Goal: Task Accomplishment & Management: Manage account settings

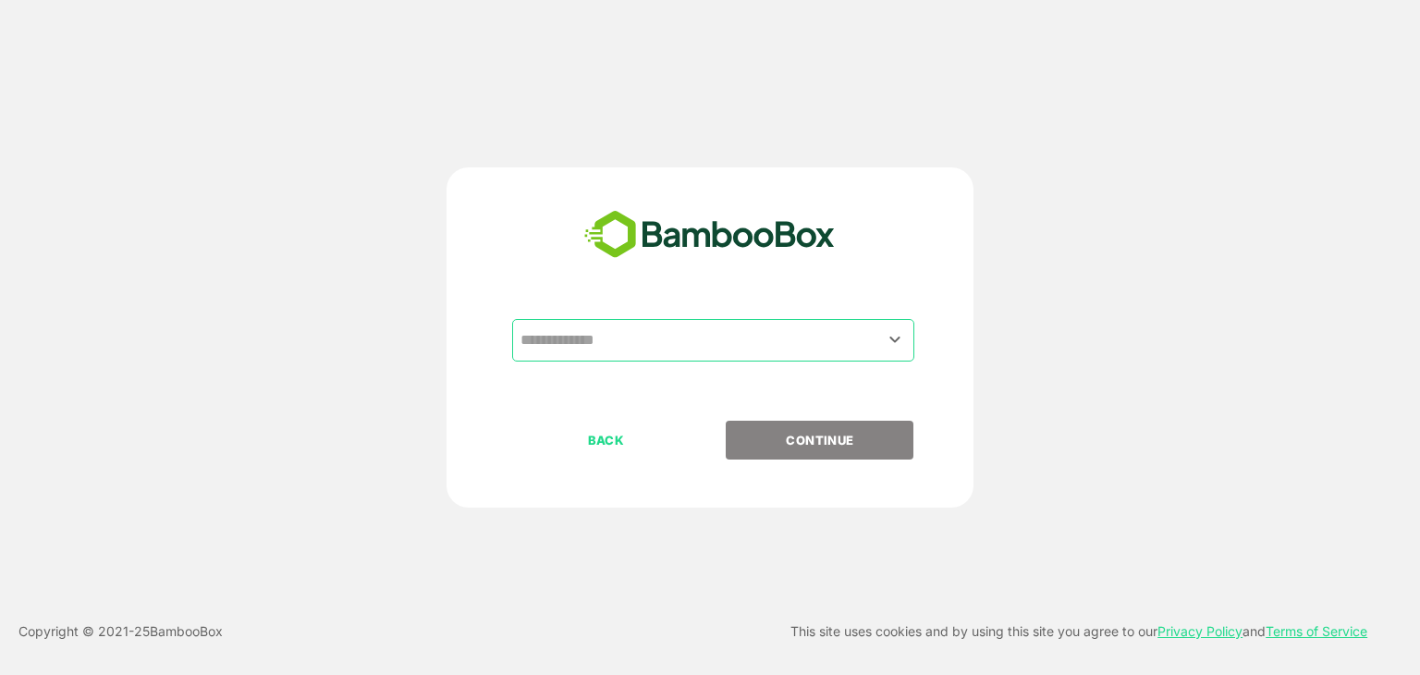
click at [654, 337] on input "text" at bounding box center [713, 340] width 395 height 35
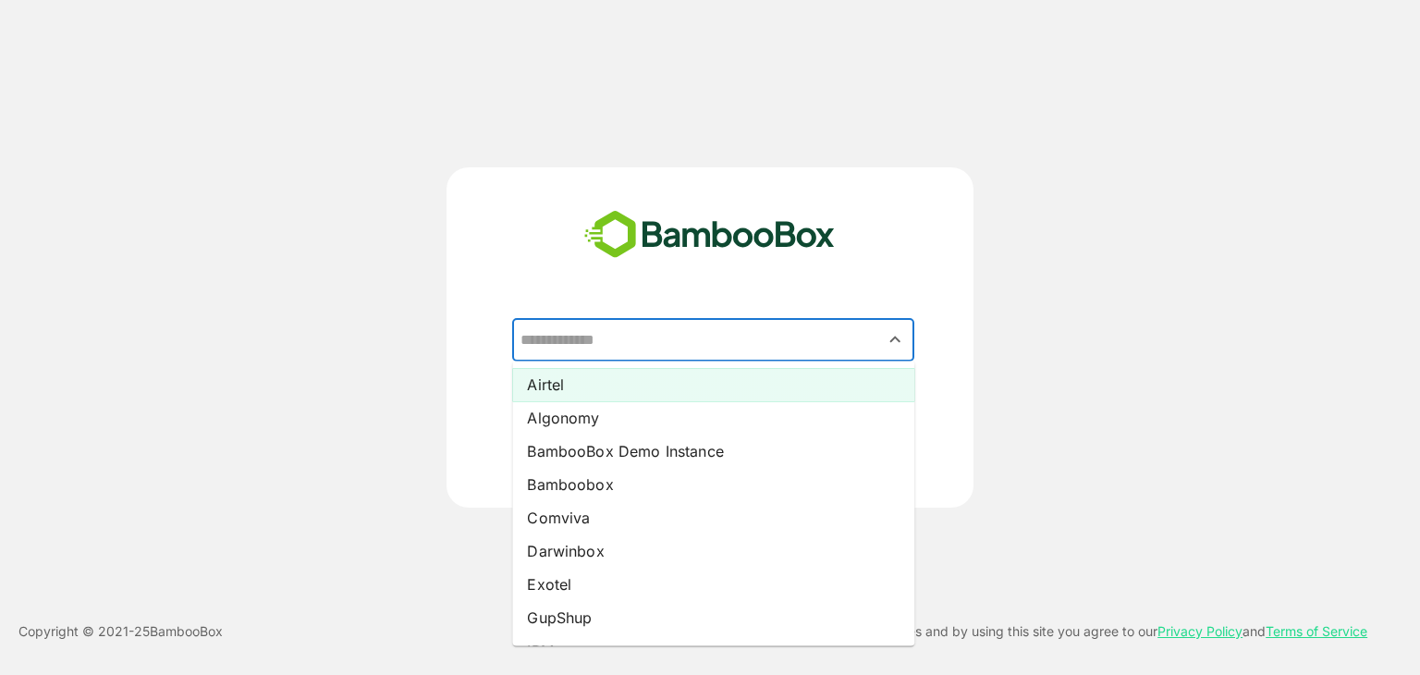
click at [630, 388] on li "Airtel" at bounding box center [713, 384] width 402 height 33
type input "******"
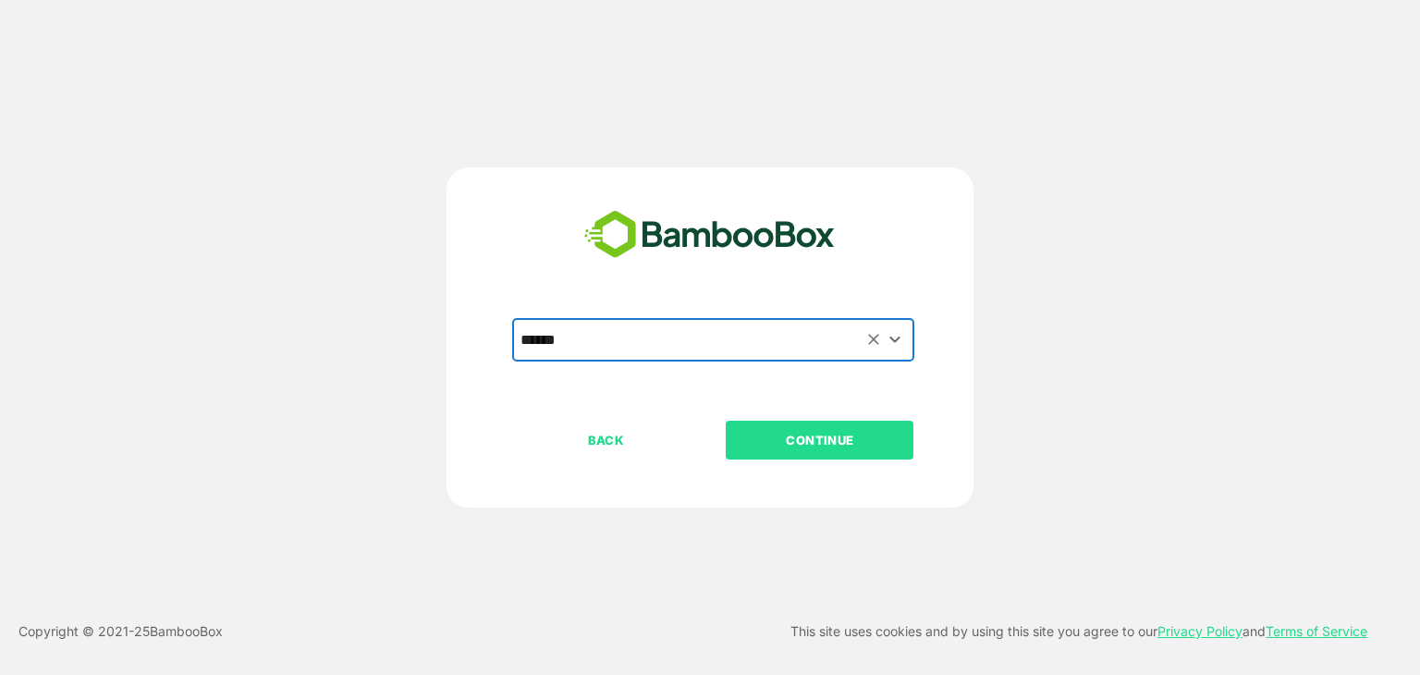
click at [836, 437] on p "CONTINUE" at bounding box center [819, 440] width 185 height 20
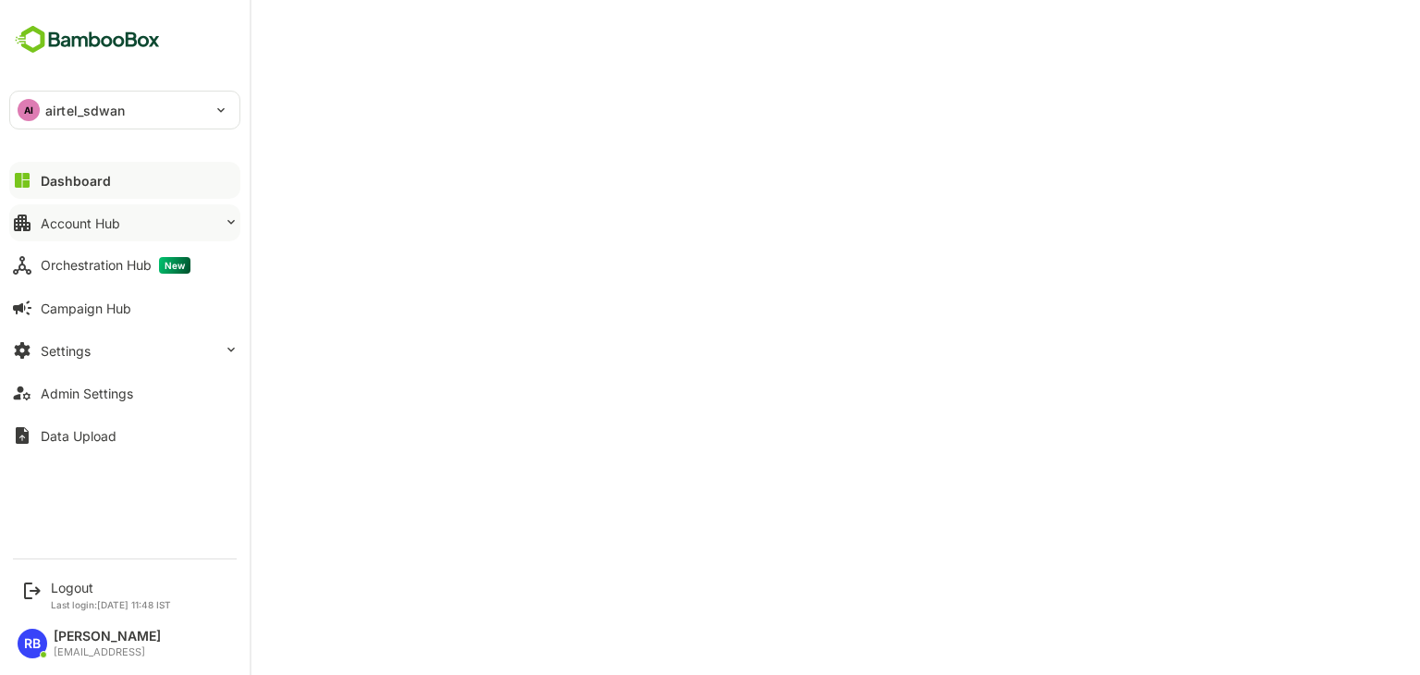
click at [133, 227] on button "Account Hub" at bounding box center [124, 222] width 231 height 37
click at [57, 104] on p "airtel_sdwan" at bounding box center [85, 110] width 80 height 19
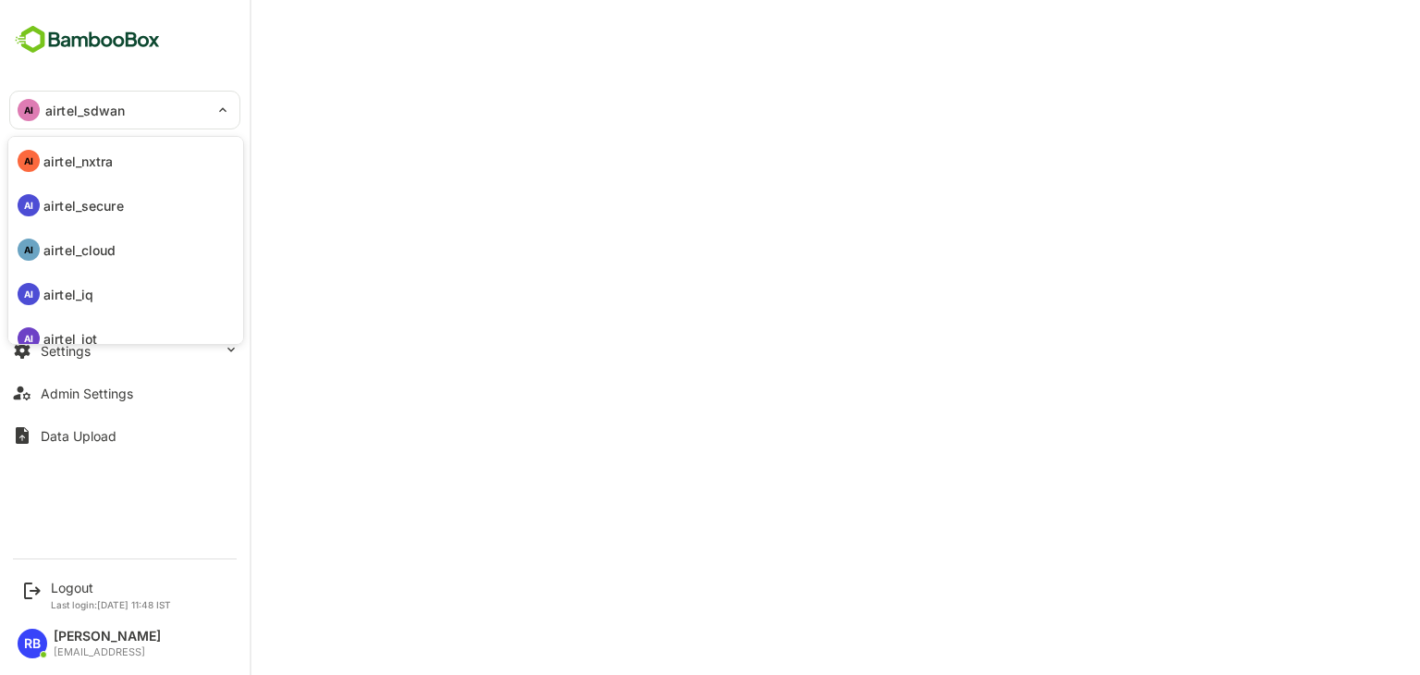
scroll to position [142, 0]
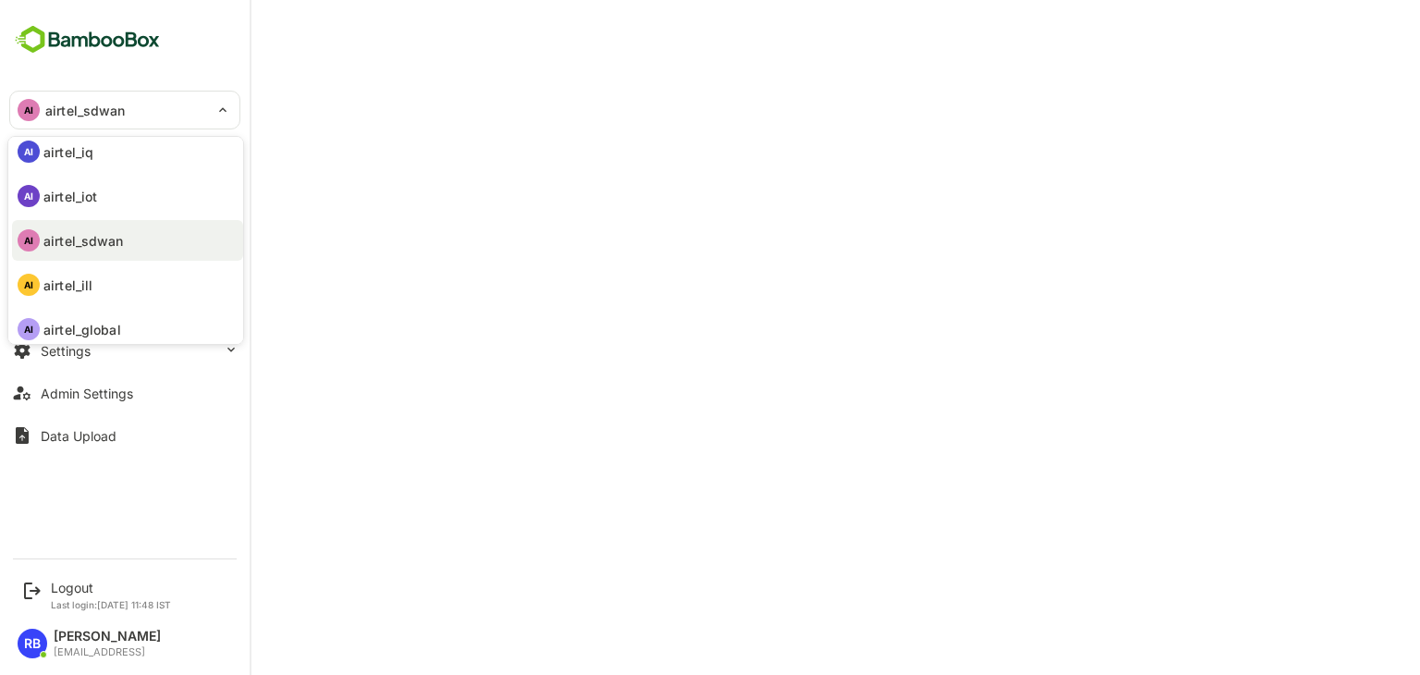
click at [779, 75] on div at bounding box center [710, 337] width 1420 height 675
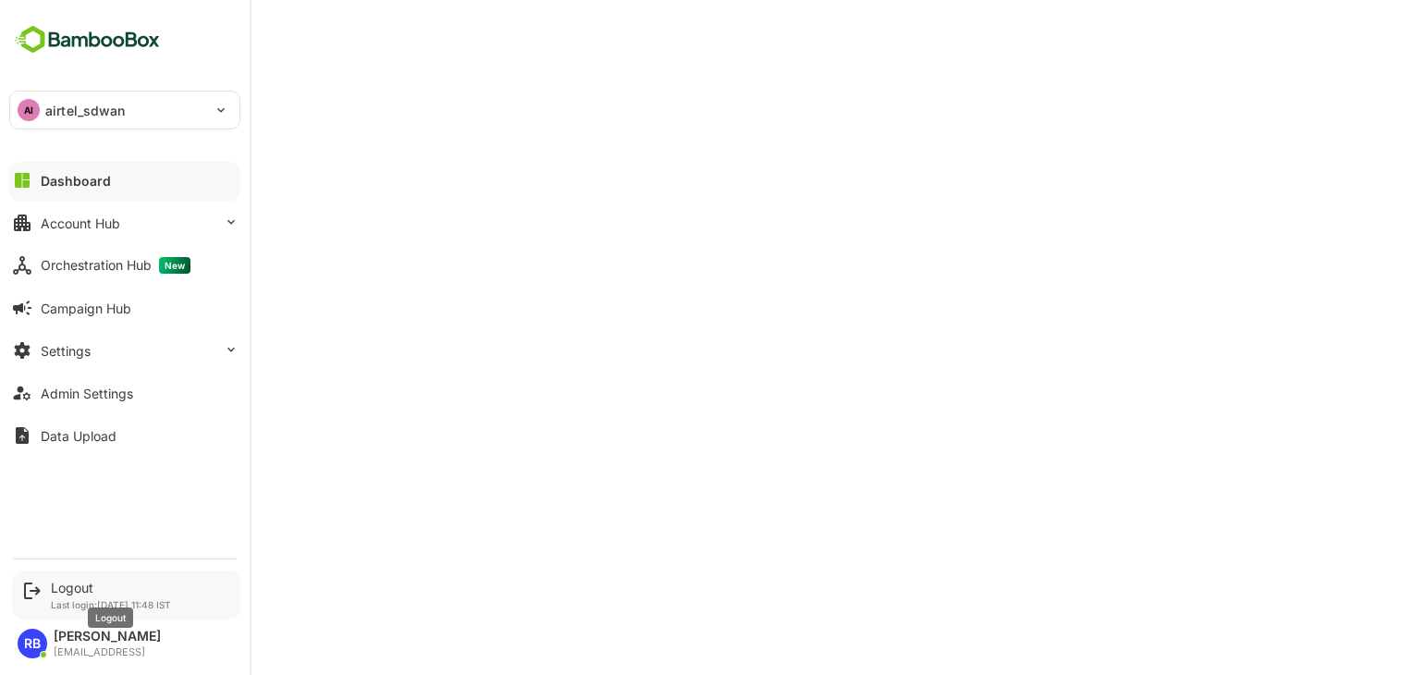
click at [76, 590] on div "Logout" at bounding box center [111, 588] width 120 height 16
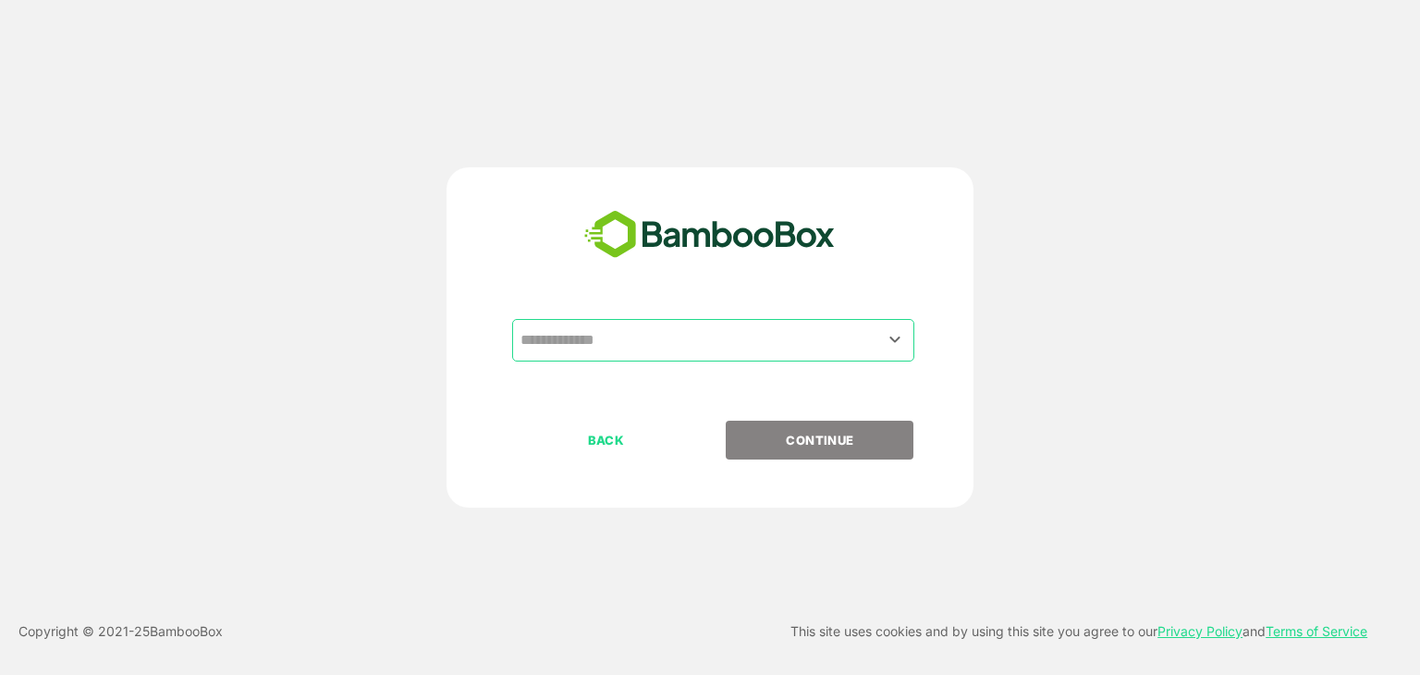
click at [695, 320] on div "​" at bounding box center [713, 340] width 402 height 43
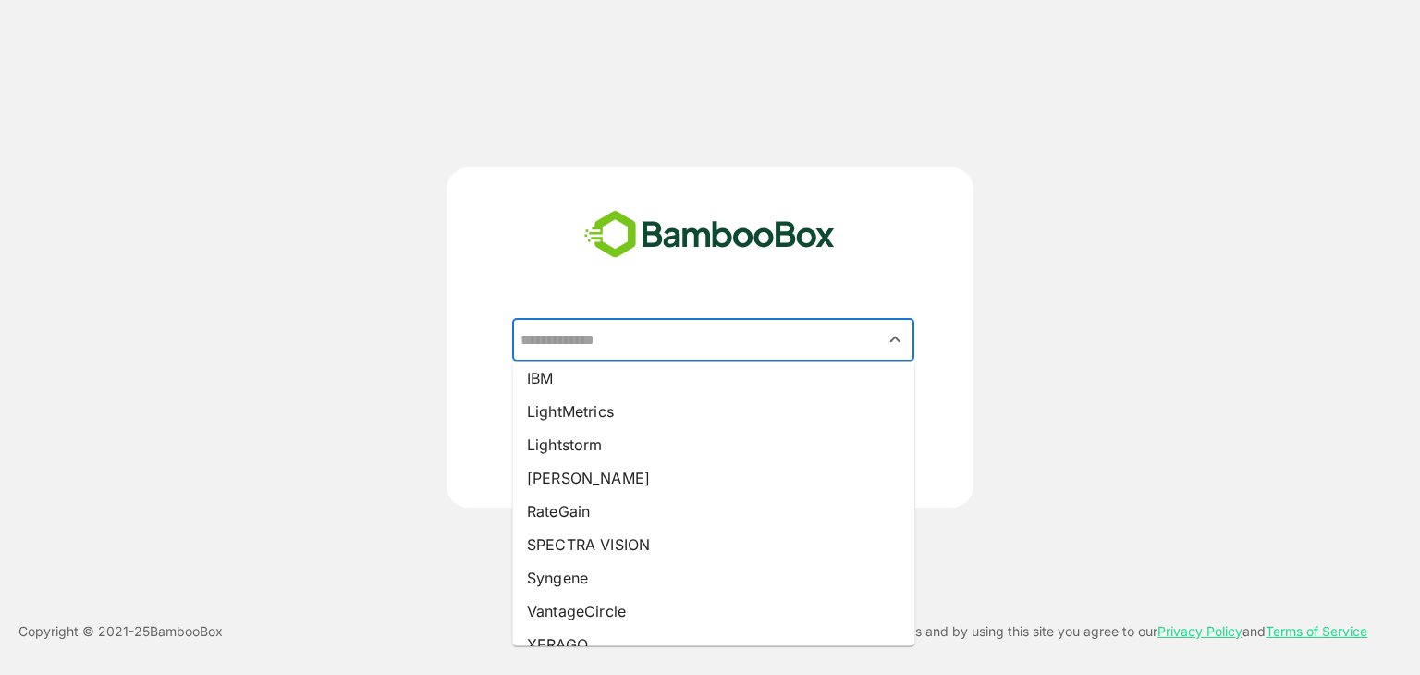
scroll to position [290, 0]
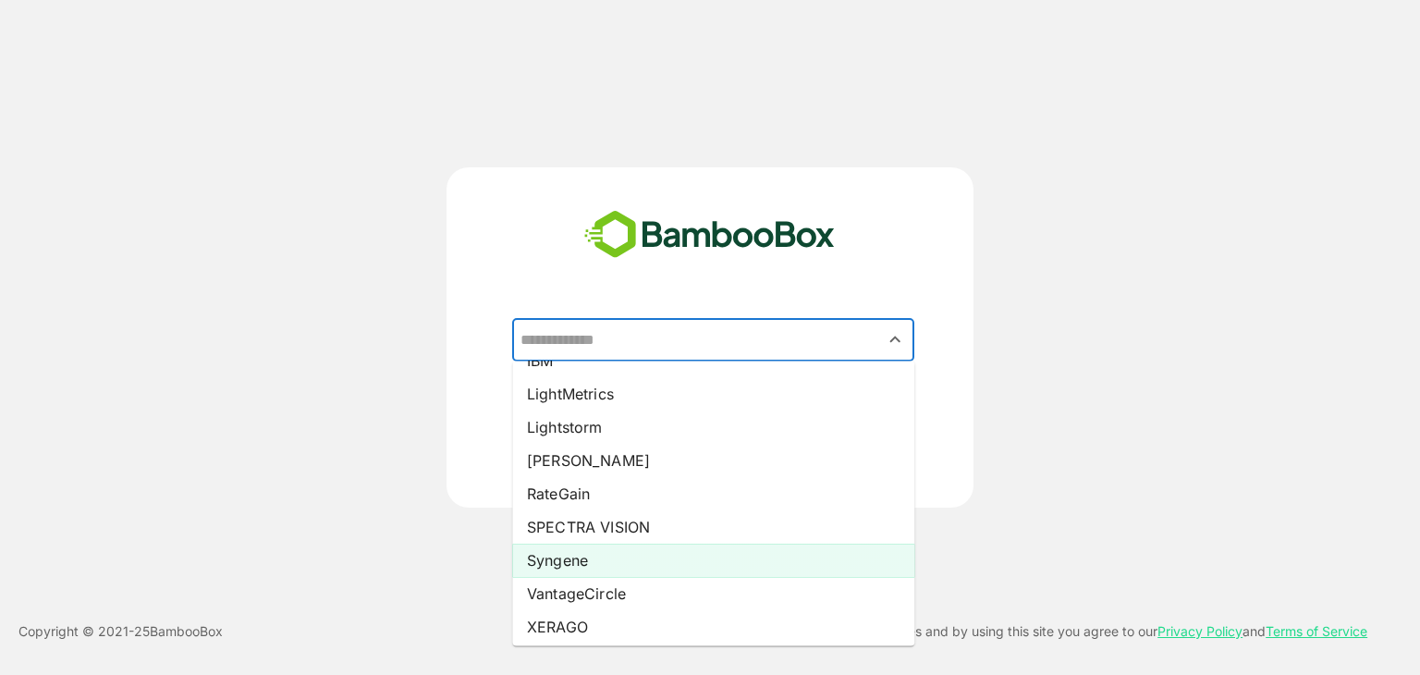
click at [646, 549] on li "Syngene" at bounding box center [713, 560] width 402 height 33
type input "*******"
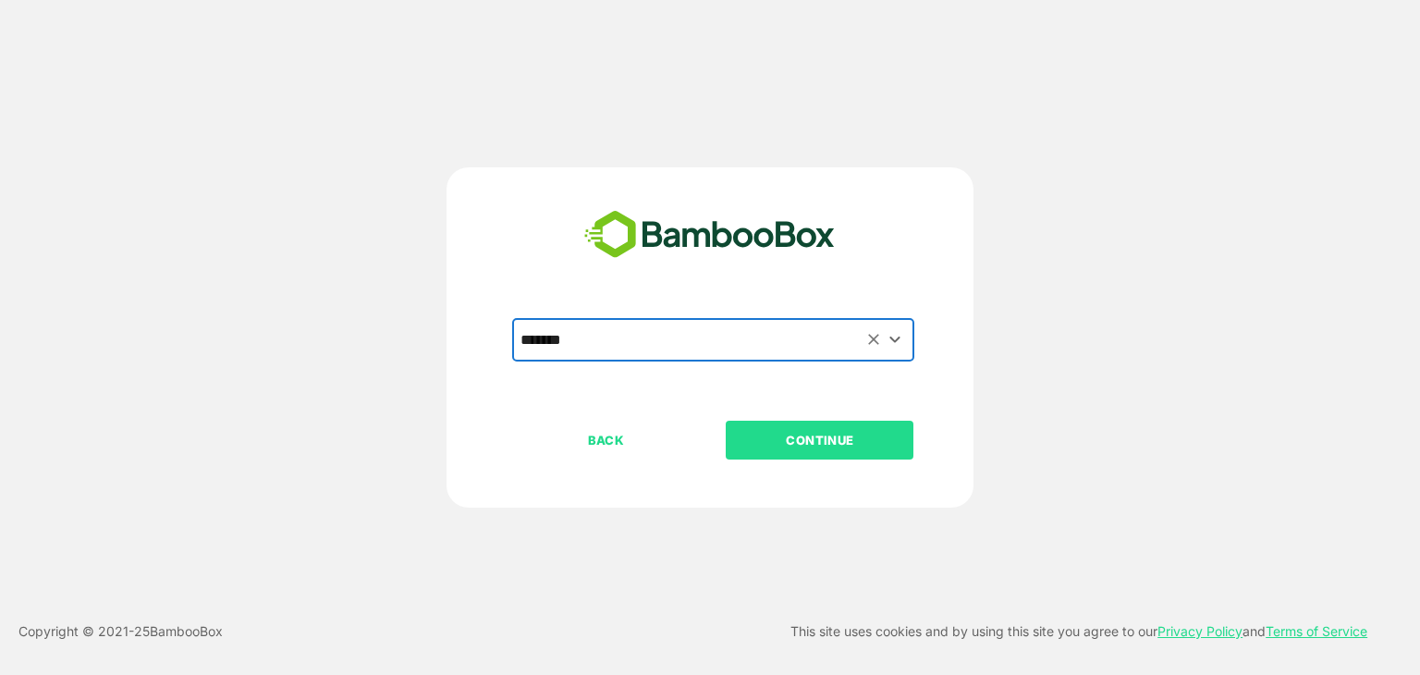
click at [821, 445] on p "CONTINUE" at bounding box center [819, 440] width 185 height 20
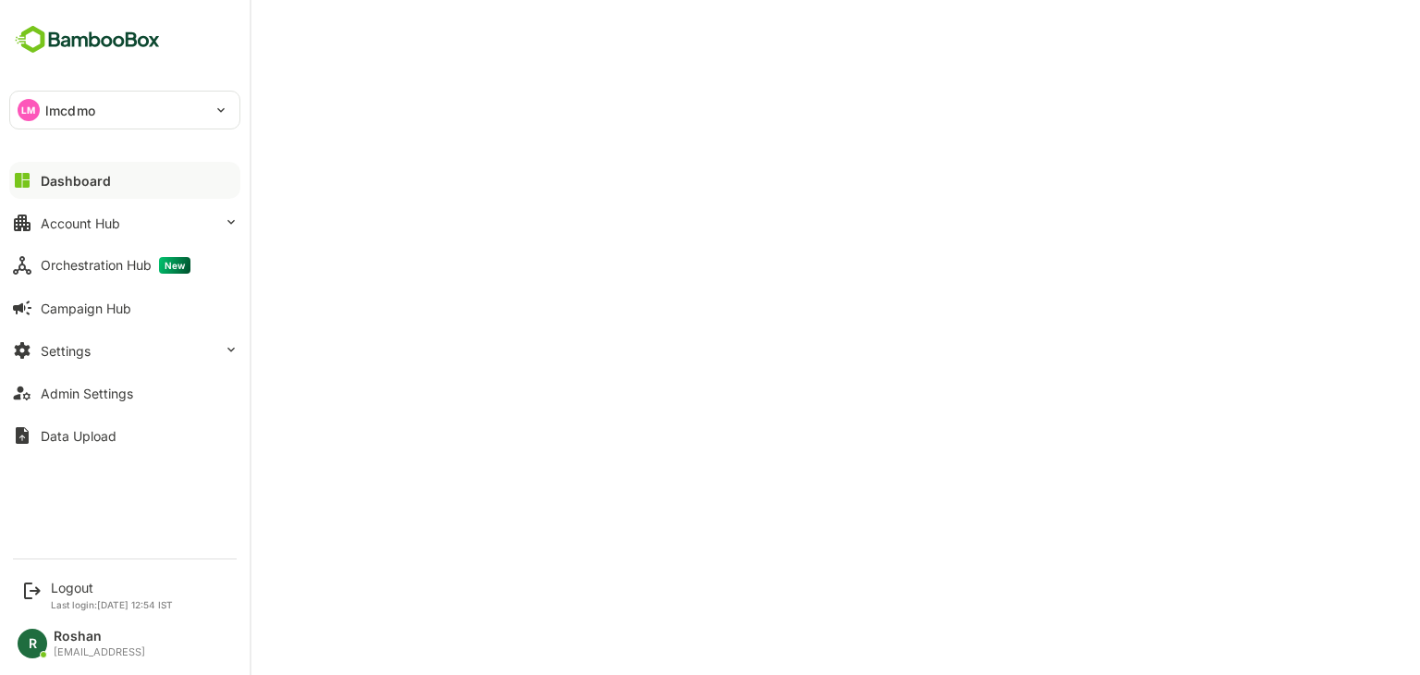
click at [142, 116] on div "LM lmcdmo" at bounding box center [113, 110] width 207 height 37
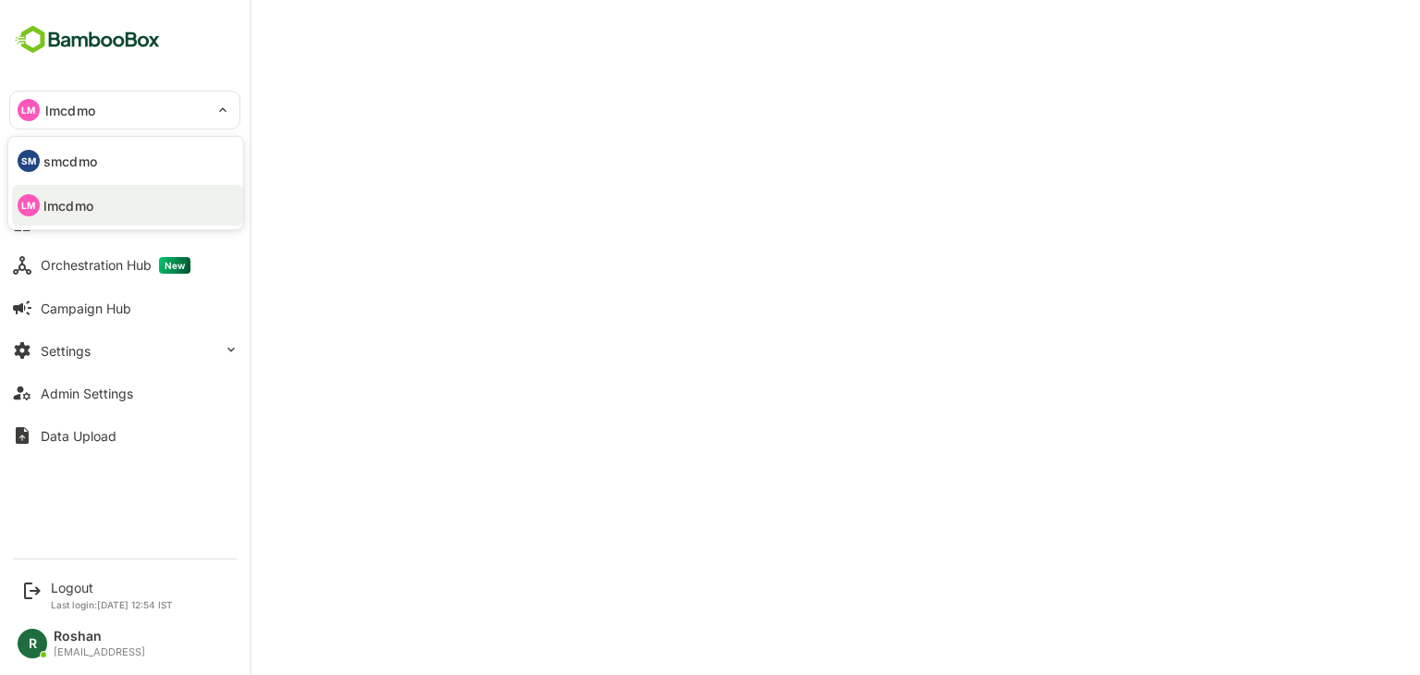
click at [544, 19] on div at bounding box center [710, 337] width 1420 height 675
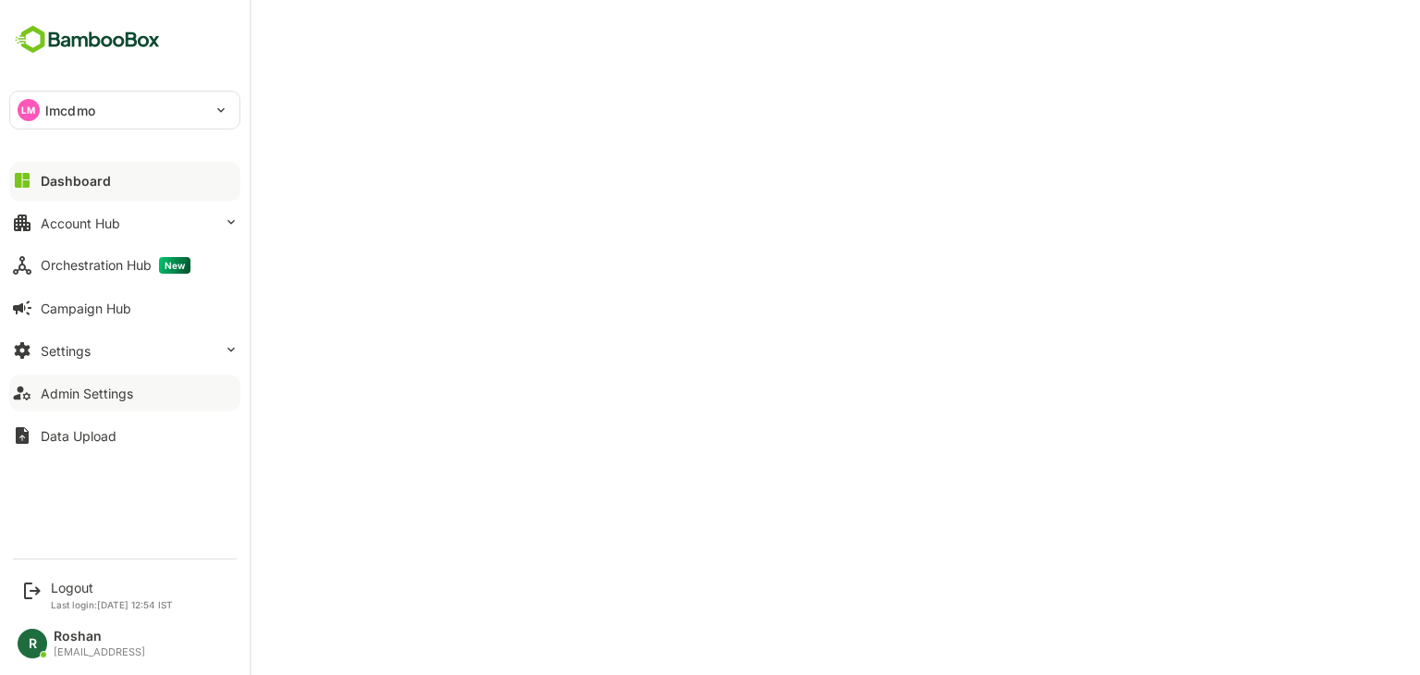
click at [131, 382] on button "Admin Settings" at bounding box center [124, 392] width 231 height 37
click at [141, 348] on button "Settings" at bounding box center [124, 350] width 231 height 37
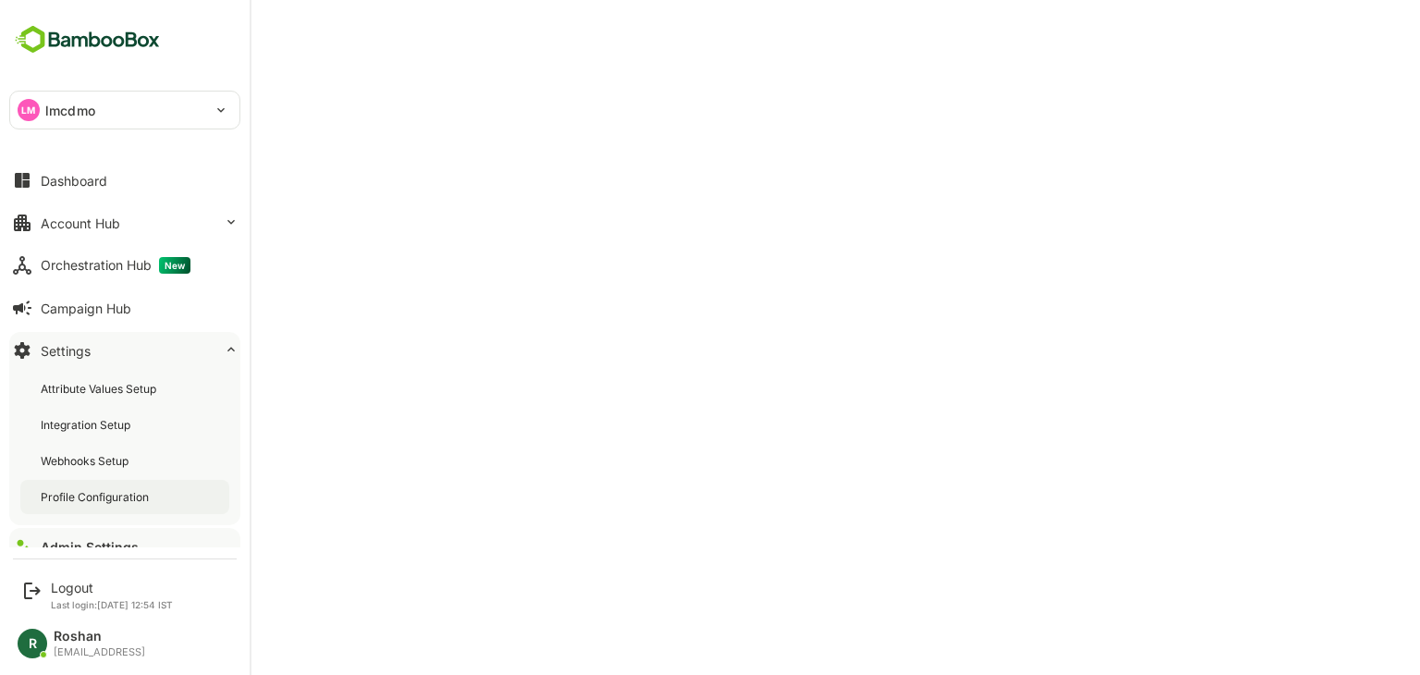
click at [121, 489] on div "Profile Configuration" at bounding box center [97, 497] width 112 height 16
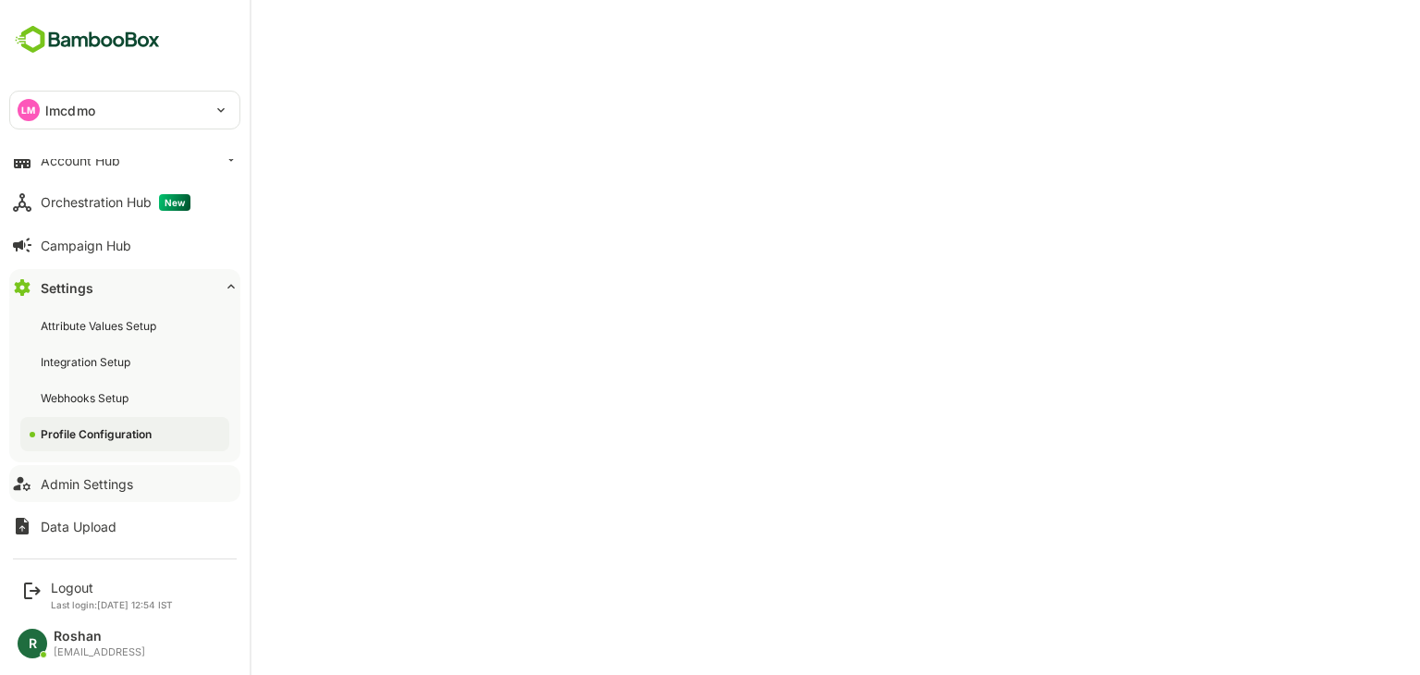
click at [117, 470] on button "Admin Settings" at bounding box center [124, 483] width 231 height 37
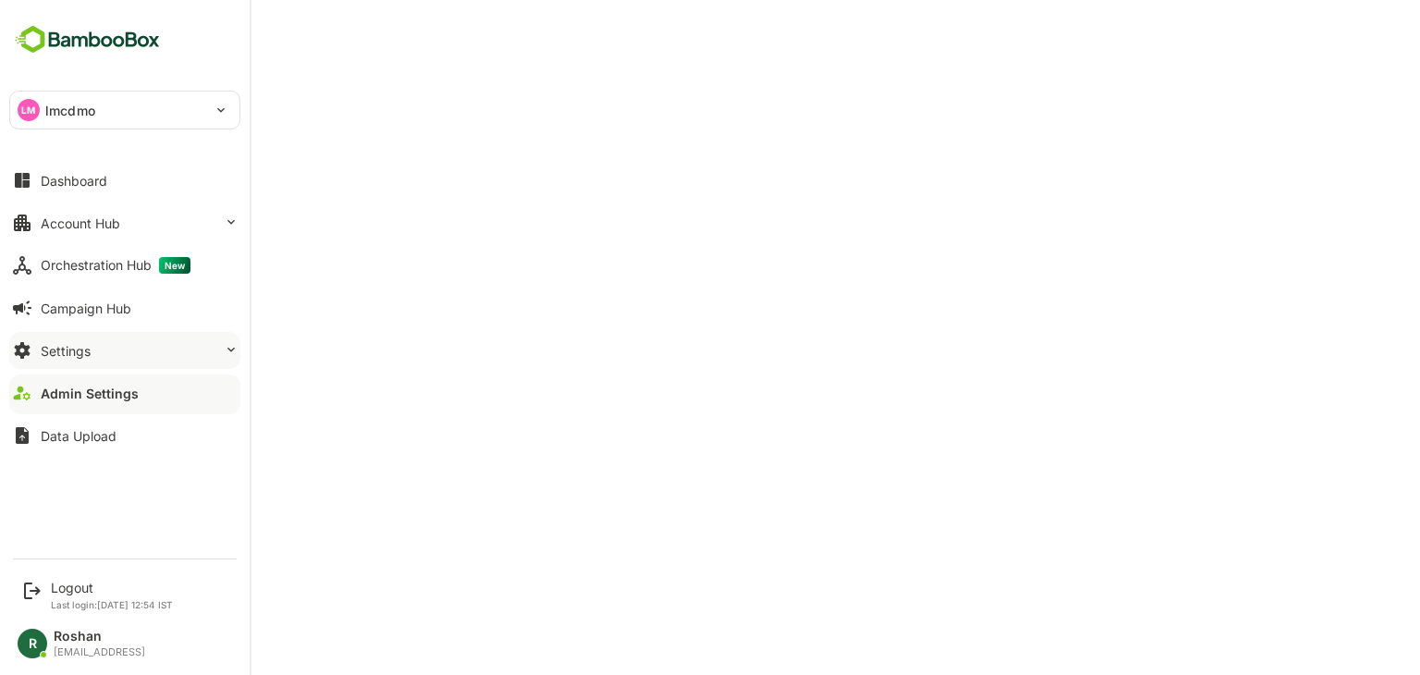
click at [120, 348] on button "Settings" at bounding box center [124, 350] width 231 height 37
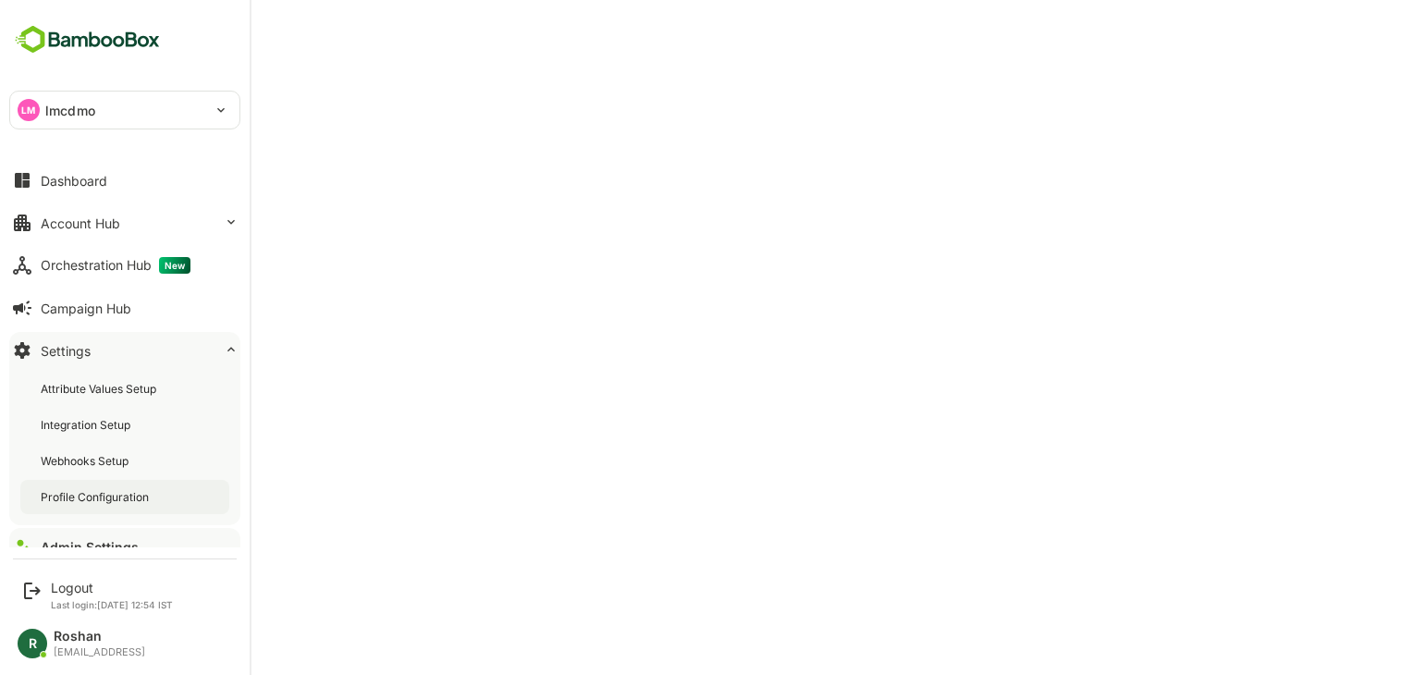
click at [99, 497] on div "Profile Configuration" at bounding box center [97, 497] width 112 height 16
click at [32, 177] on icon at bounding box center [22, 180] width 22 height 22
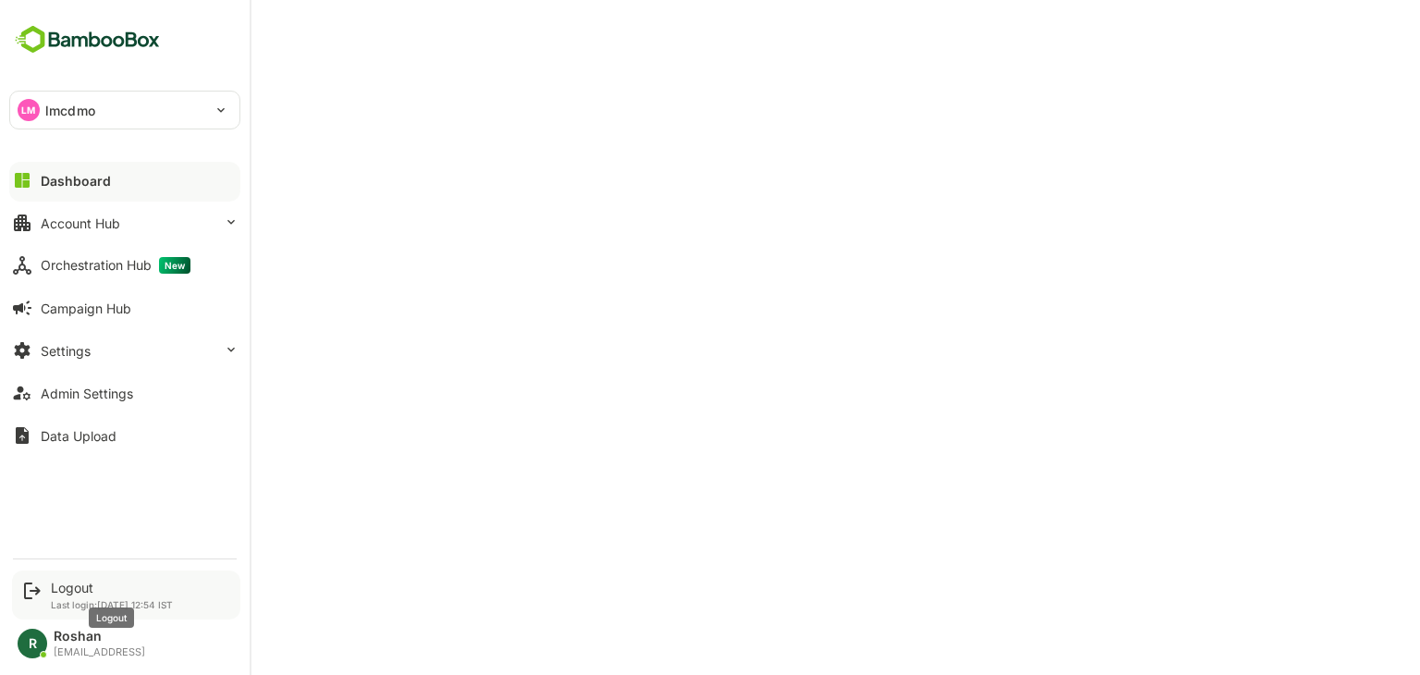
click at [71, 589] on div "Logout" at bounding box center [112, 588] width 122 height 16
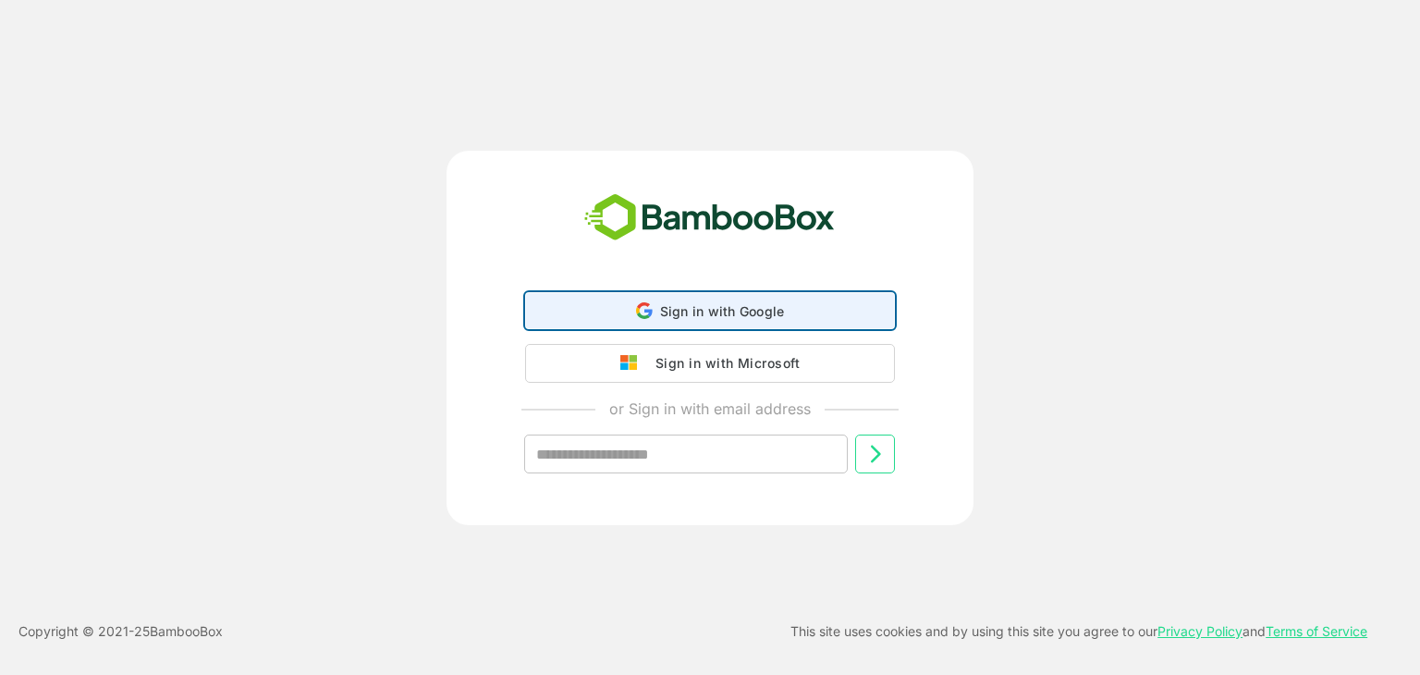
click at [755, 312] on span "Sign in with Google" at bounding box center [722, 311] width 125 height 16
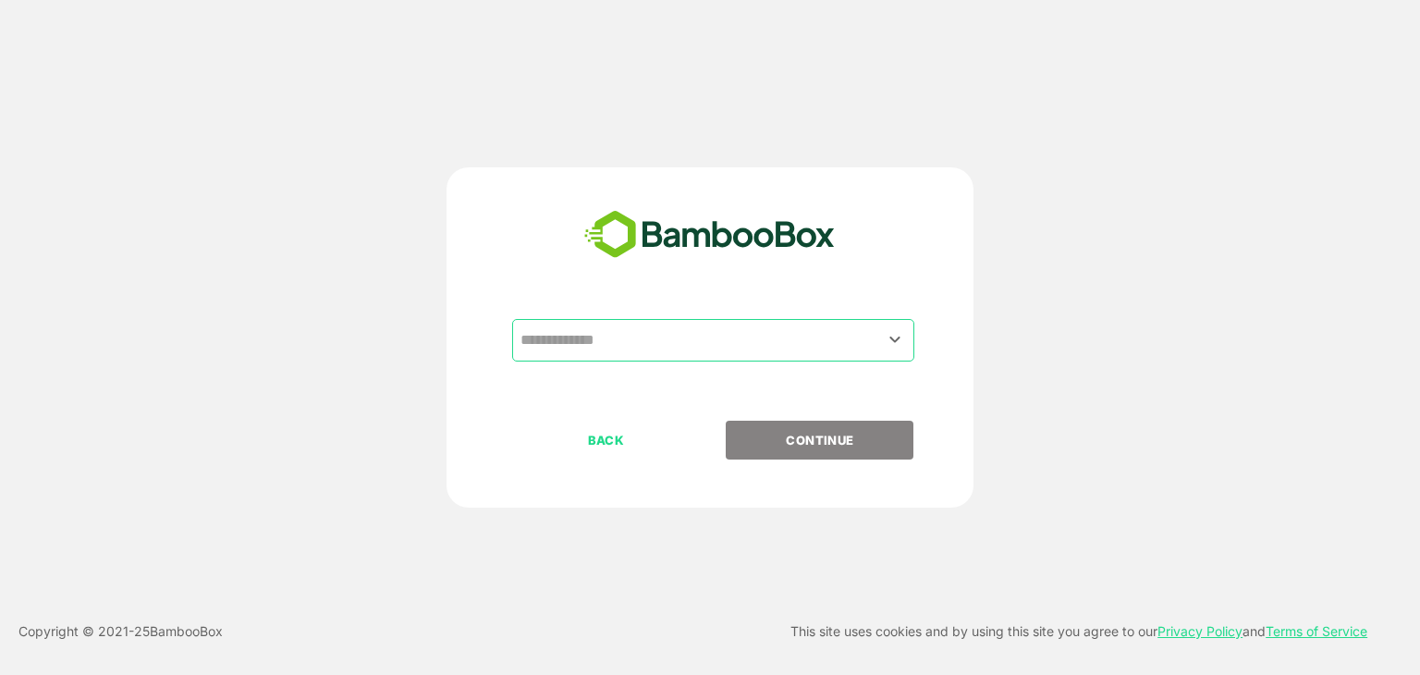
click at [653, 326] on input "text" at bounding box center [713, 340] width 395 height 35
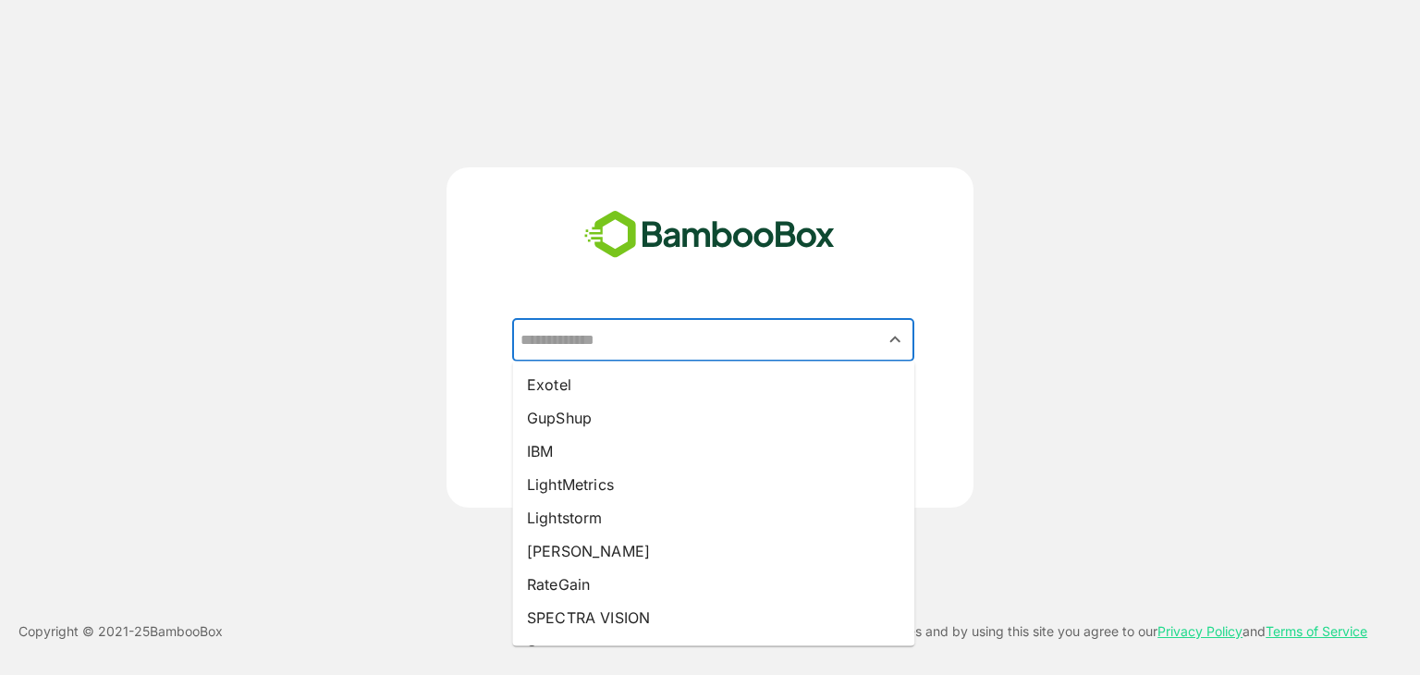
scroll to position [207, 0]
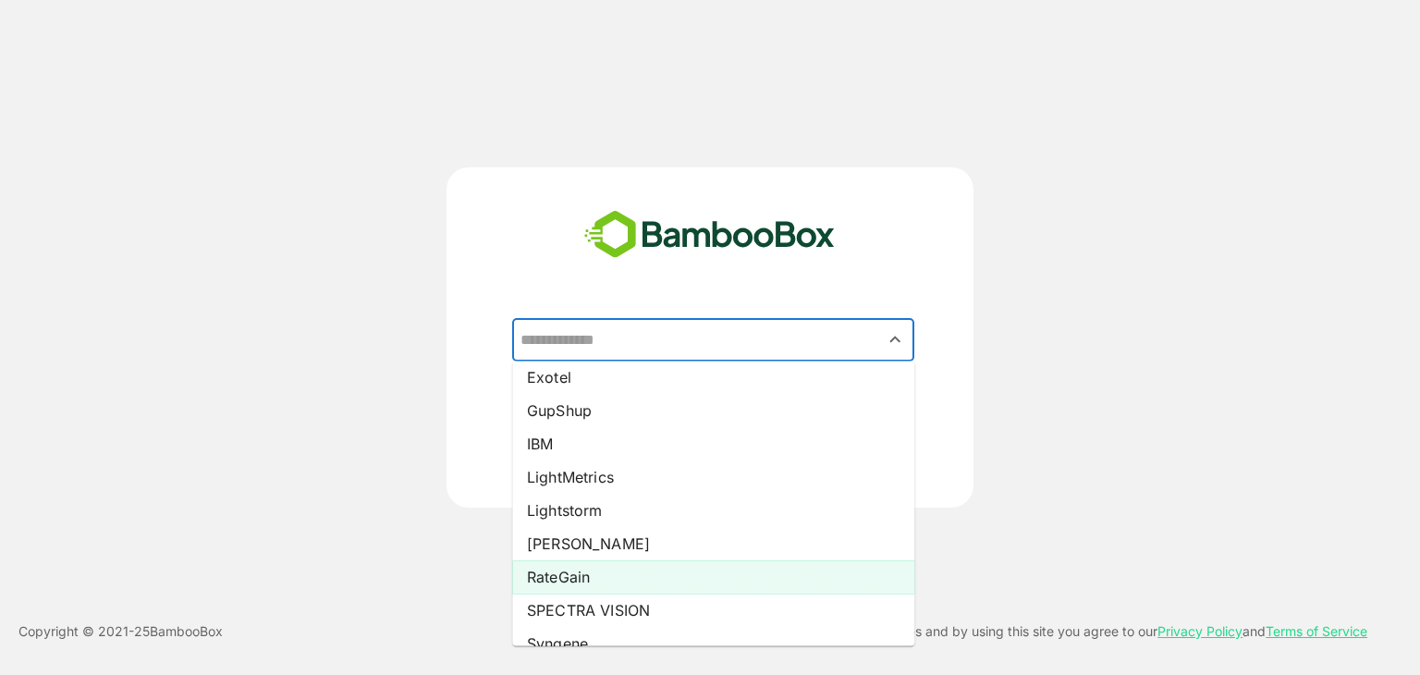
click at [638, 575] on li "RateGain" at bounding box center [713, 576] width 402 height 33
type input "********"
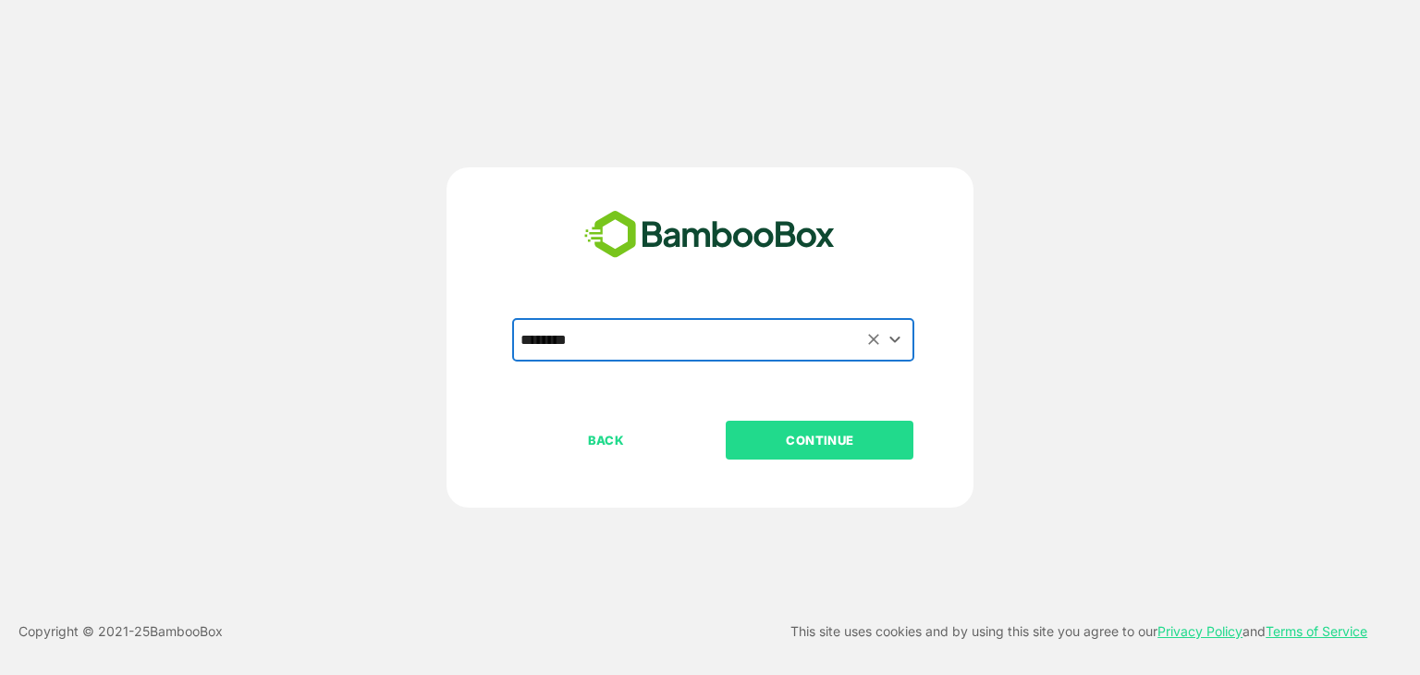
click at [849, 431] on p "CONTINUE" at bounding box center [819, 440] width 185 height 20
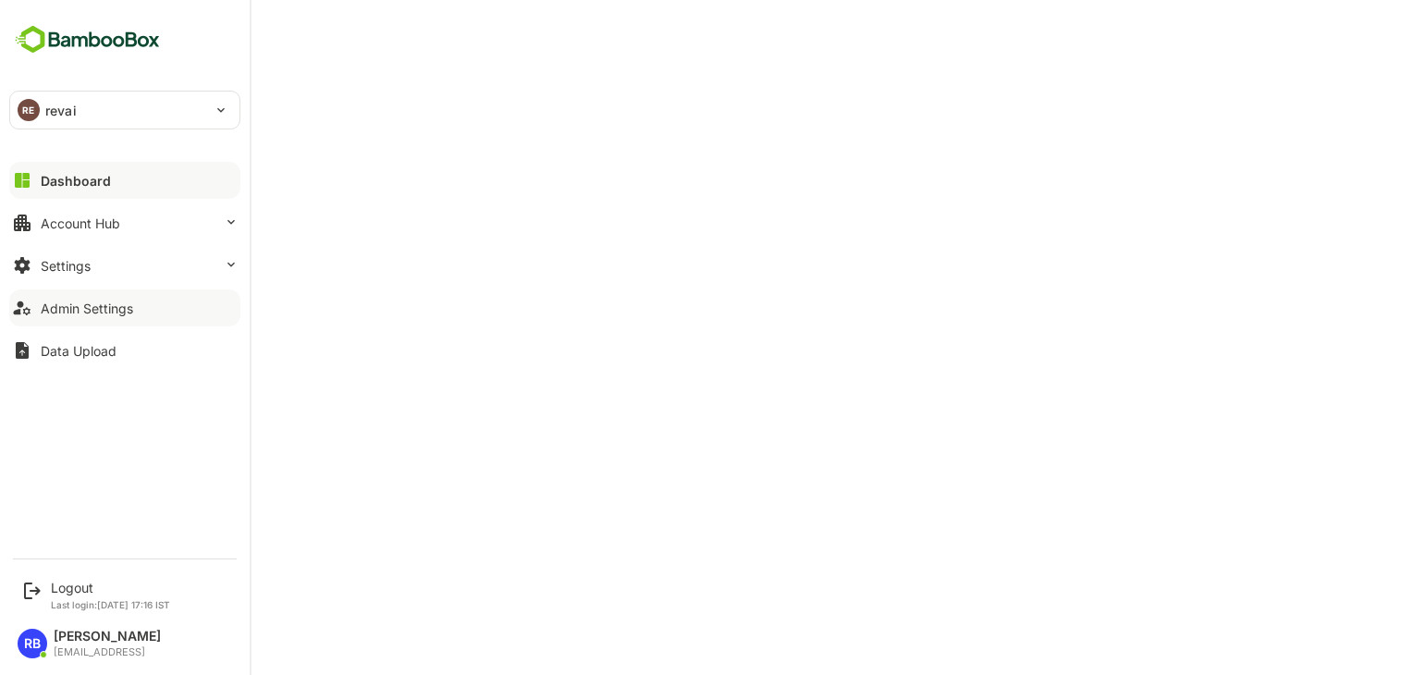
click at [118, 308] on div "Admin Settings" at bounding box center [87, 308] width 92 height 16
click at [120, 271] on button "Settings" at bounding box center [124, 265] width 231 height 37
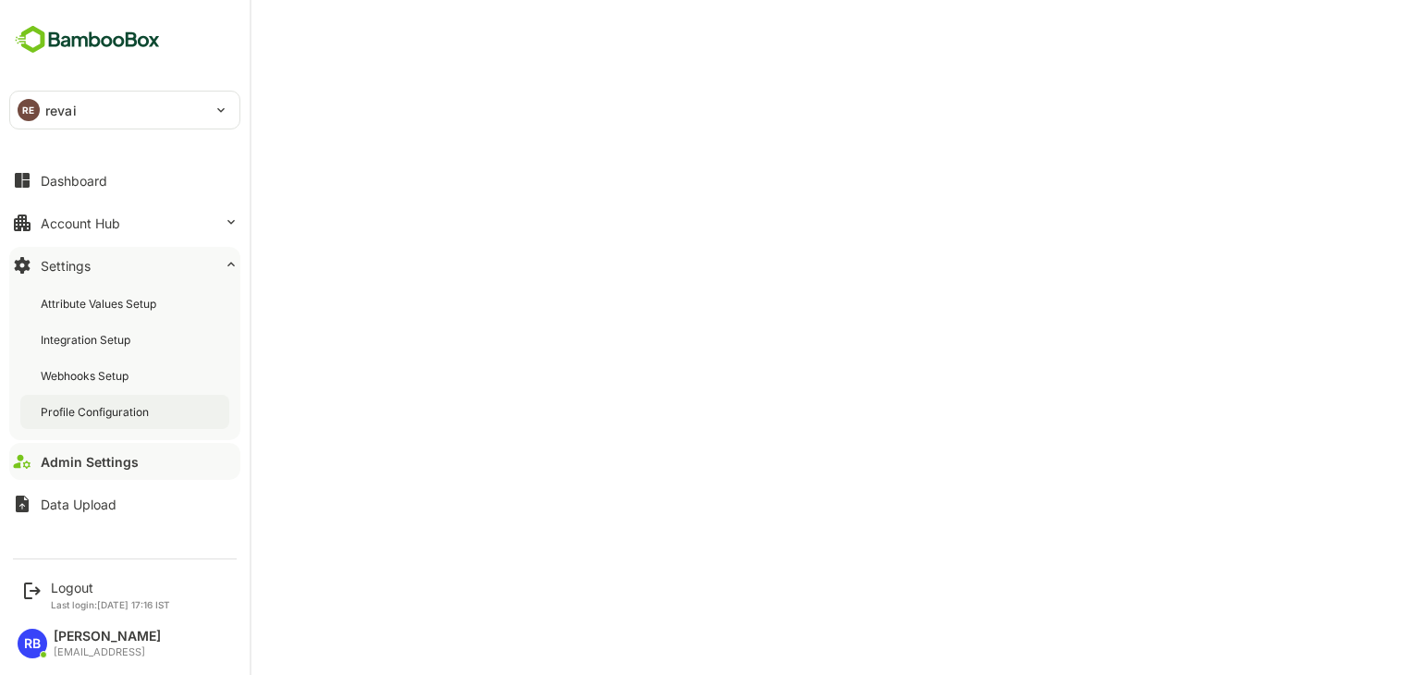
click at [102, 411] on div "Profile Configuration" at bounding box center [97, 412] width 112 height 16
click at [104, 462] on div "Admin Settings" at bounding box center [87, 462] width 92 height 16
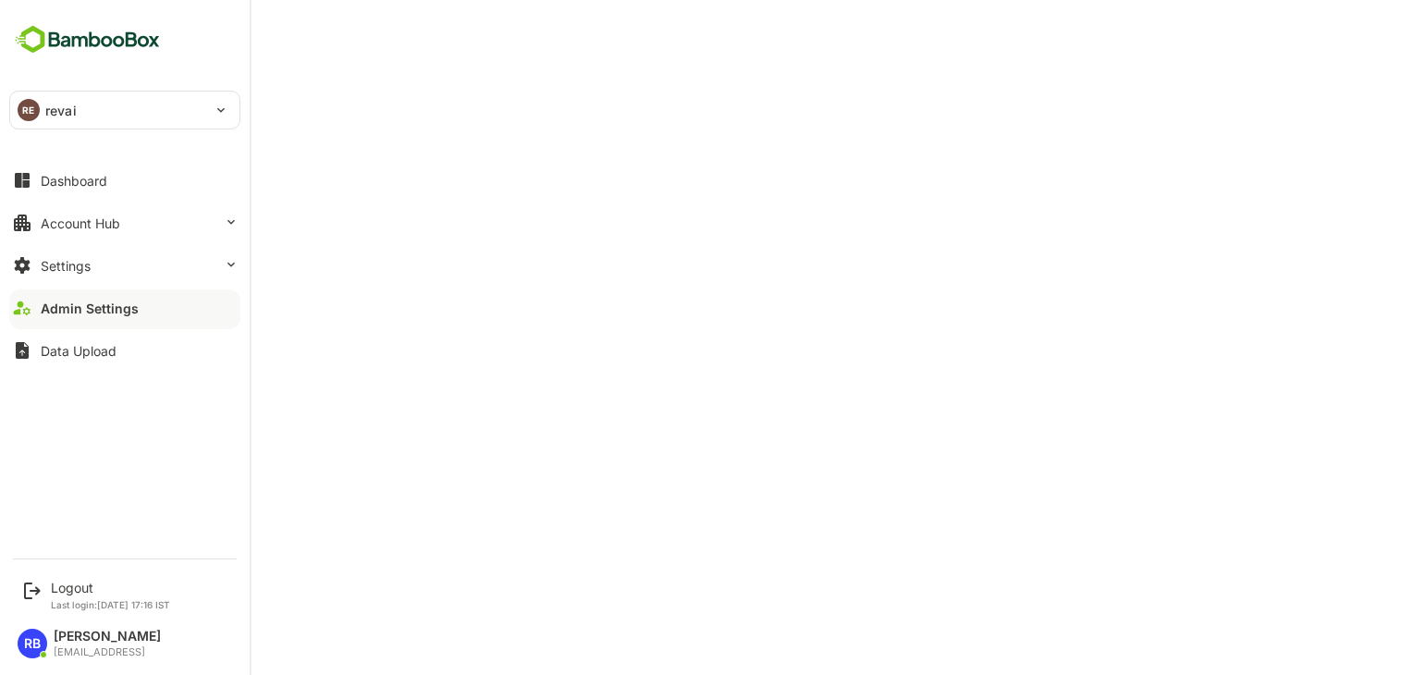
click at [158, 104] on div "RE revai" at bounding box center [113, 110] width 207 height 37
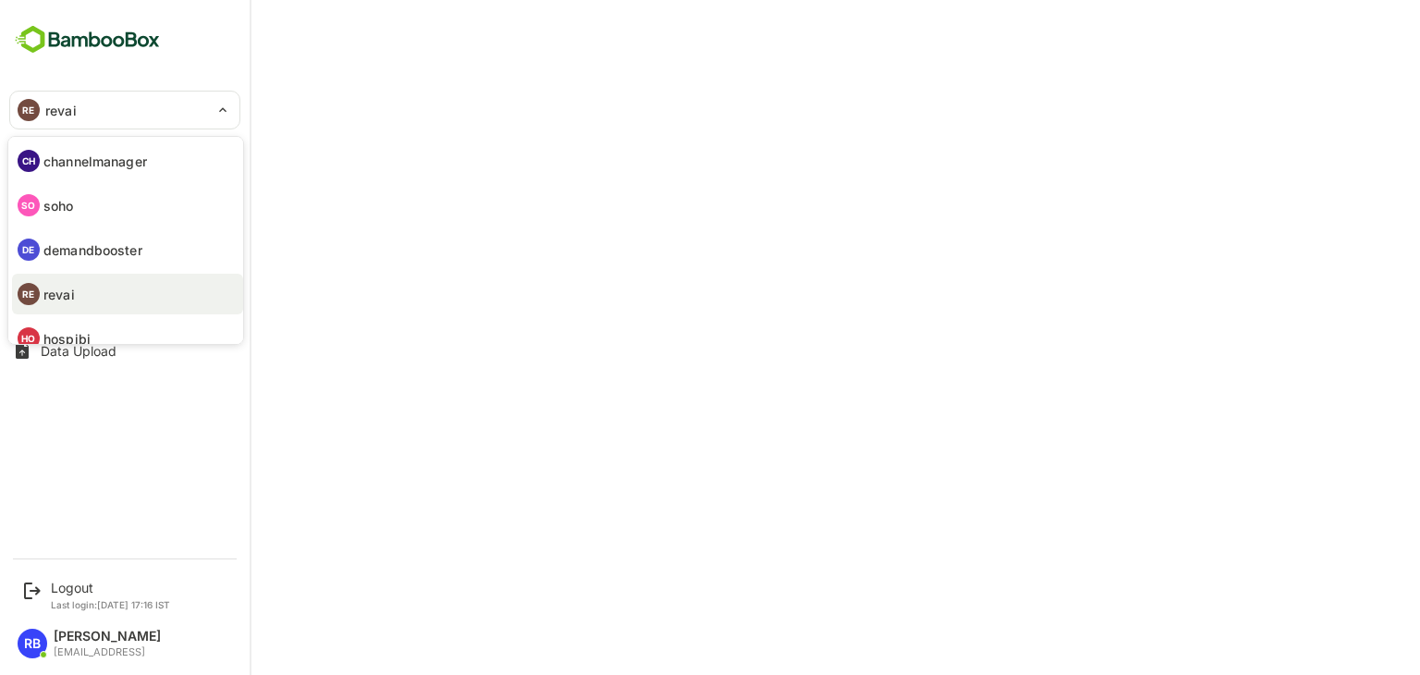
click at [355, 123] on div at bounding box center [710, 337] width 1420 height 675
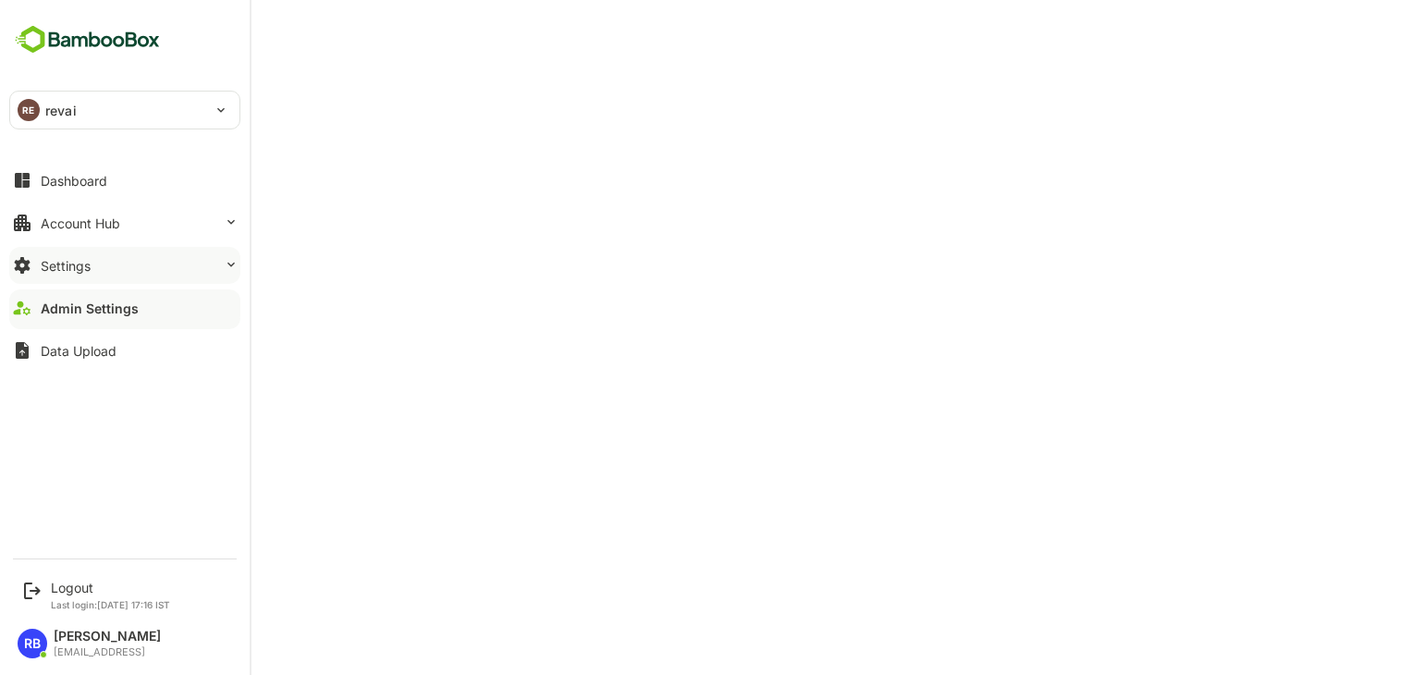
click at [118, 270] on button "Settings" at bounding box center [124, 265] width 231 height 37
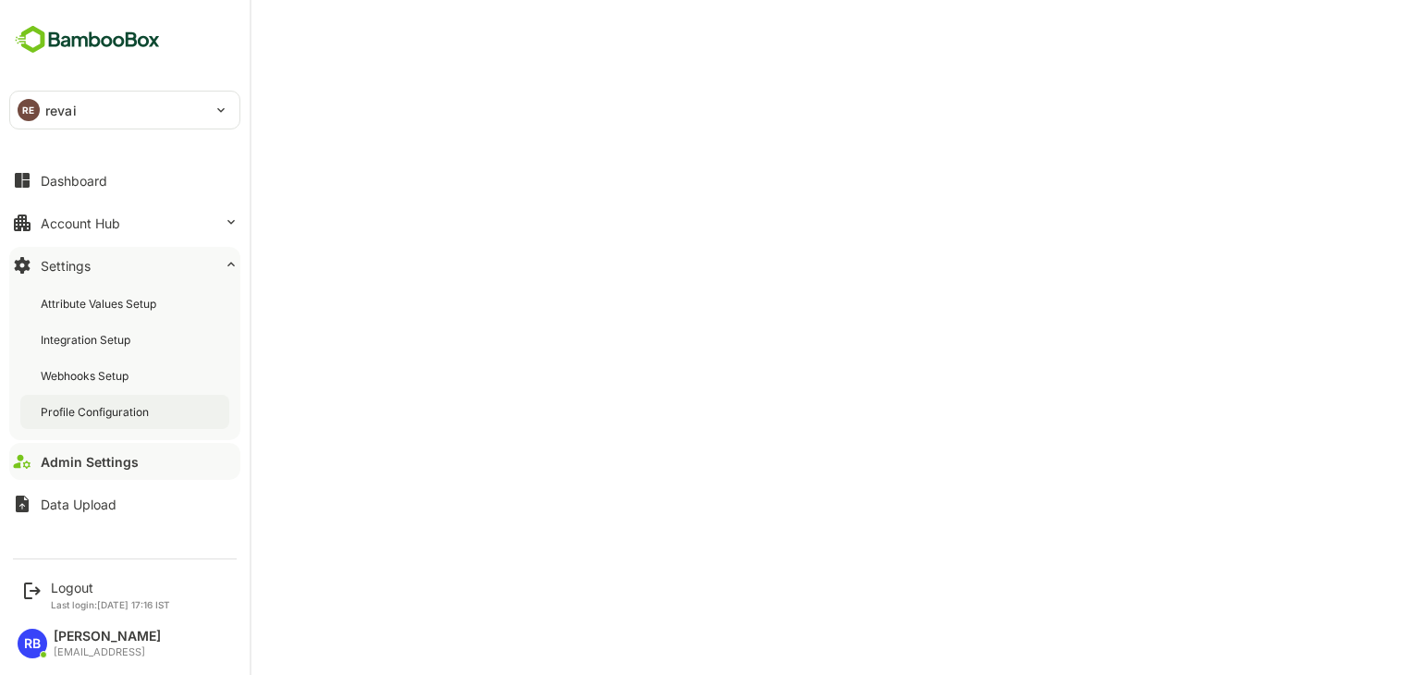
click at [100, 422] on div "Profile Configuration" at bounding box center [124, 412] width 209 height 34
click at [112, 167] on button "Dashboard" at bounding box center [124, 180] width 231 height 37
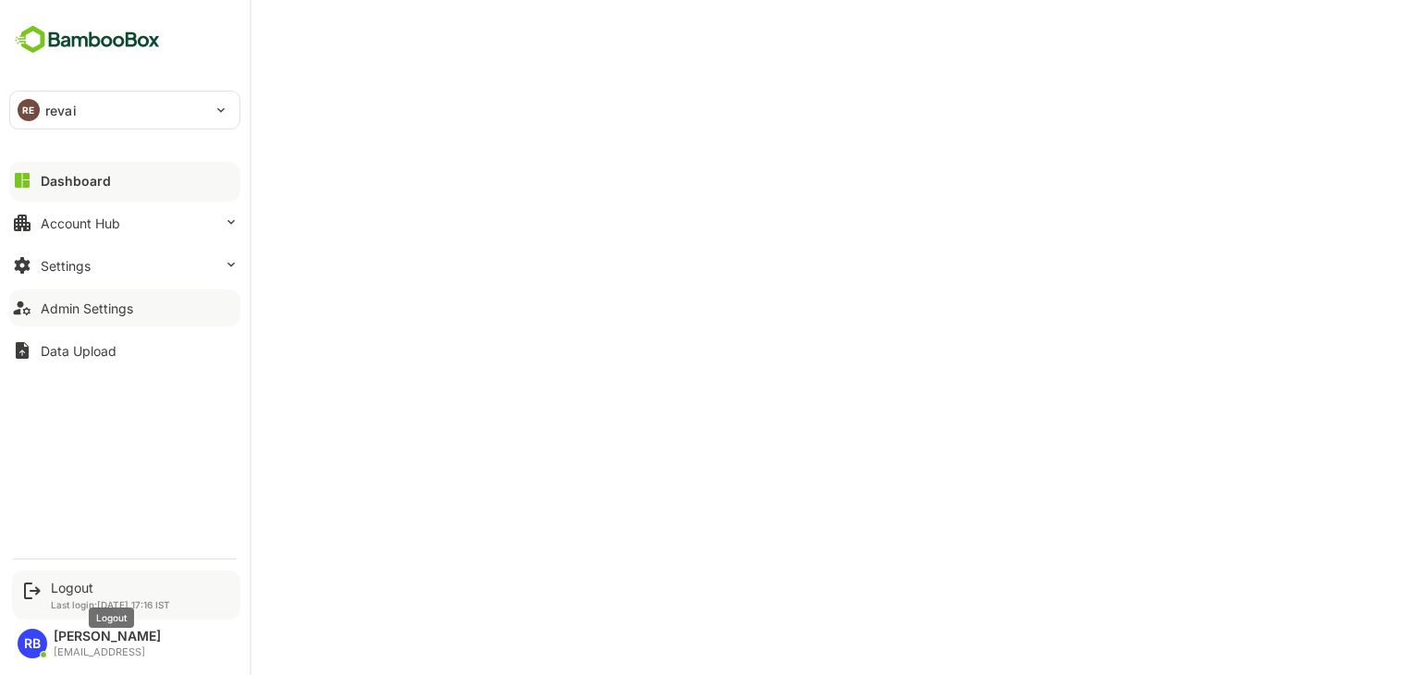
click at [72, 587] on div "Logout" at bounding box center [110, 588] width 119 height 16
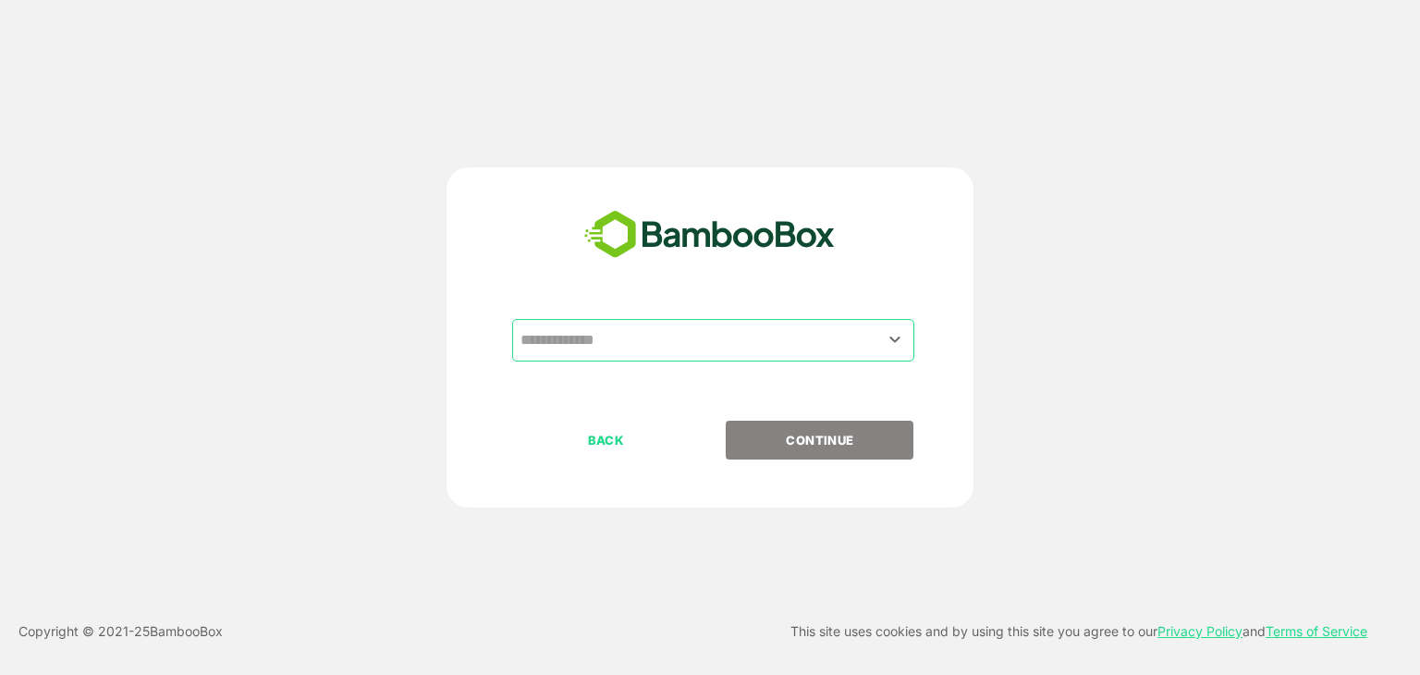
click at [663, 341] on input "text" at bounding box center [713, 340] width 395 height 35
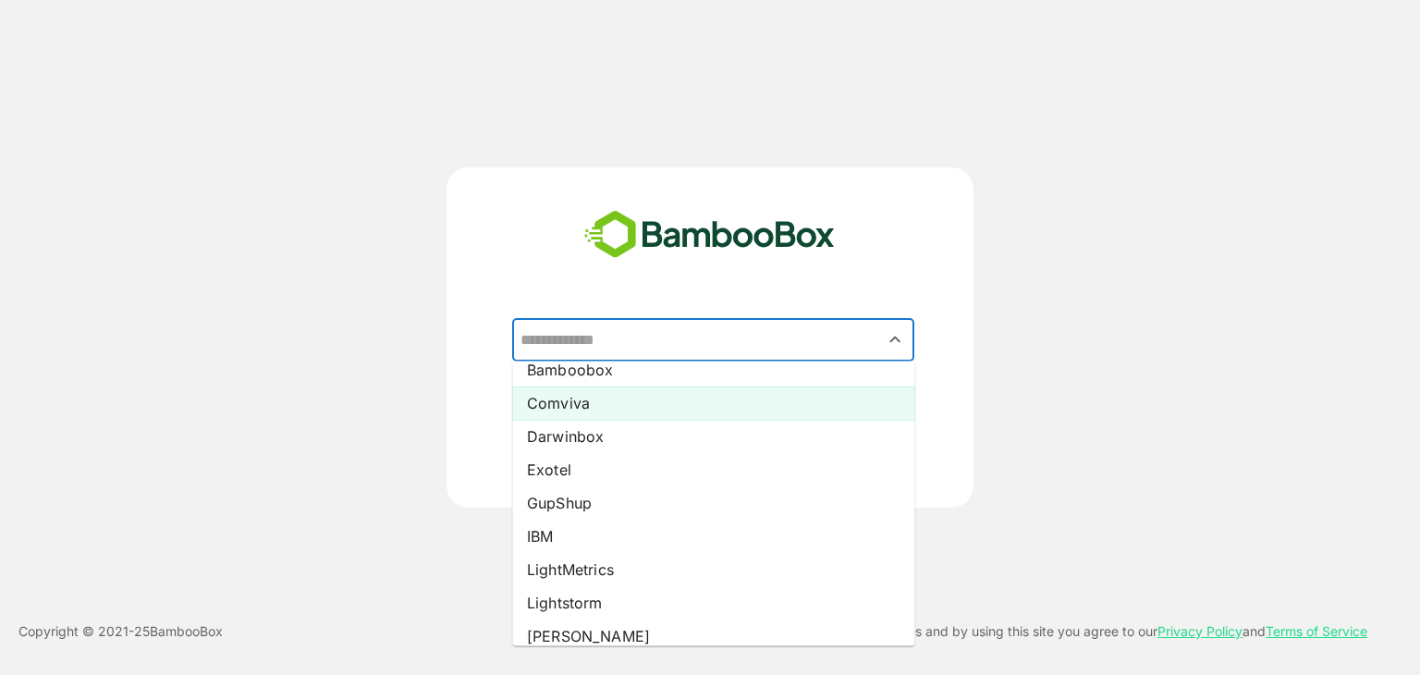
scroll to position [118, 0]
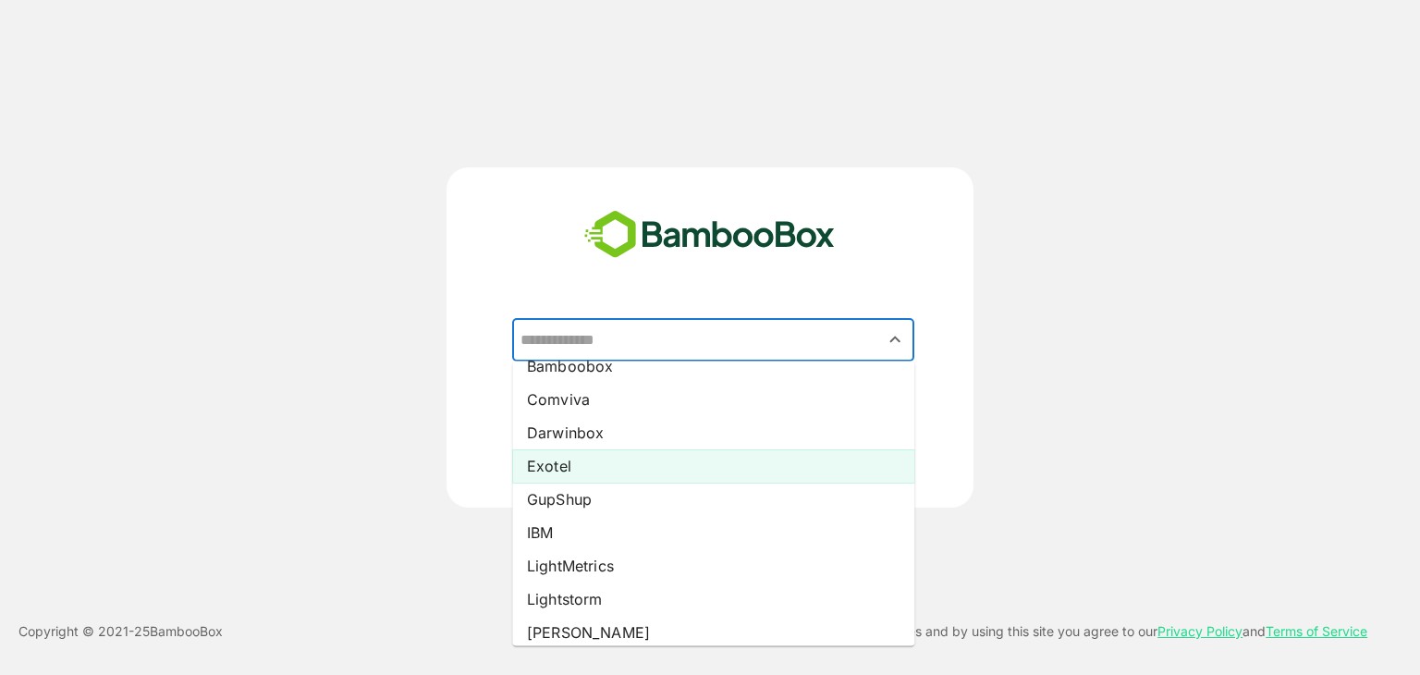
click at [610, 455] on li "Exotel" at bounding box center [713, 465] width 402 height 33
type input "******"
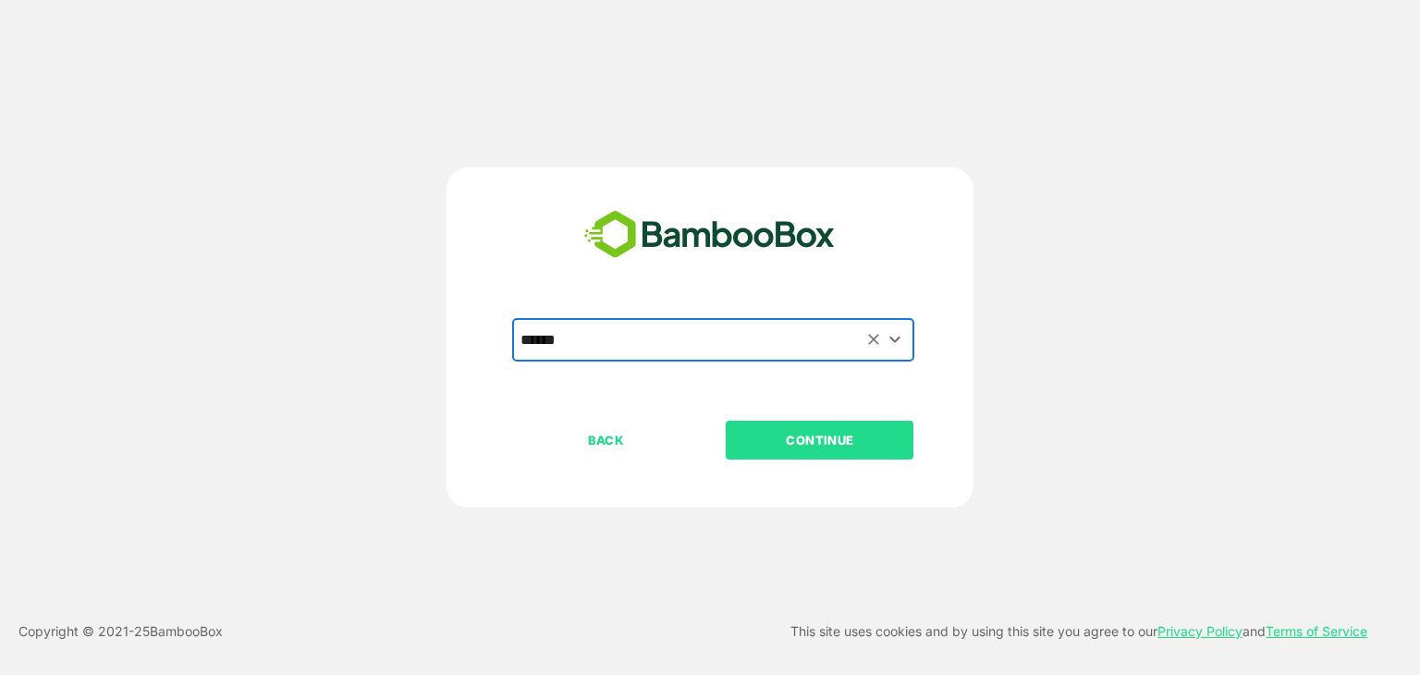
click at [821, 434] on p "CONTINUE" at bounding box center [819, 440] width 185 height 20
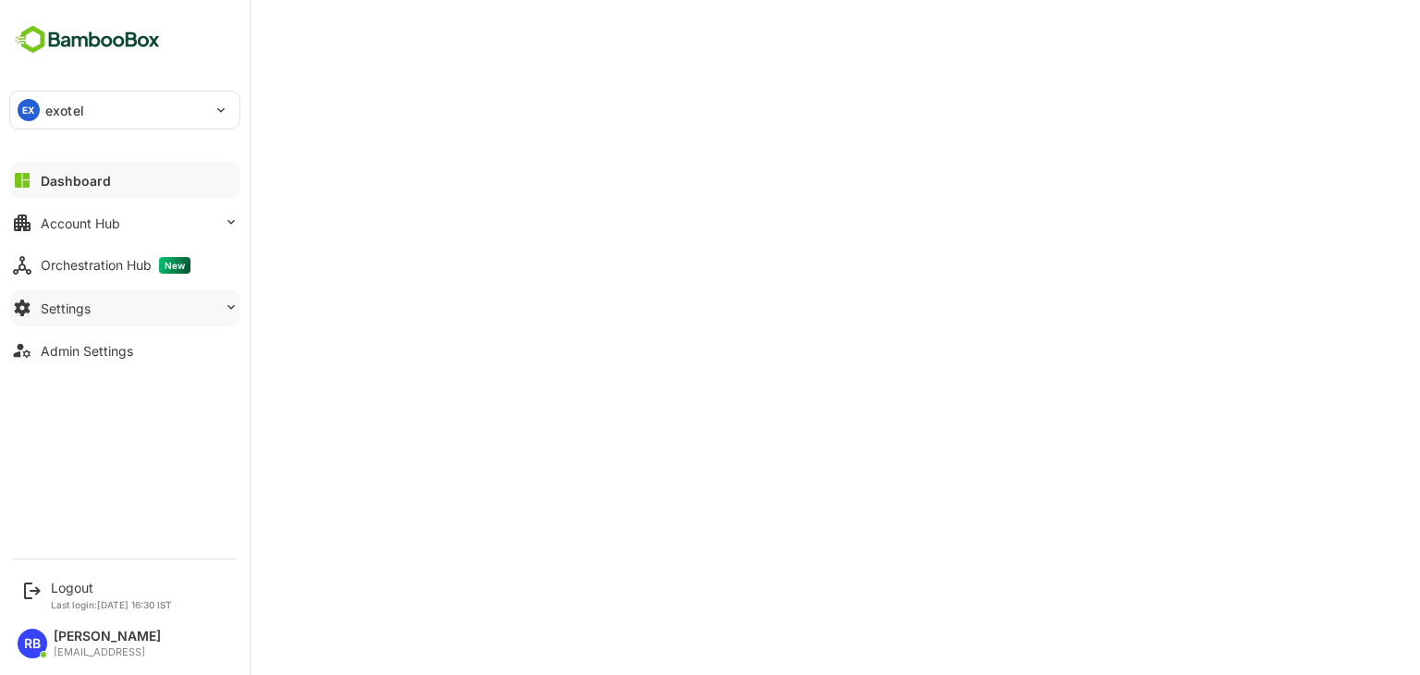
click at [111, 312] on button "Settings" at bounding box center [124, 307] width 231 height 37
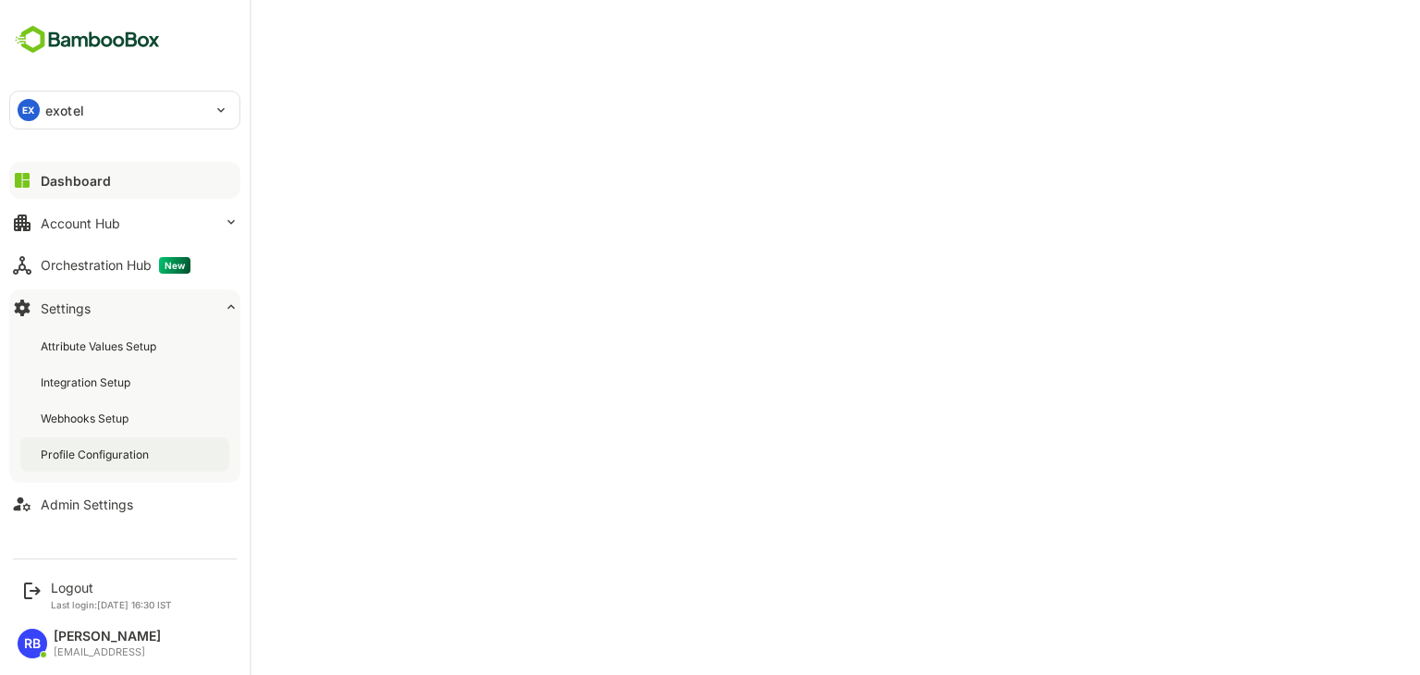
click at [100, 437] on div "Profile Configuration" at bounding box center [124, 454] width 209 height 34
click at [56, 593] on div "Logout" at bounding box center [111, 588] width 121 height 16
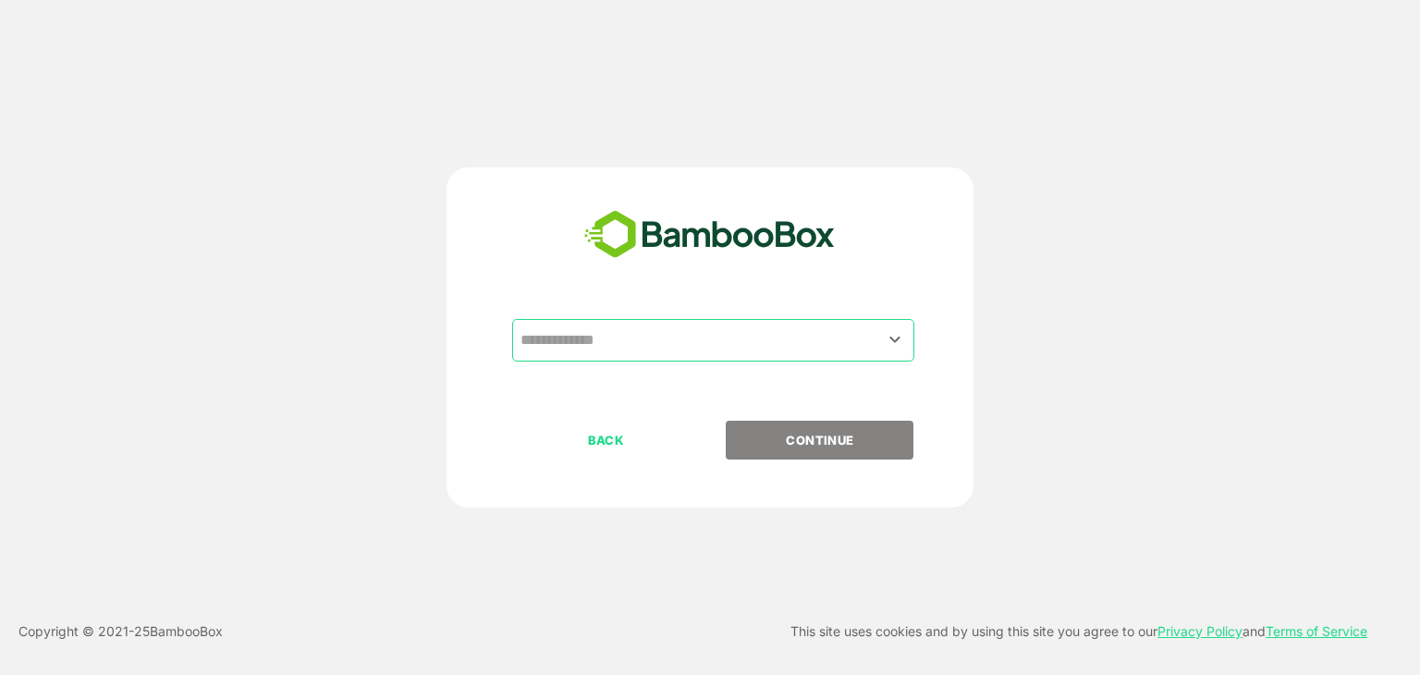
click at [668, 352] on input "text" at bounding box center [713, 340] width 395 height 35
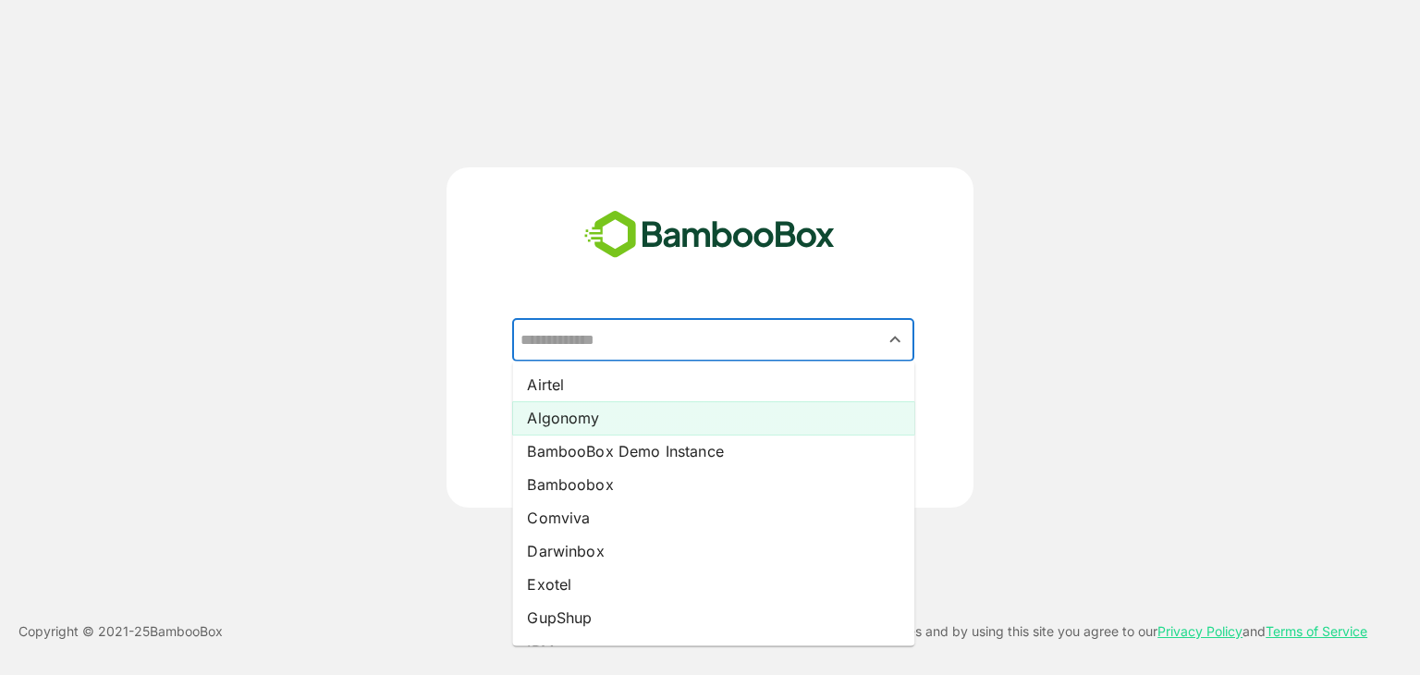
click at [614, 419] on li "Algonomy" at bounding box center [713, 417] width 402 height 33
type input "********"
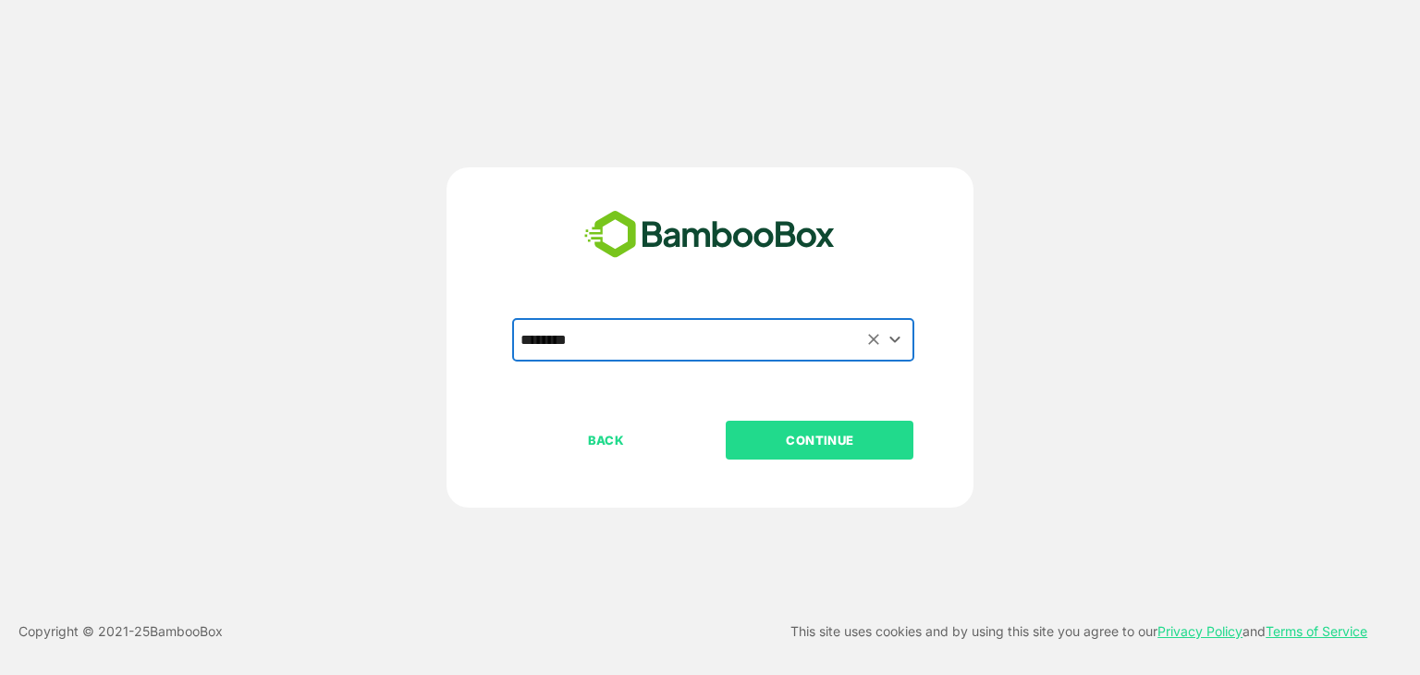
click at [808, 430] on p "CONTINUE" at bounding box center [819, 440] width 185 height 20
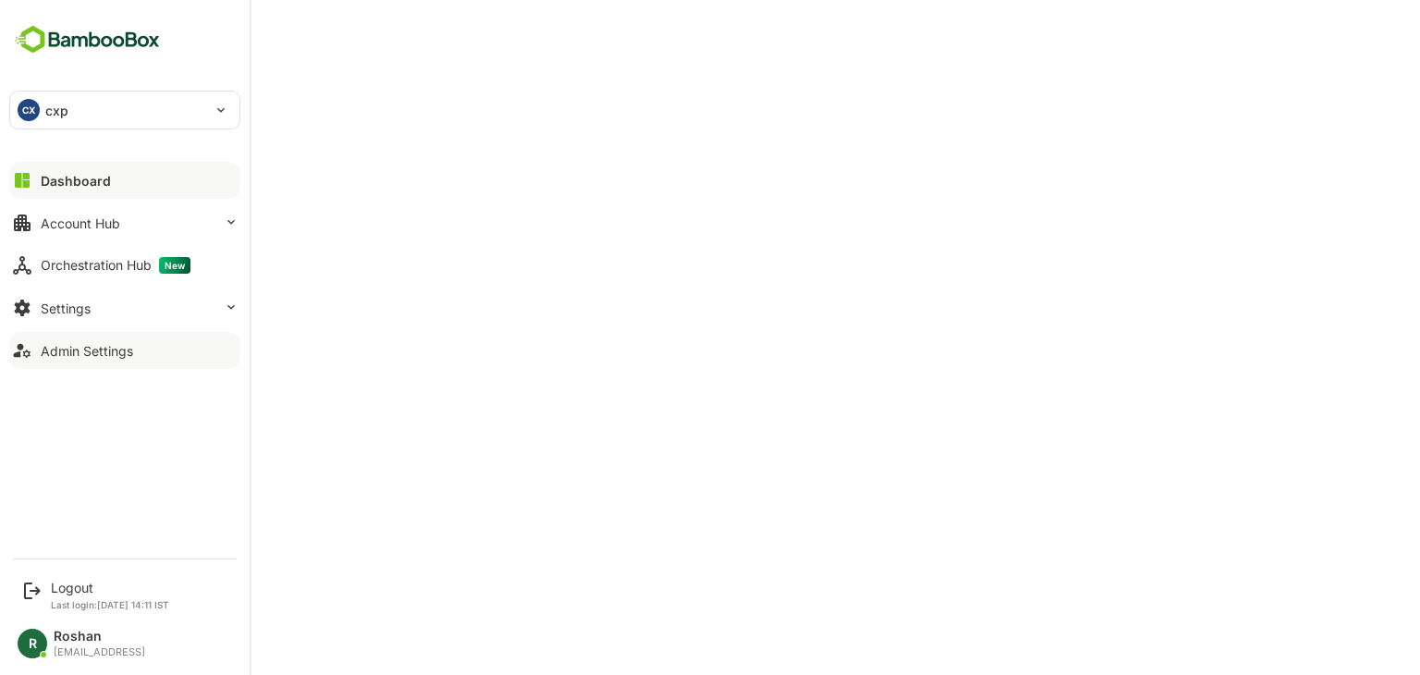
click at [89, 348] on div "Admin Settings" at bounding box center [87, 351] width 92 height 16
click at [131, 323] on button "Settings" at bounding box center [124, 307] width 231 height 37
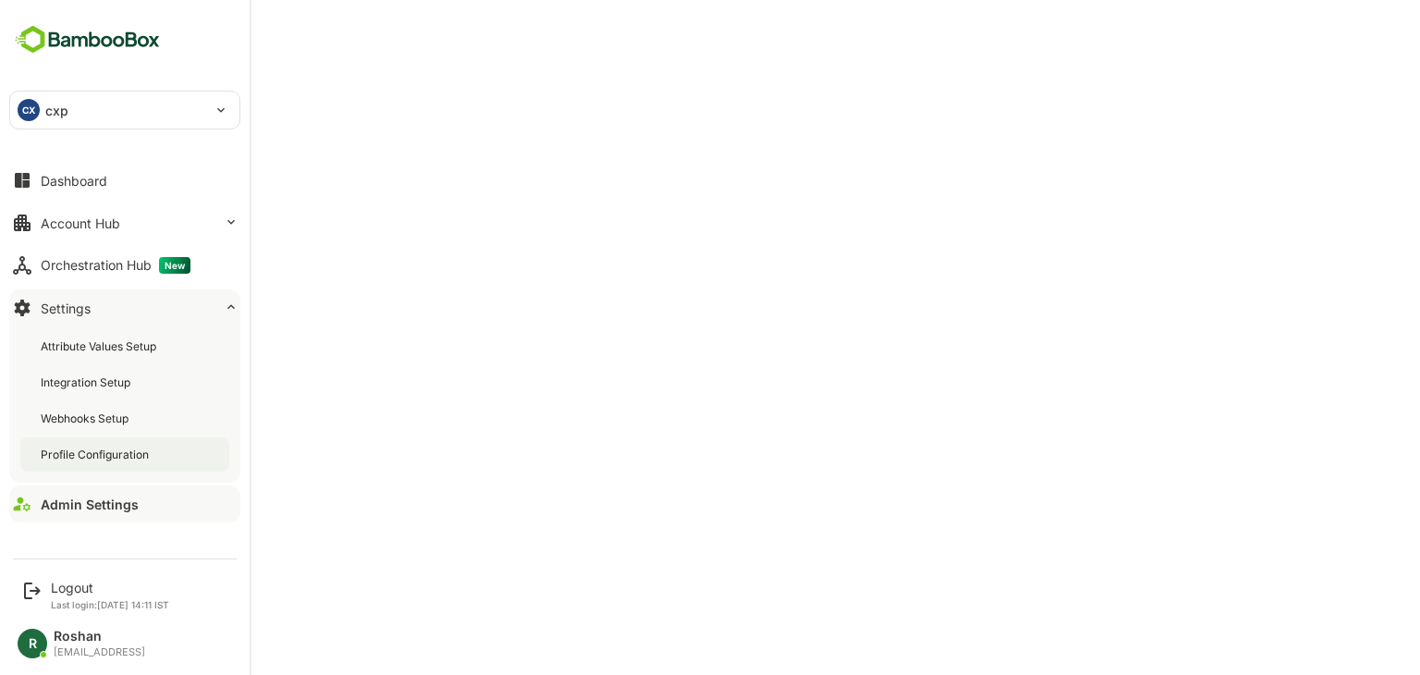
click at [116, 438] on div "Profile Configuration" at bounding box center [124, 454] width 209 height 34
click at [66, 583] on div "Logout" at bounding box center [110, 588] width 118 height 16
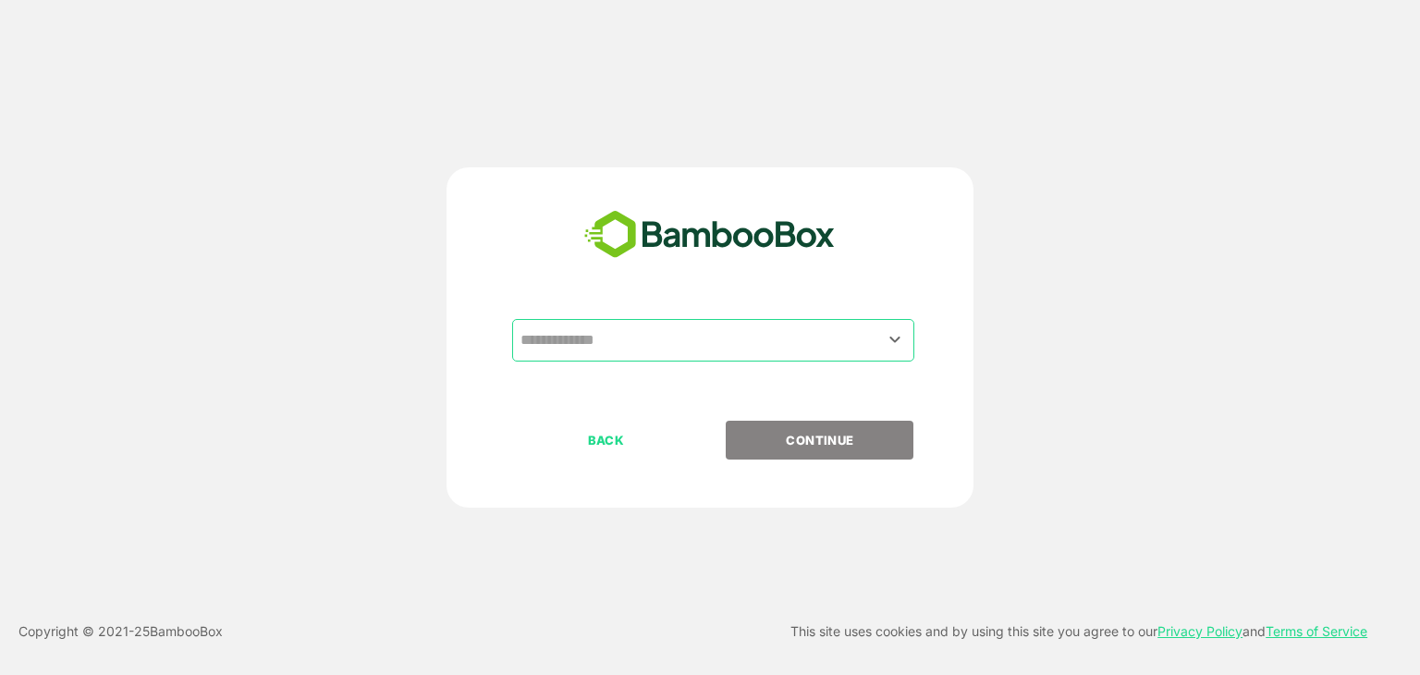
click at [655, 348] on input "text" at bounding box center [713, 340] width 395 height 35
click at [699, 347] on input "text" at bounding box center [713, 340] width 395 height 35
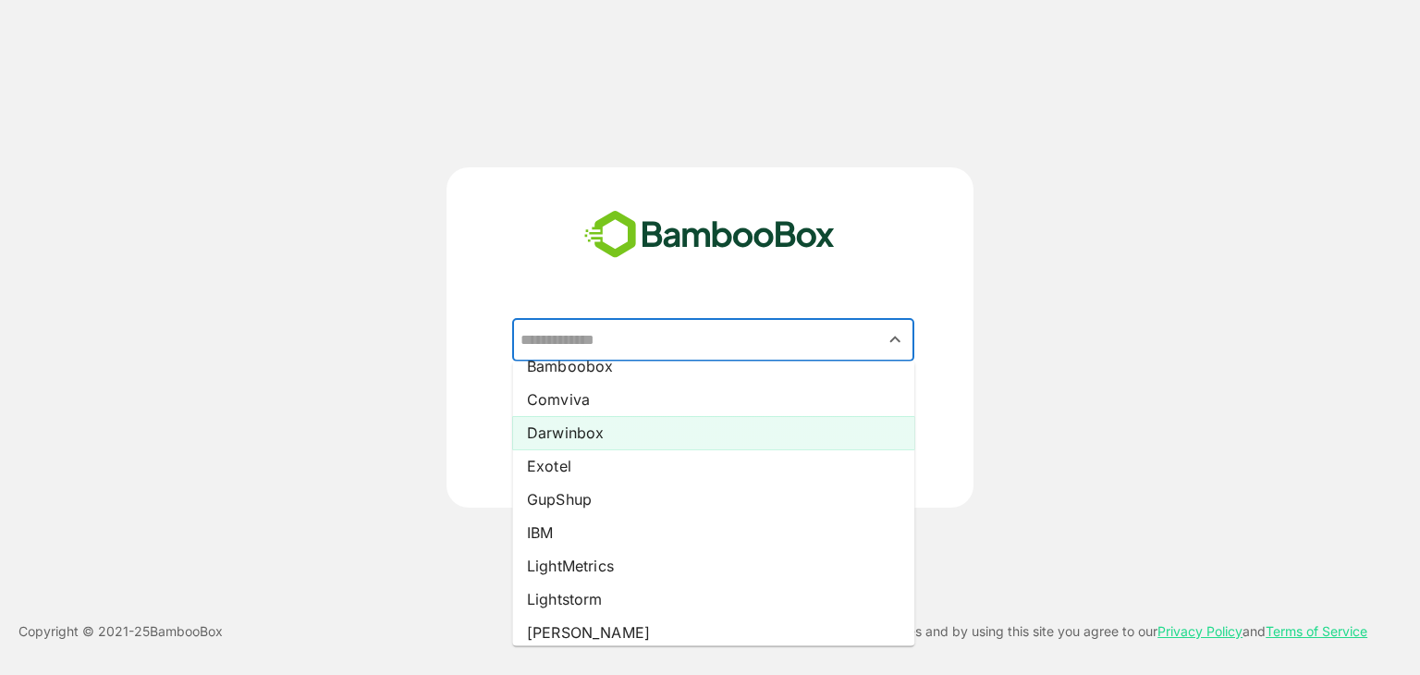
scroll to position [142, 0]
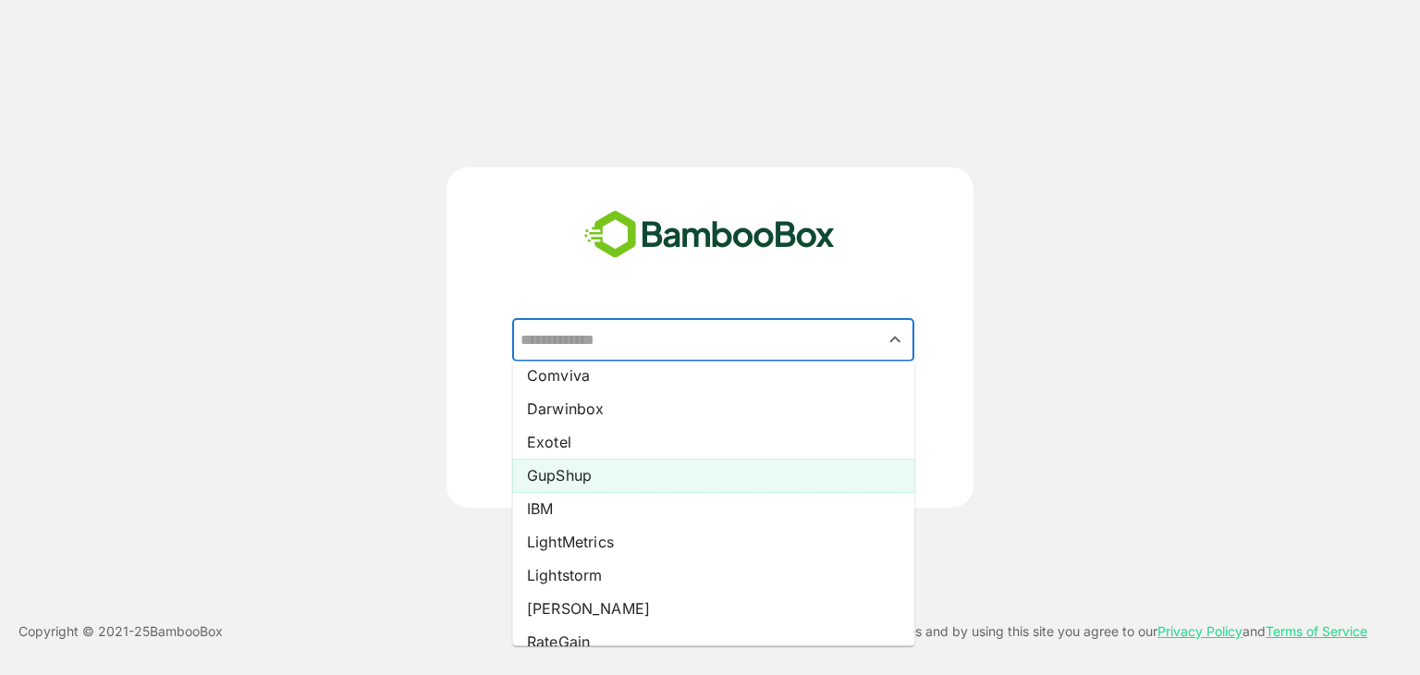
click at [622, 477] on li "GupShup" at bounding box center [713, 474] width 402 height 33
type input "*******"
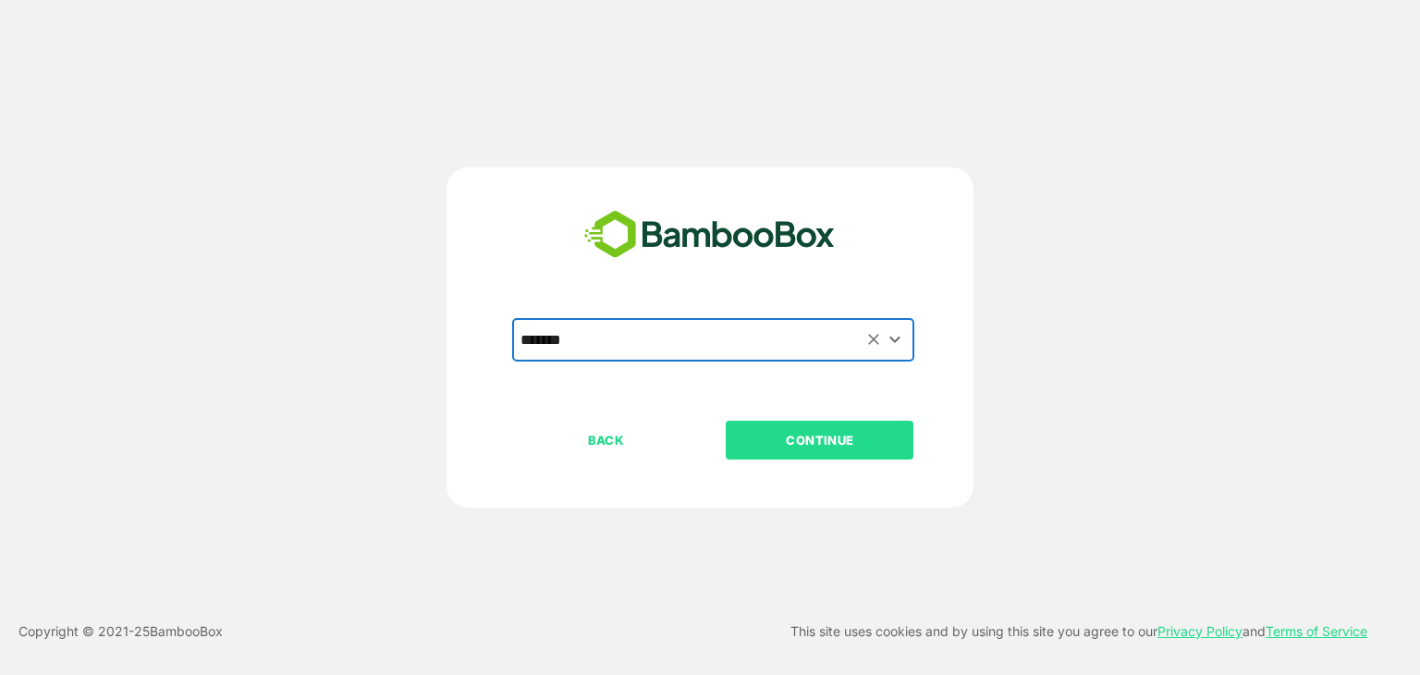
click at [836, 452] on button "CONTINUE" at bounding box center [820, 440] width 188 height 39
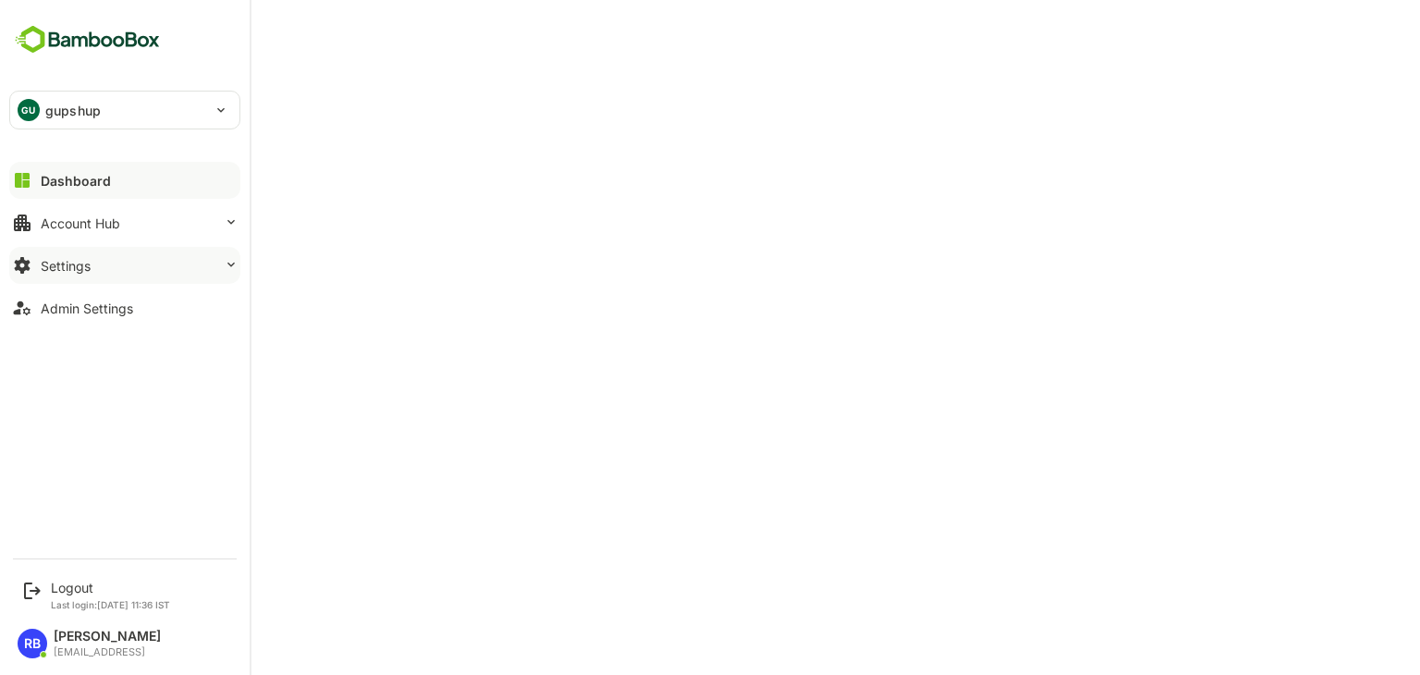
click at [175, 270] on button "Settings" at bounding box center [124, 265] width 231 height 37
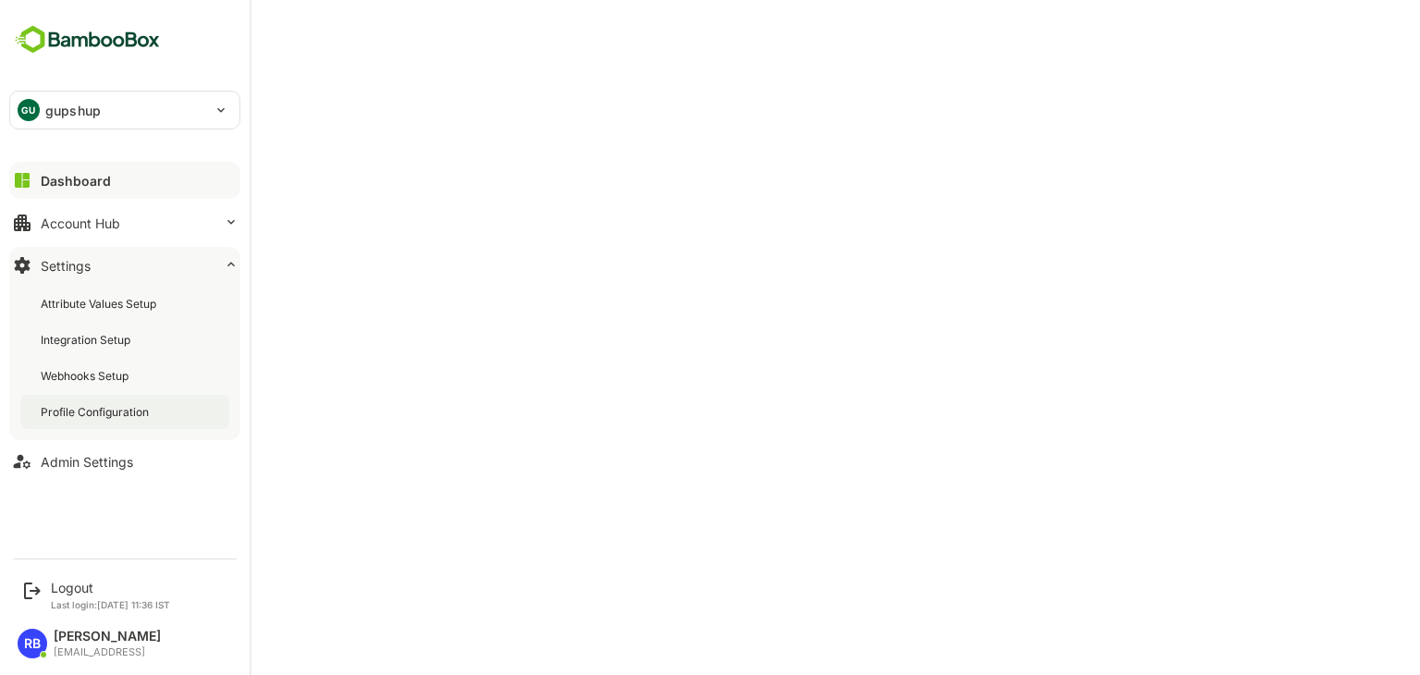
click at [127, 404] on div "Profile Configuration" at bounding box center [97, 412] width 112 height 16
click at [102, 467] on div "Admin Settings" at bounding box center [87, 462] width 92 height 16
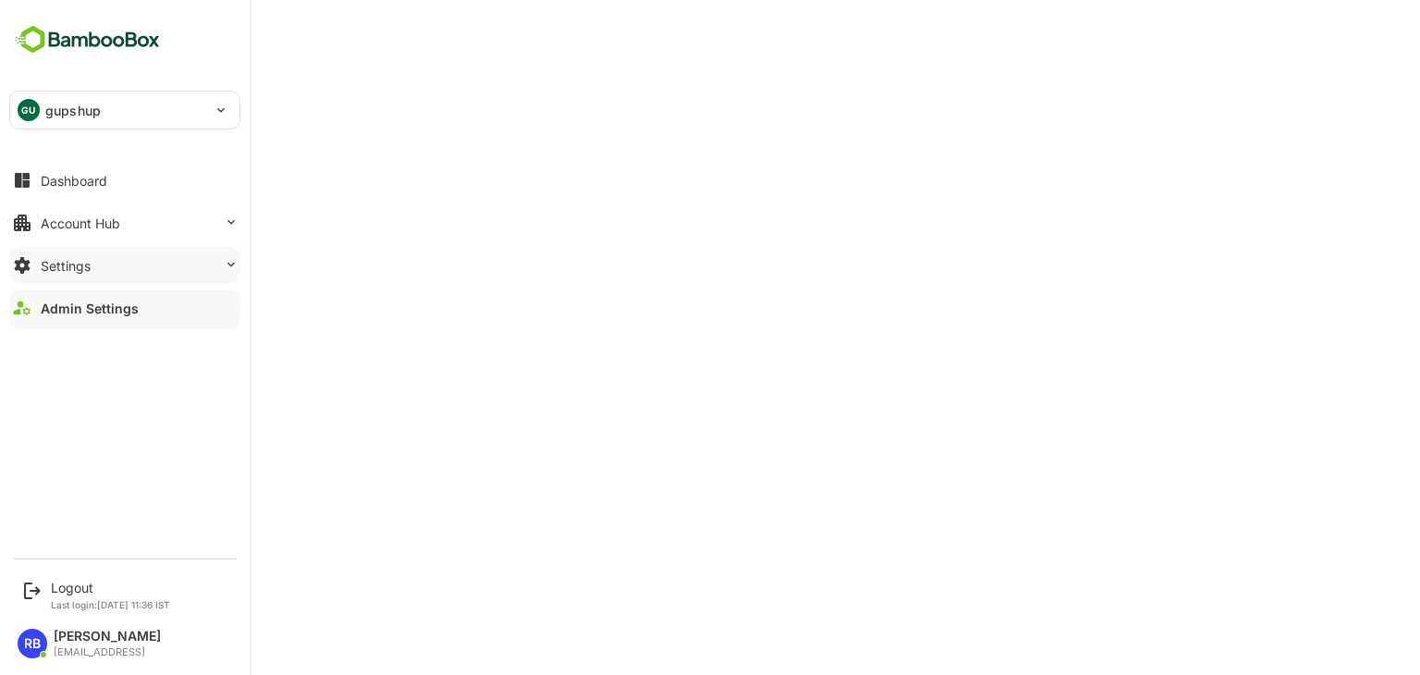
click at [97, 270] on button "Settings" at bounding box center [124, 265] width 231 height 37
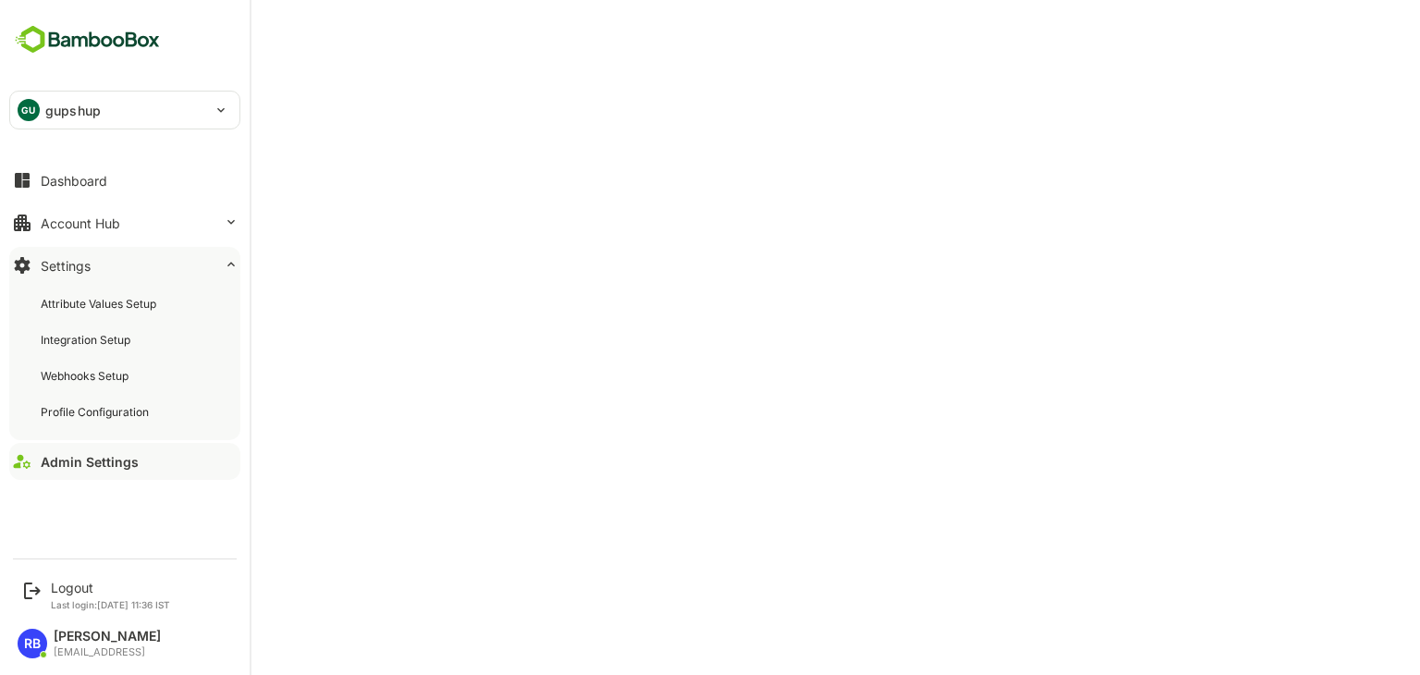
click at [94, 463] on div "Admin Settings" at bounding box center [90, 462] width 98 height 16
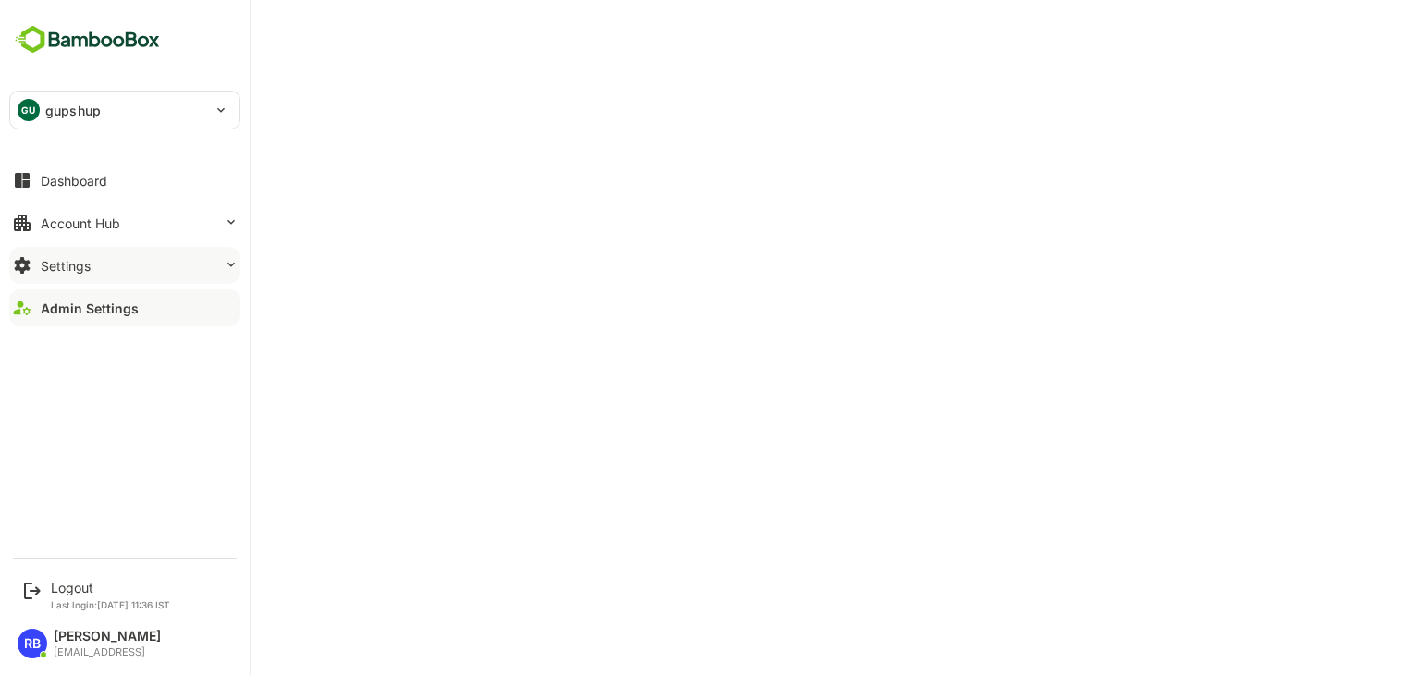
click at [96, 268] on button "Settings" at bounding box center [124, 265] width 231 height 37
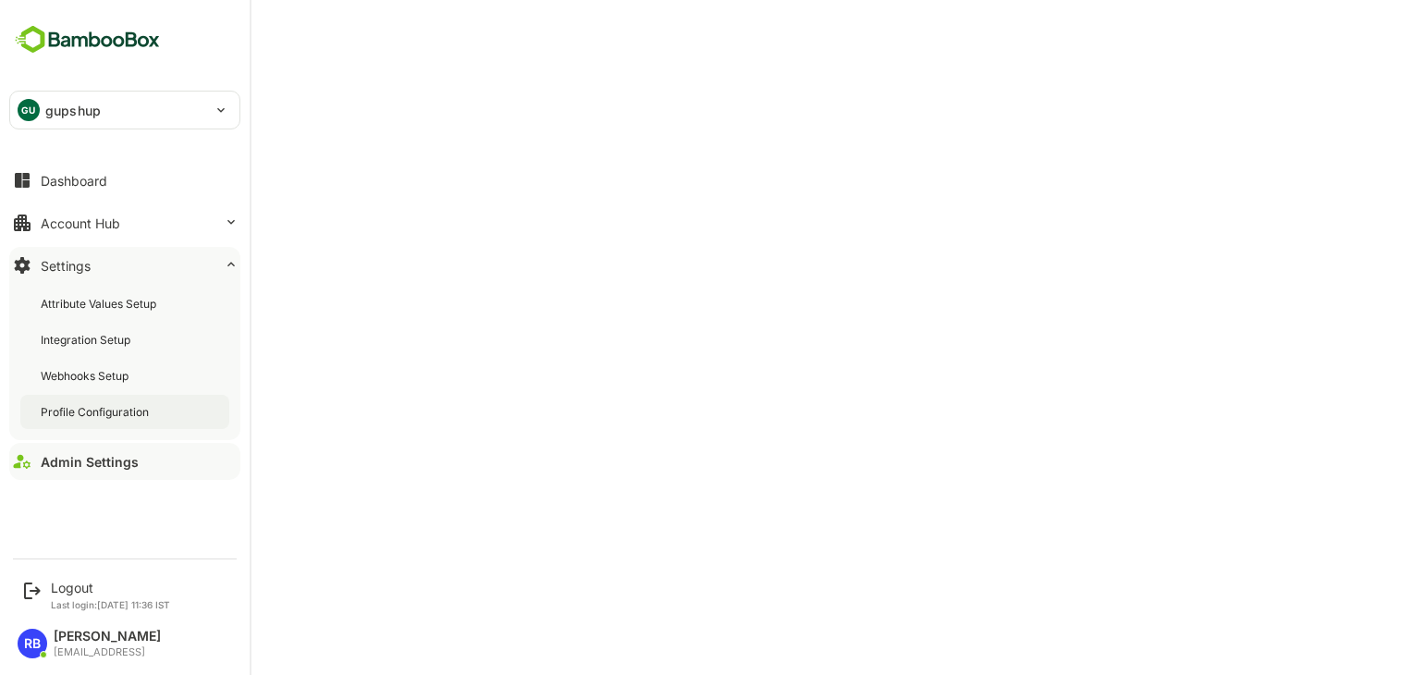
click at [99, 398] on div "Profile Configuration" at bounding box center [124, 412] width 209 height 34
click at [110, 459] on div "Admin Settings" at bounding box center [87, 462] width 92 height 16
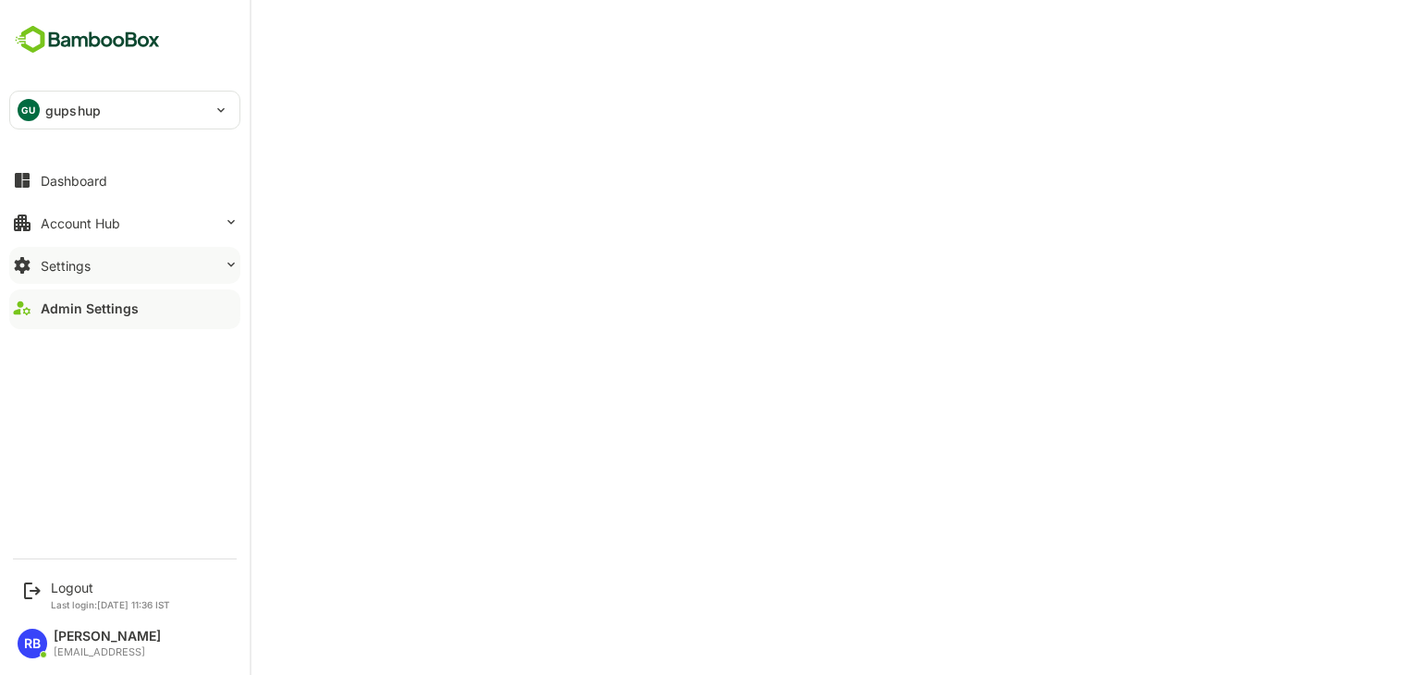
click at [118, 270] on button "Settings" at bounding box center [124, 265] width 231 height 37
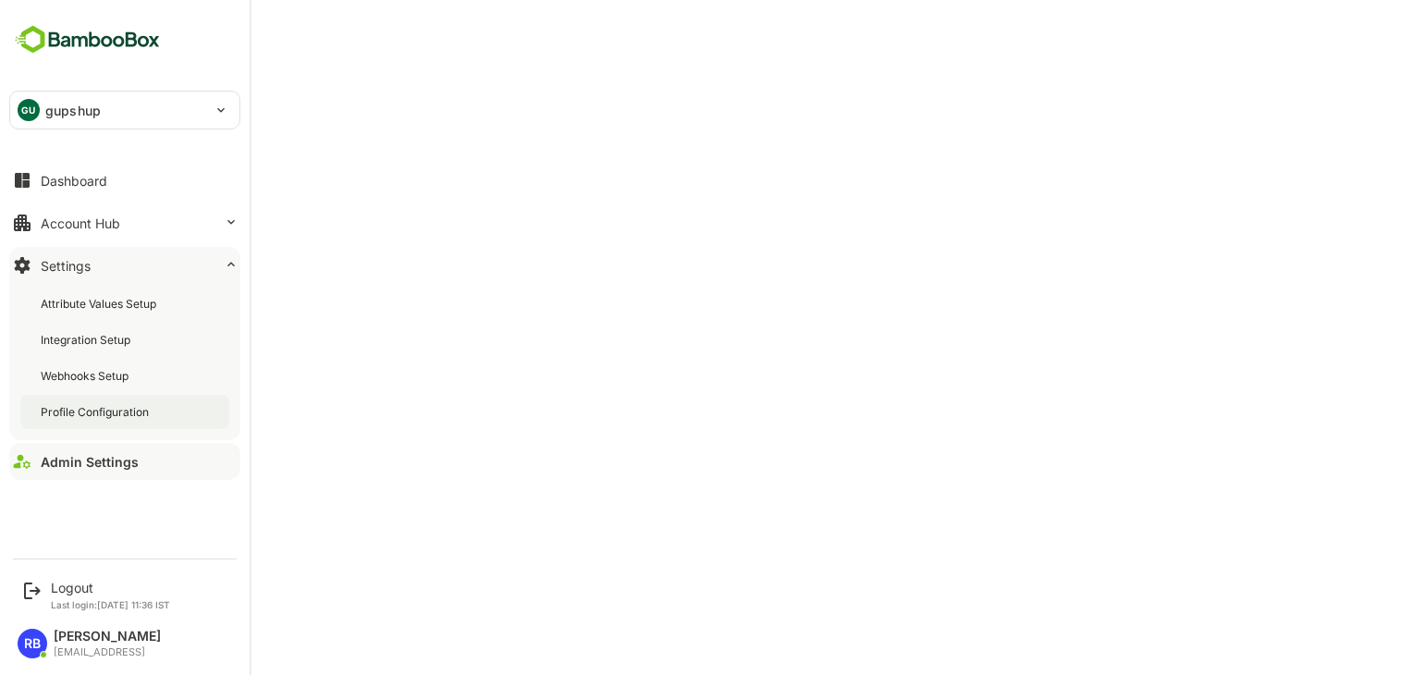
click at [105, 413] on div "Profile Configuration" at bounding box center [97, 412] width 112 height 16
click at [65, 591] on div "Logout" at bounding box center [110, 588] width 119 height 16
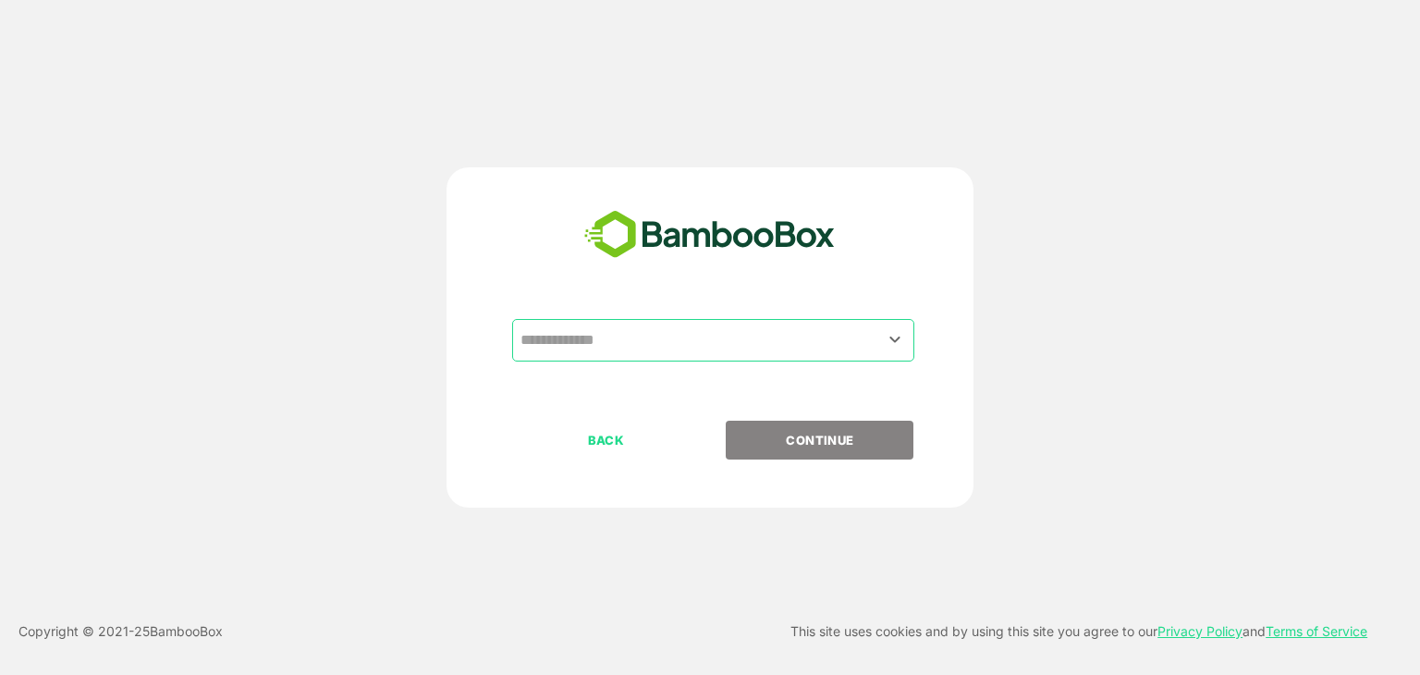
click at [629, 346] on input "text" at bounding box center [713, 340] width 395 height 35
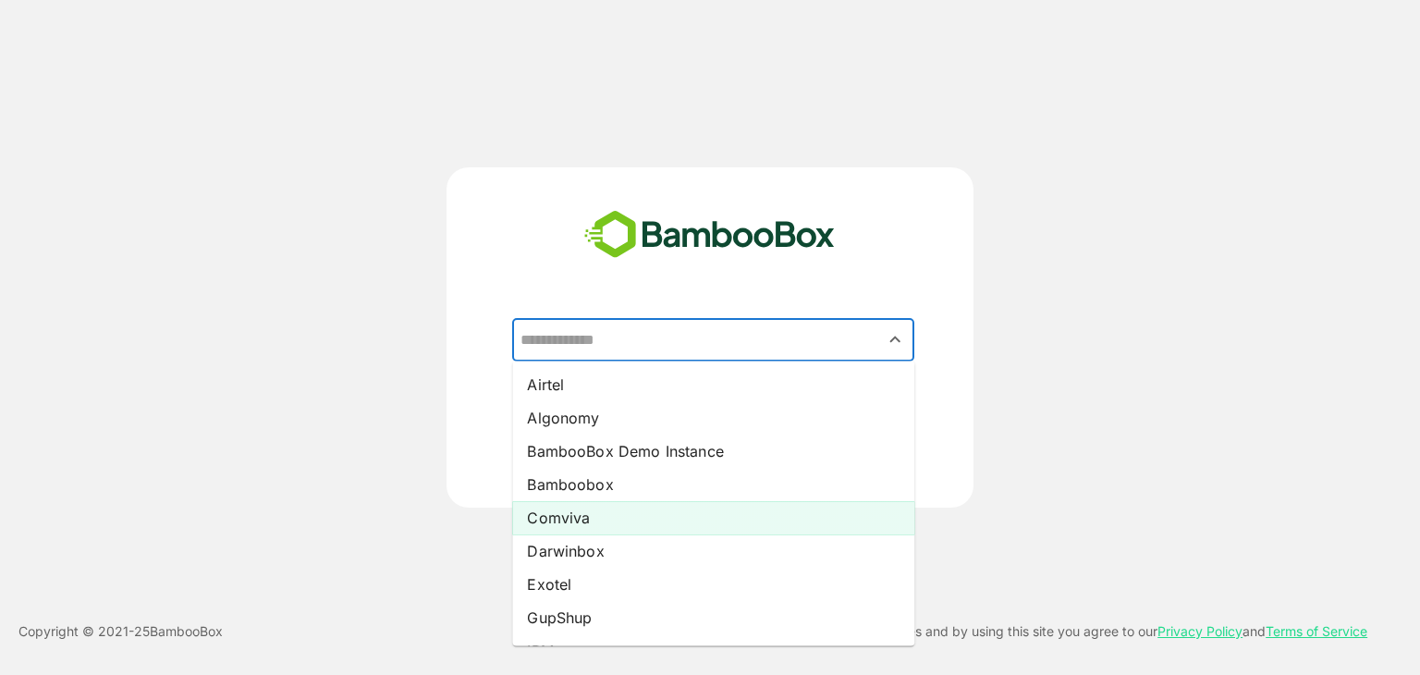
click at [641, 524] on li "Comviva" at bounding box center [713, 517] width 402 height 33
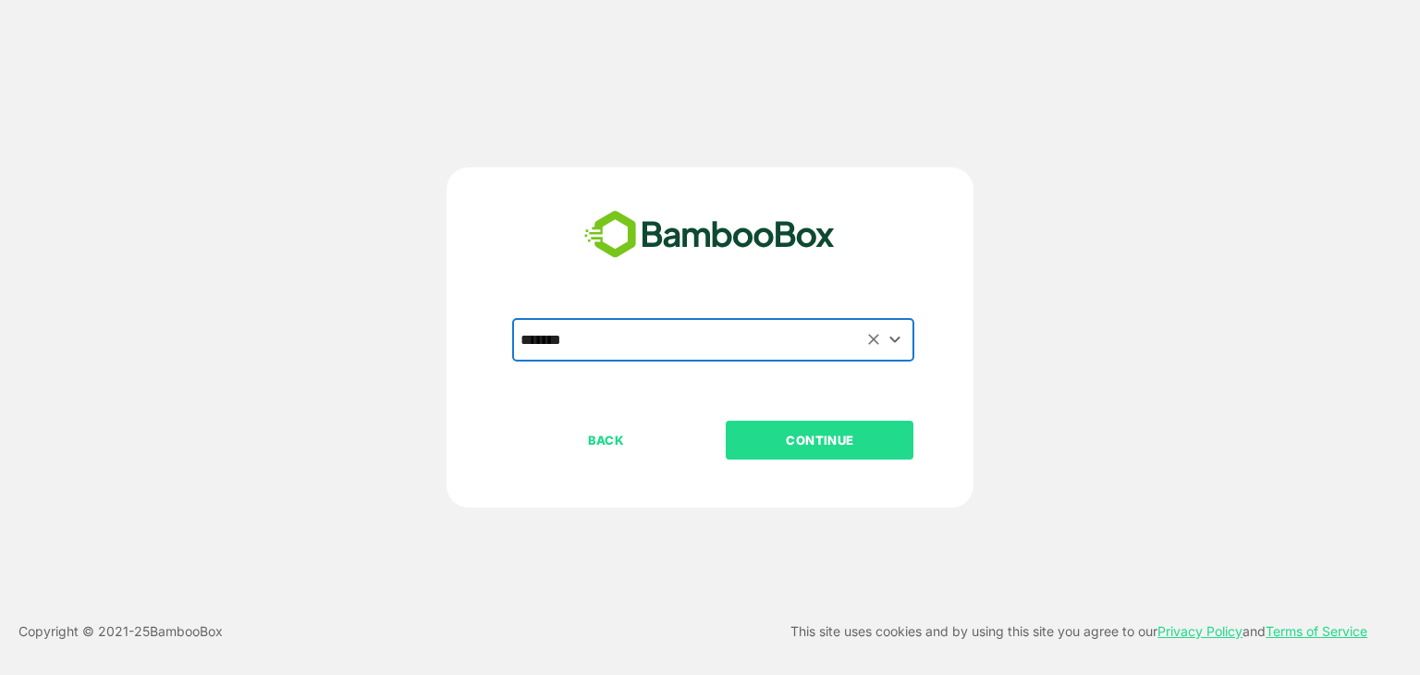
type input "*******"
click at [868, 445] on p "CONTINUE" at bounding box center [819, 440] width 185 height 20
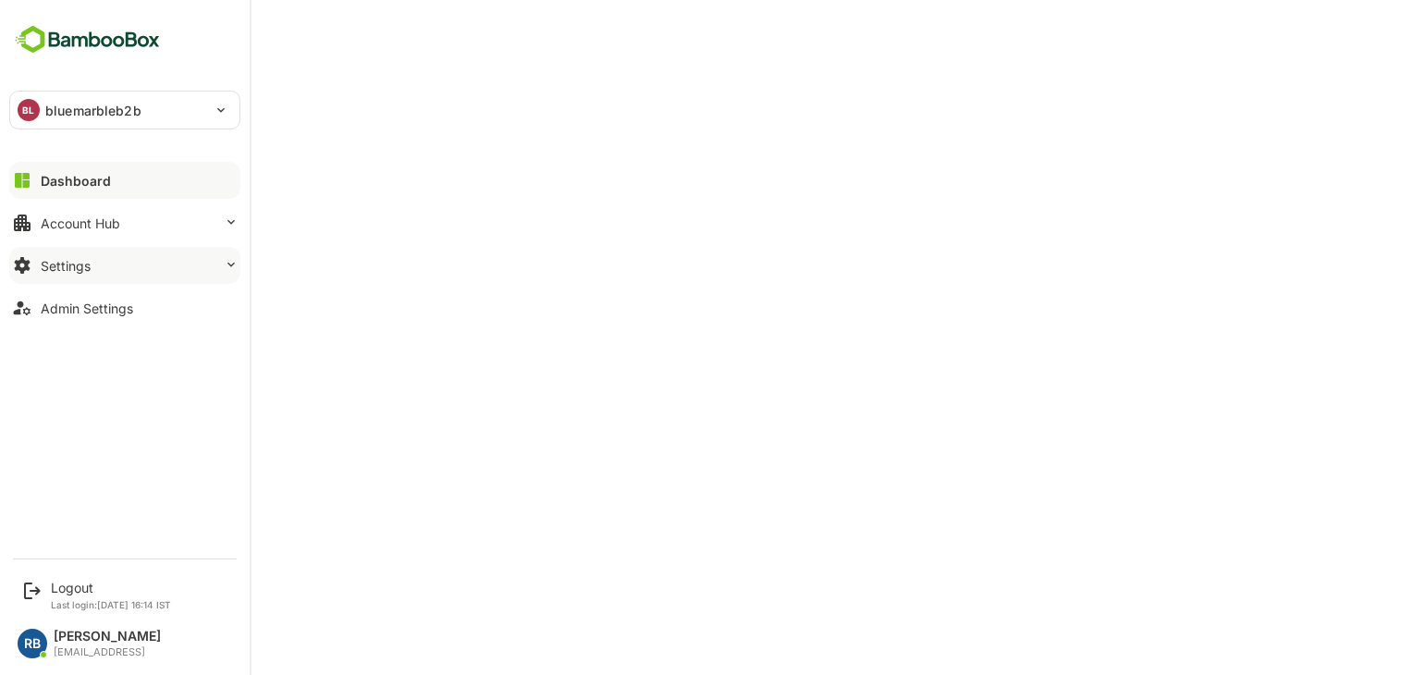
click at [148, 274] on button "Settings" at bounding box center [124, 265] width 231 height 37
click at [160, 267] on button "Settings" at bounding box center [124, 265] width 231 height 37
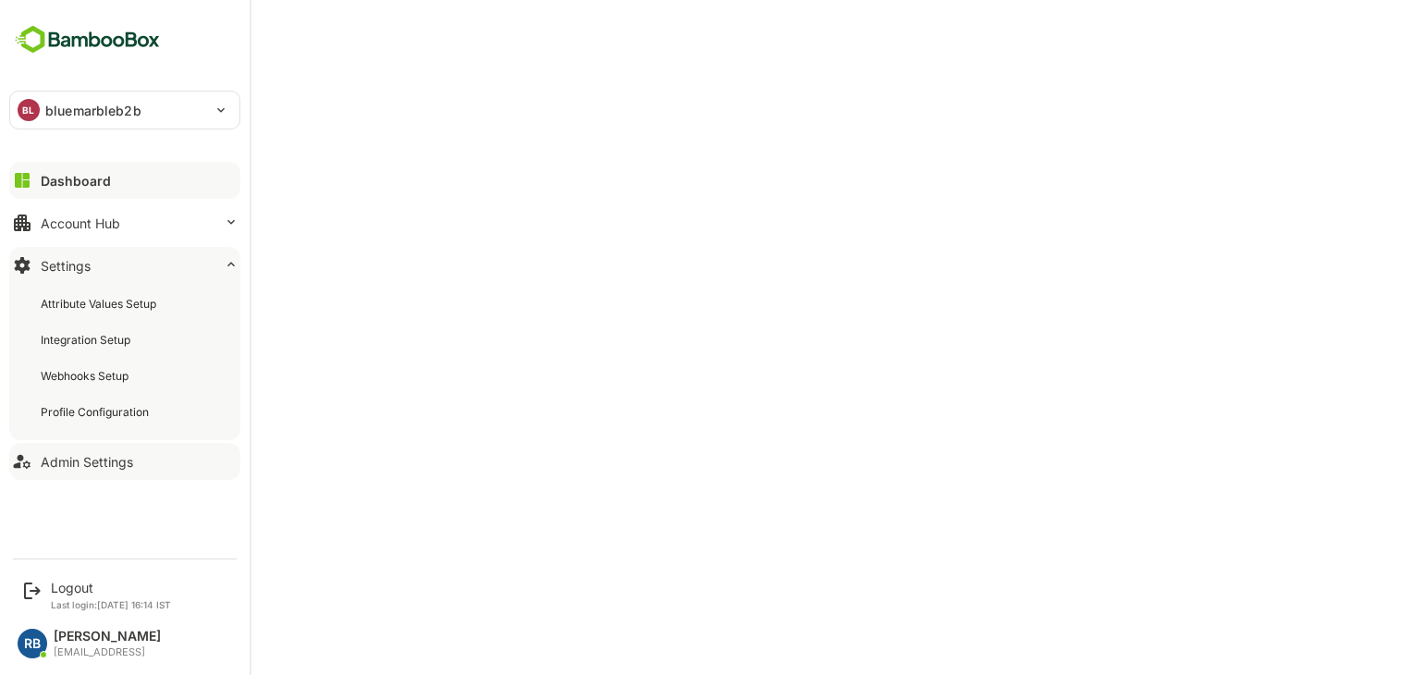
click at [113, 458] on div "Admin Settings" at bounding box center [87, 462] width 92 height 16
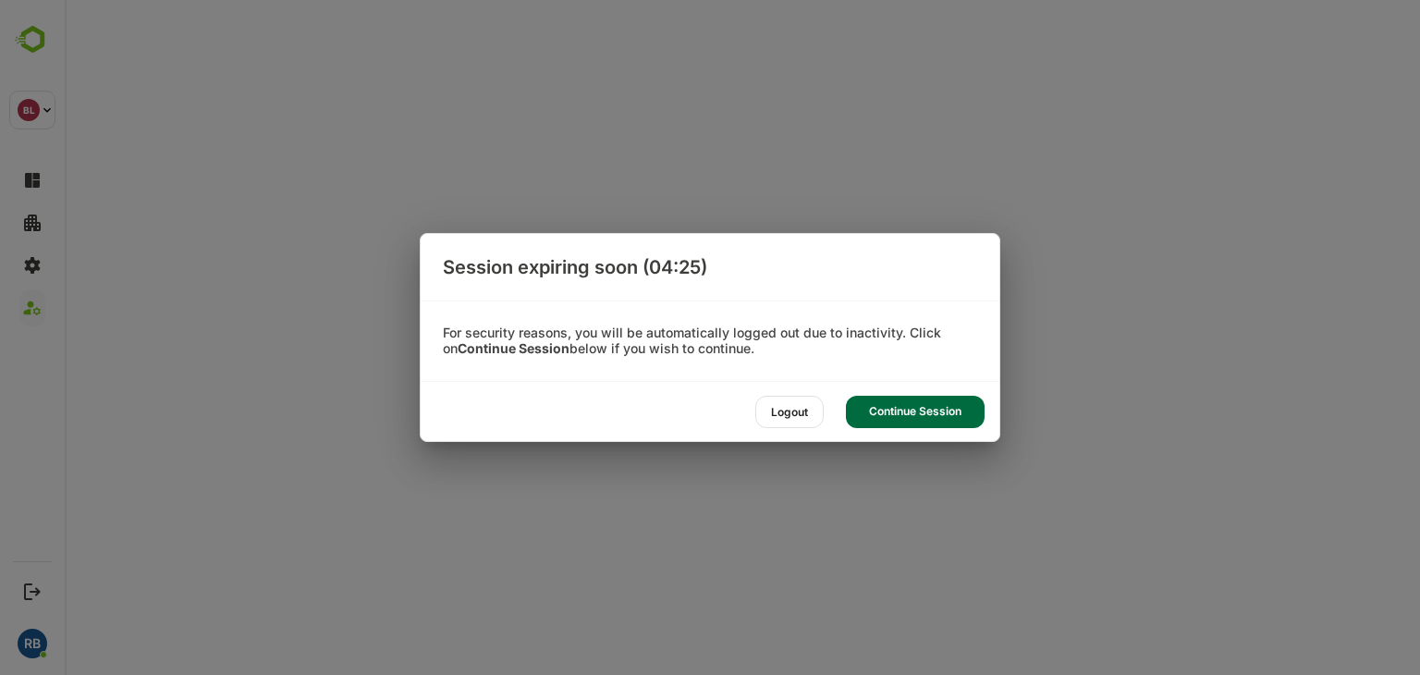
click at [905, 407] on div "Continue Session" at bounding box center [915, 412] width 139 height 32
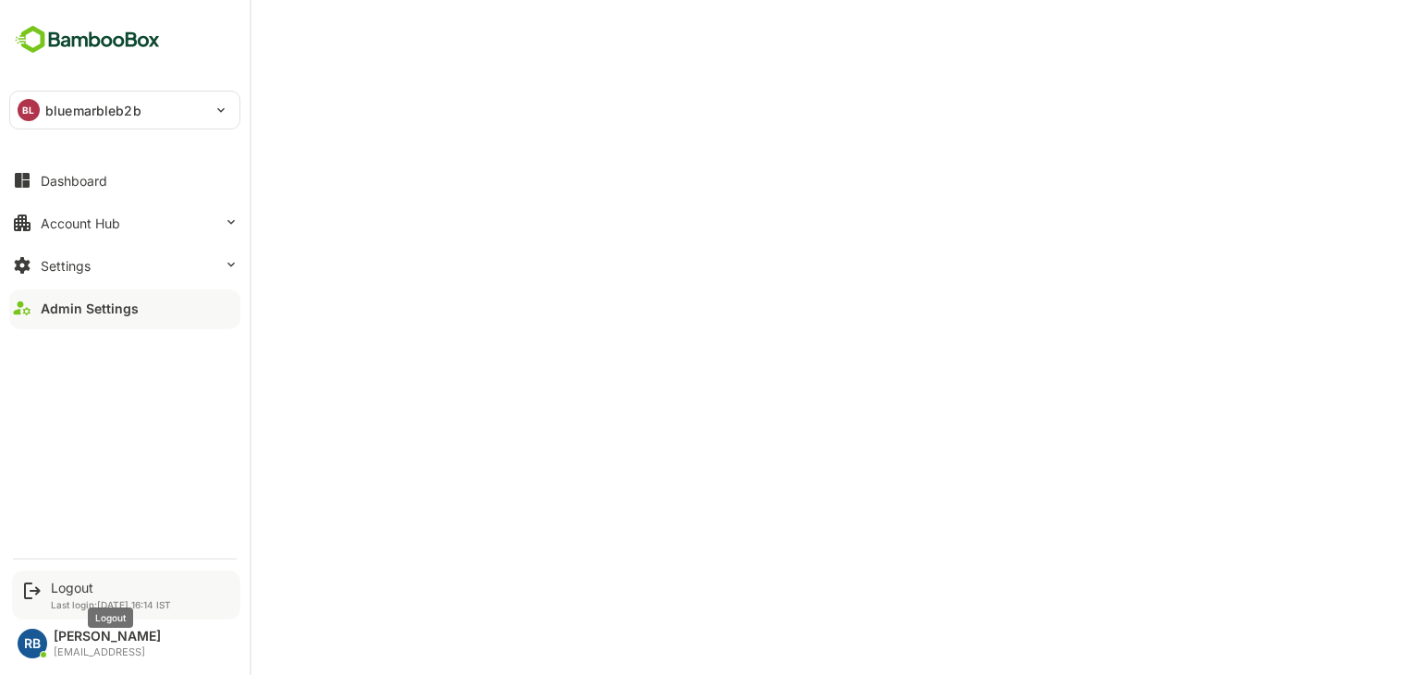
click at [65, 591] on div "Logout" at bounding box center [111, 588] width 120 height 16
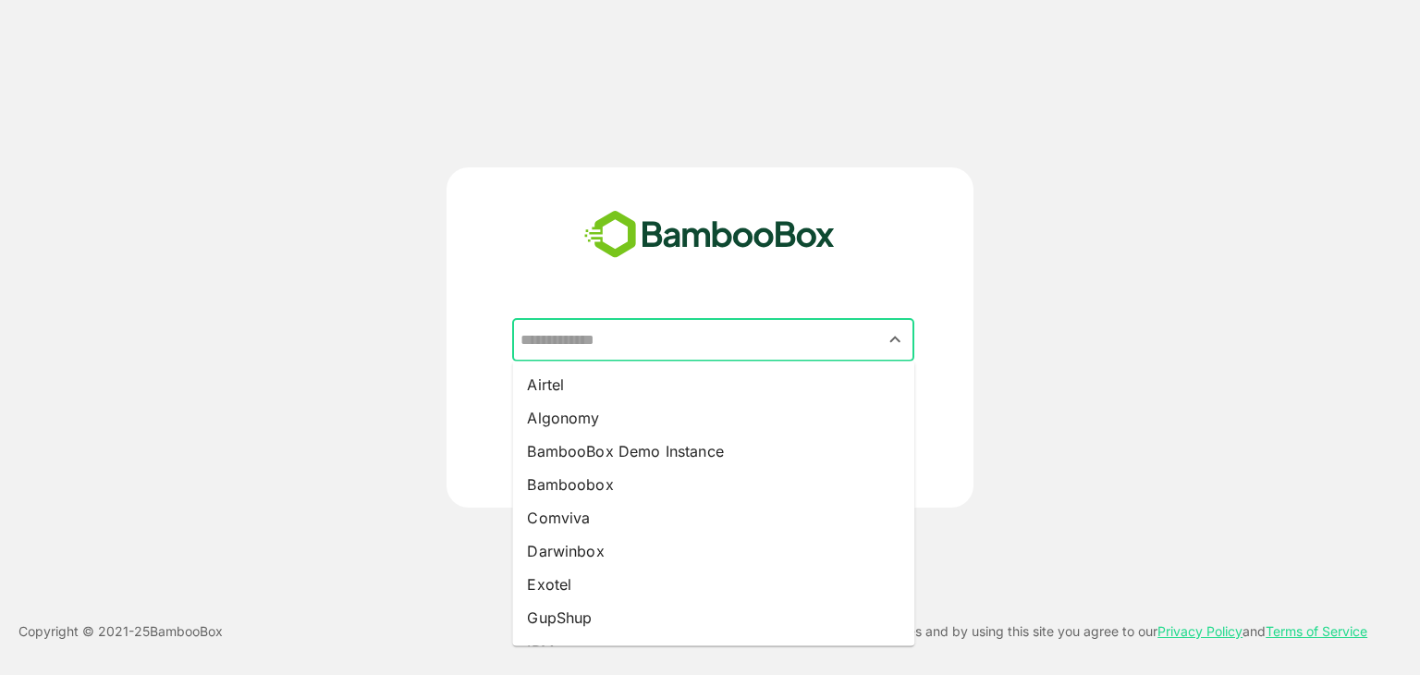
click at [703, 329] on input "text" at bounding box center [713, 340] width 395 height 35
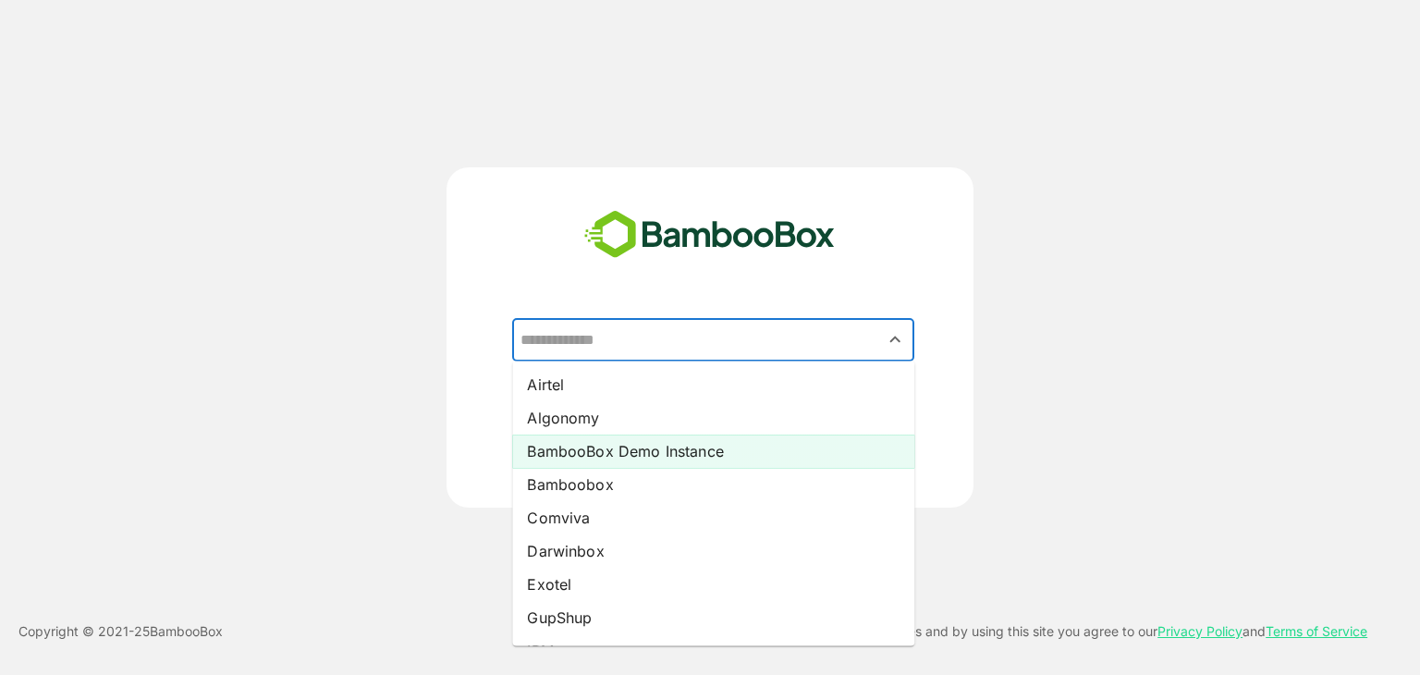
click at [619, 465] on li "BambooBox Demo Instance" at bounding box center [713, 450] width 402 height 33
type input "**********"
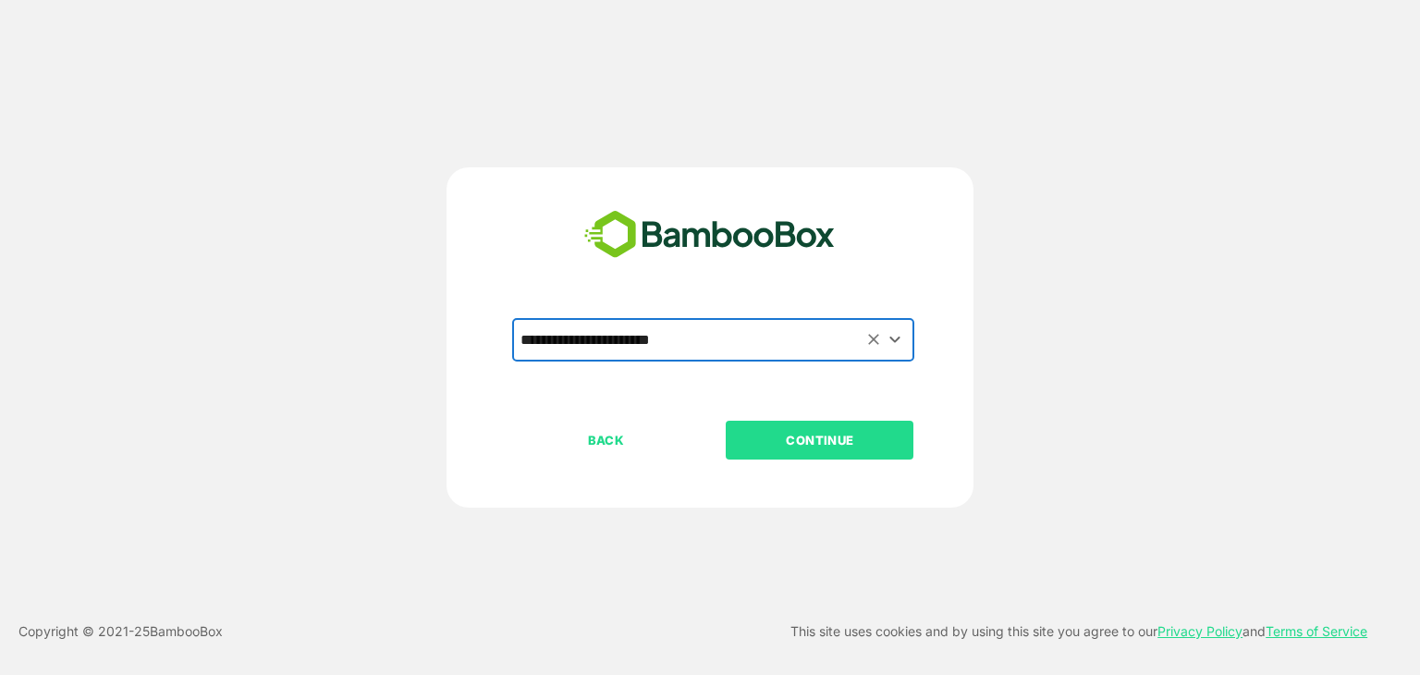
click at [802, 447] on p "CONTINUE" at bounding box center [819, 440] width 185 height 20
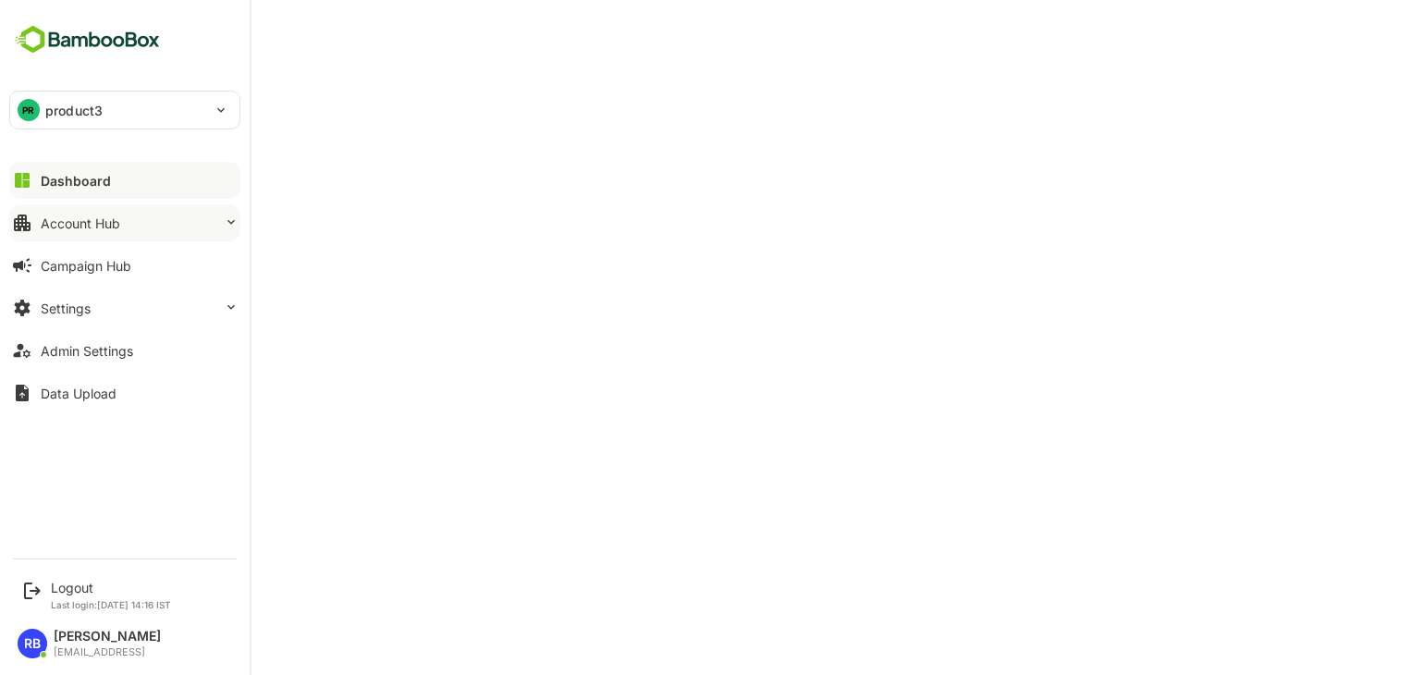
click at [94, 223] on div "Account Hub" at bounding box center [80, 223] width 79 height 16
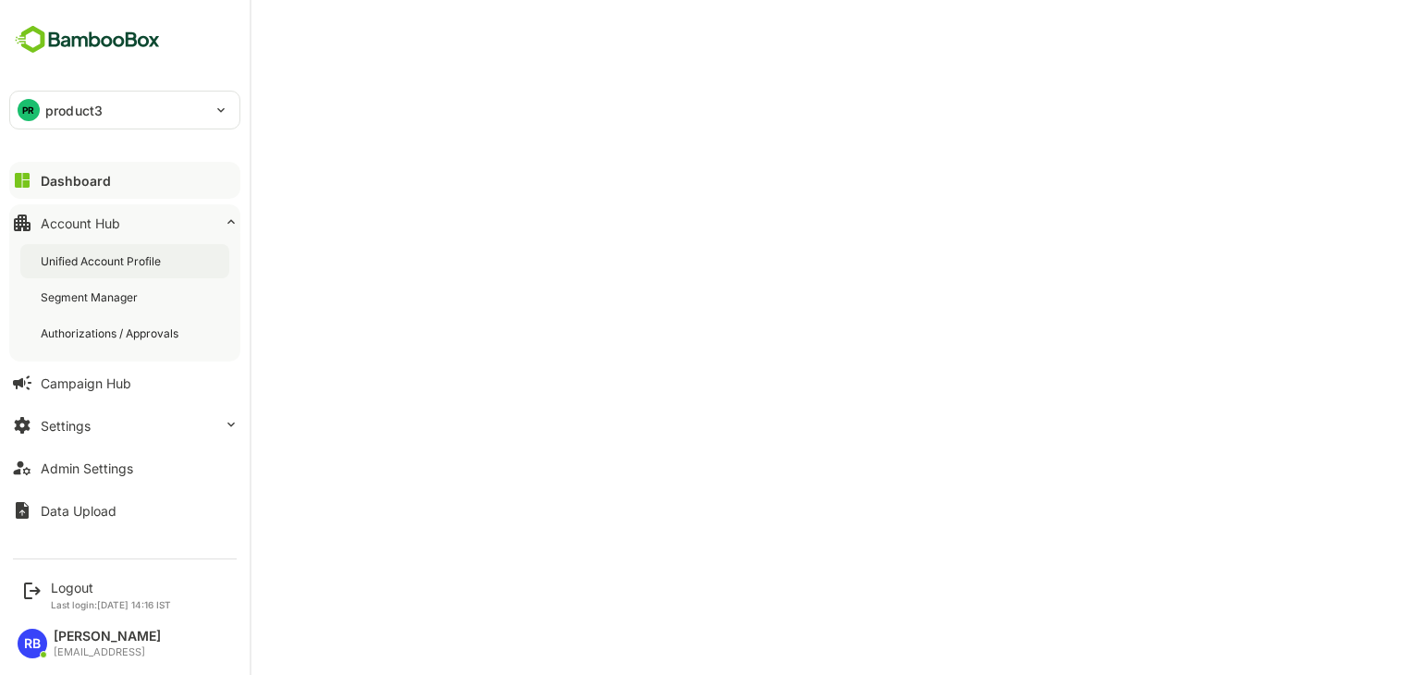
click at [107, 260] on div "Unified Account Profile" at bounding box center [103, 261] width 124 height 16
click at [110, 186] on button "Dashboard" at bounding box center [124, 180] width 231 height 37
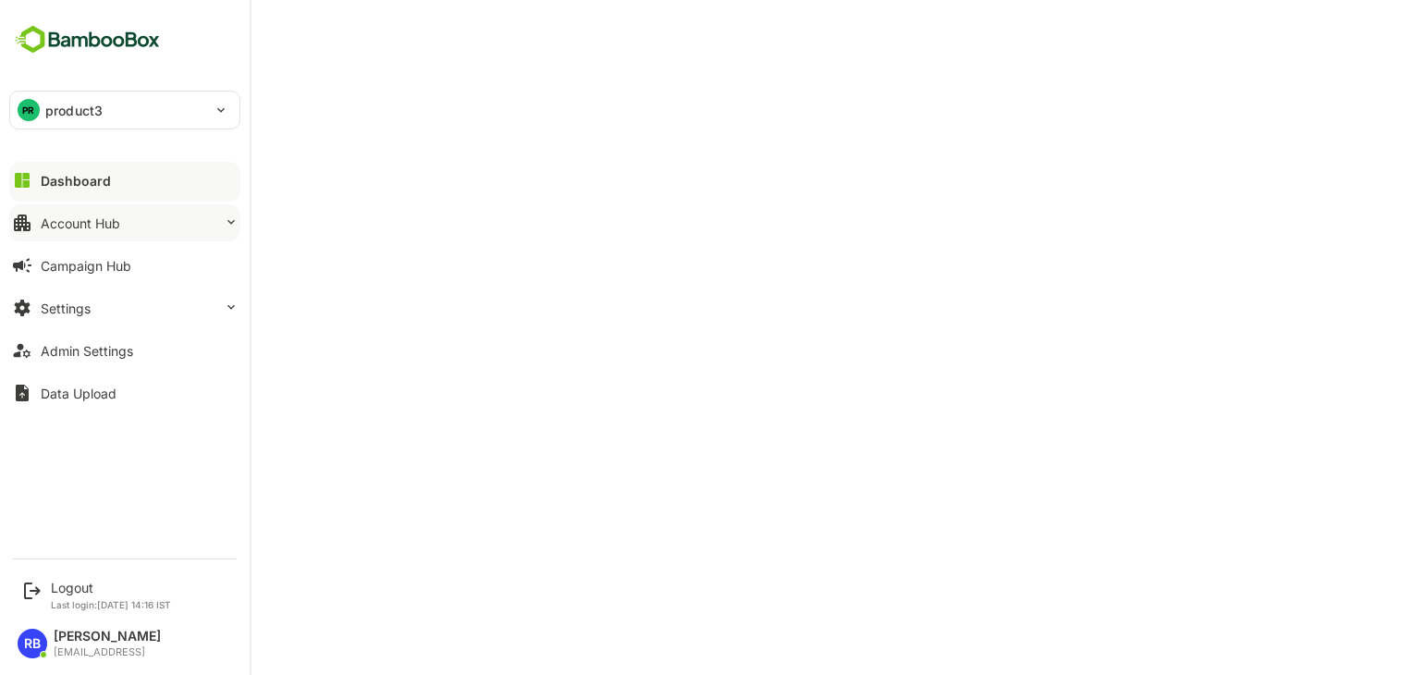
click at [110, 226] on div "Account Hub" at bounding box center [80, 223] width 79 height 16
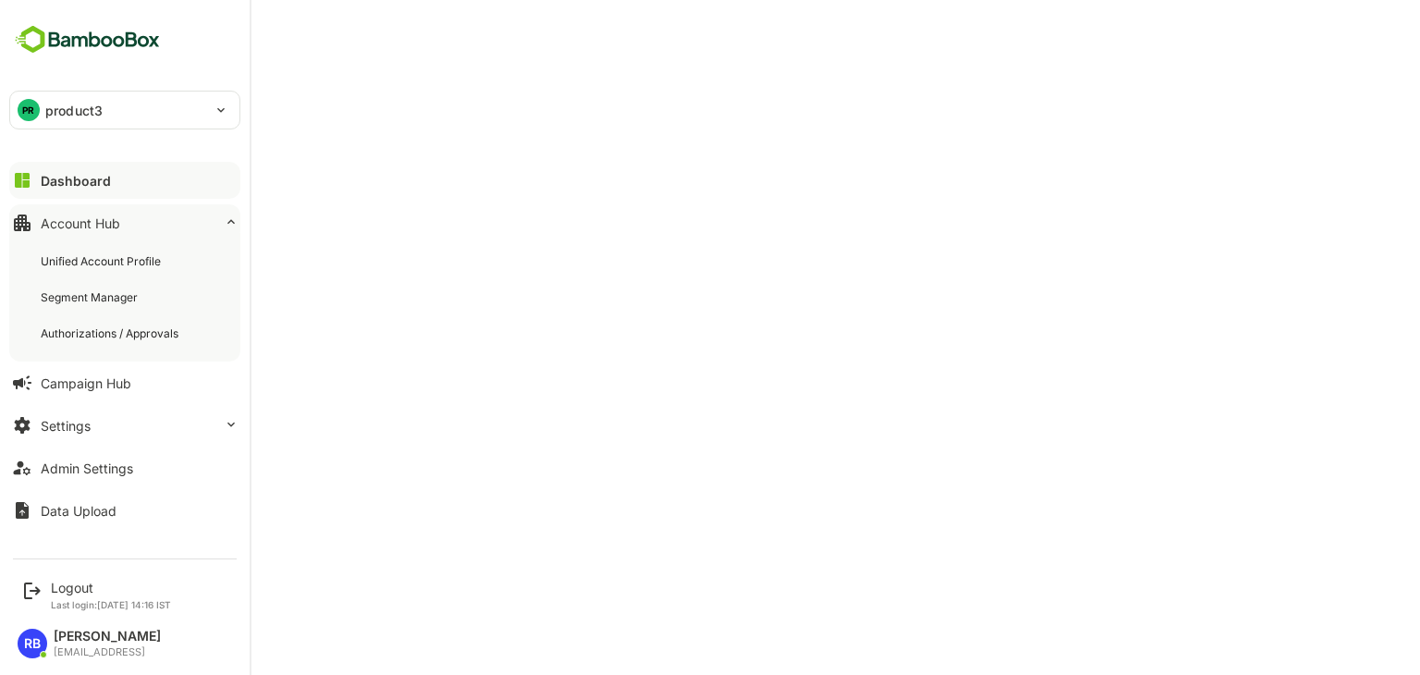
click at [78, 173] on div "Dashboard" at bounding box center [76, 181] width 70 height 16
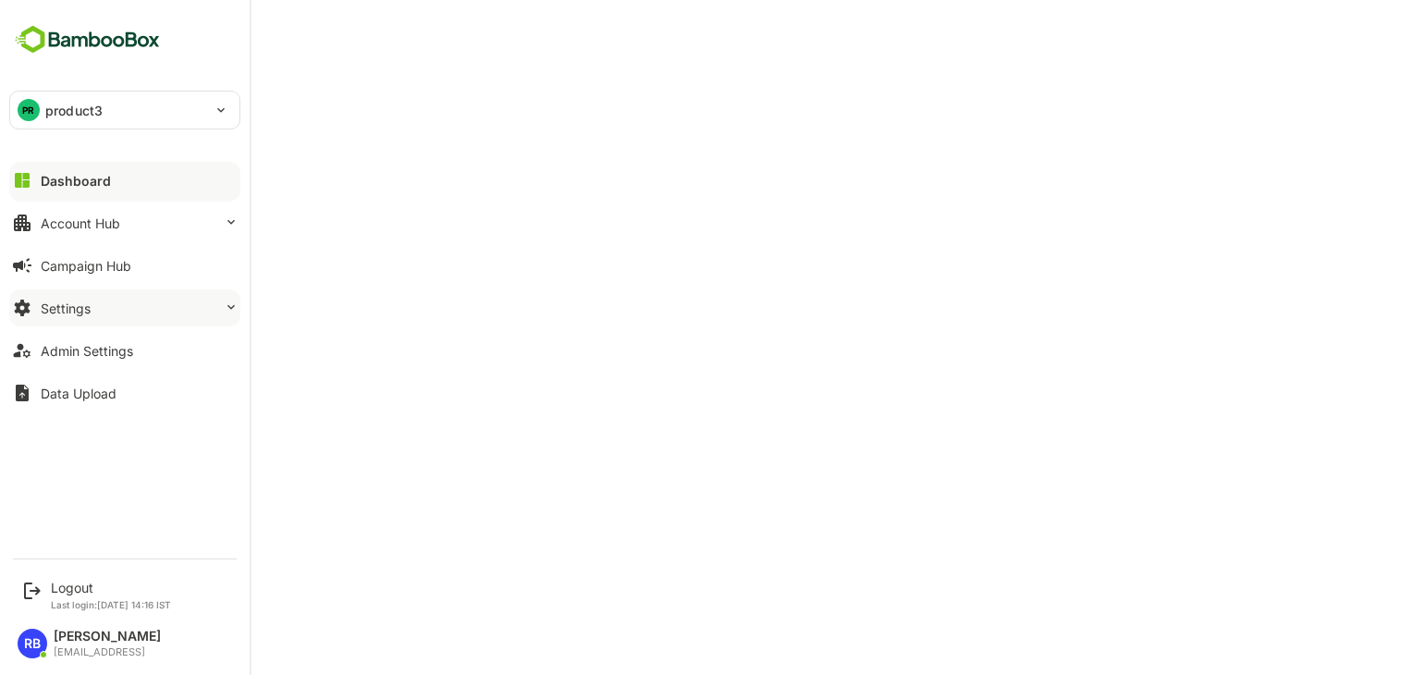
click at [172, 305] on button "Settings" at bounding box center [124, 307] width 231 height 37
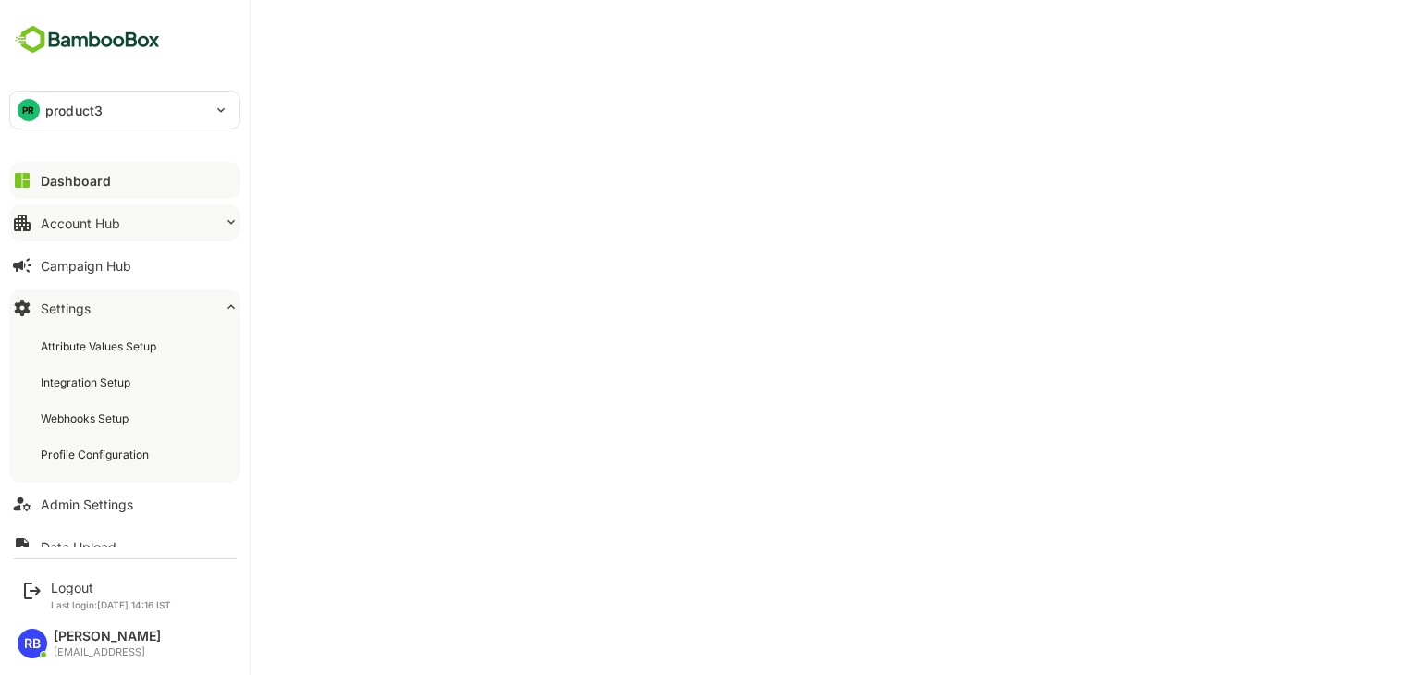
click at [179, 224] on button "Account Hub" at bounding box center [124, 222] width 231 height 37
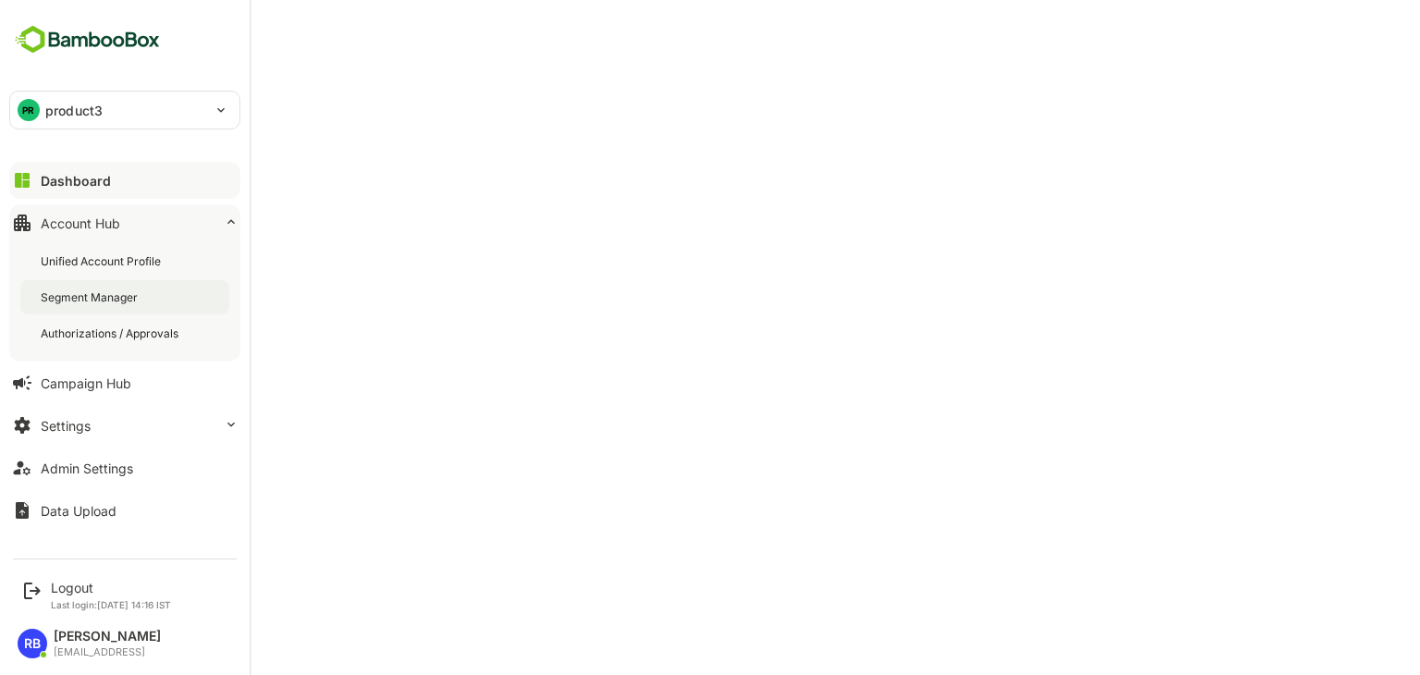
click at [129, 291] on div "Segment Manager" at bounding box center [91, 297] width 101 height 16
click at [68, 182] on div "Dashboard" at bounding box center [74, 181] width 67 height 16
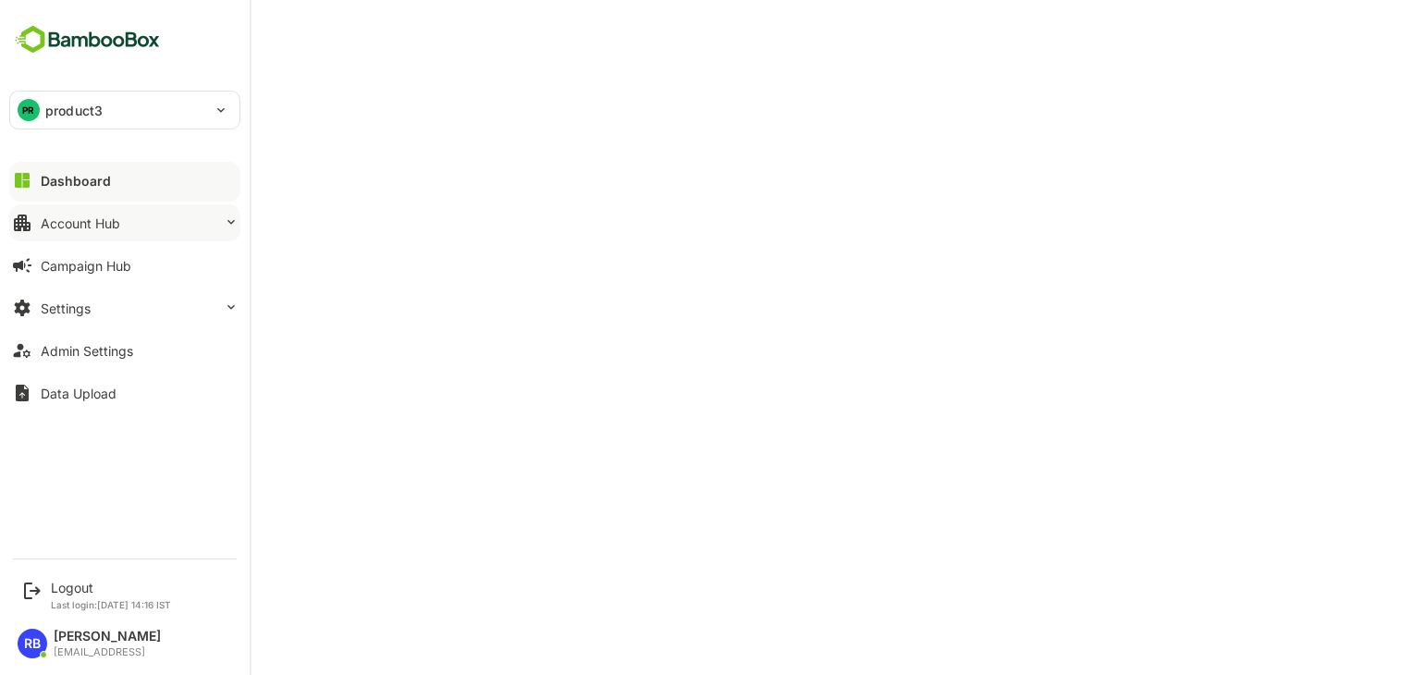
click at [126, 219] on button "Account Hub" at bounding box center [124, 222] width 231 height 37
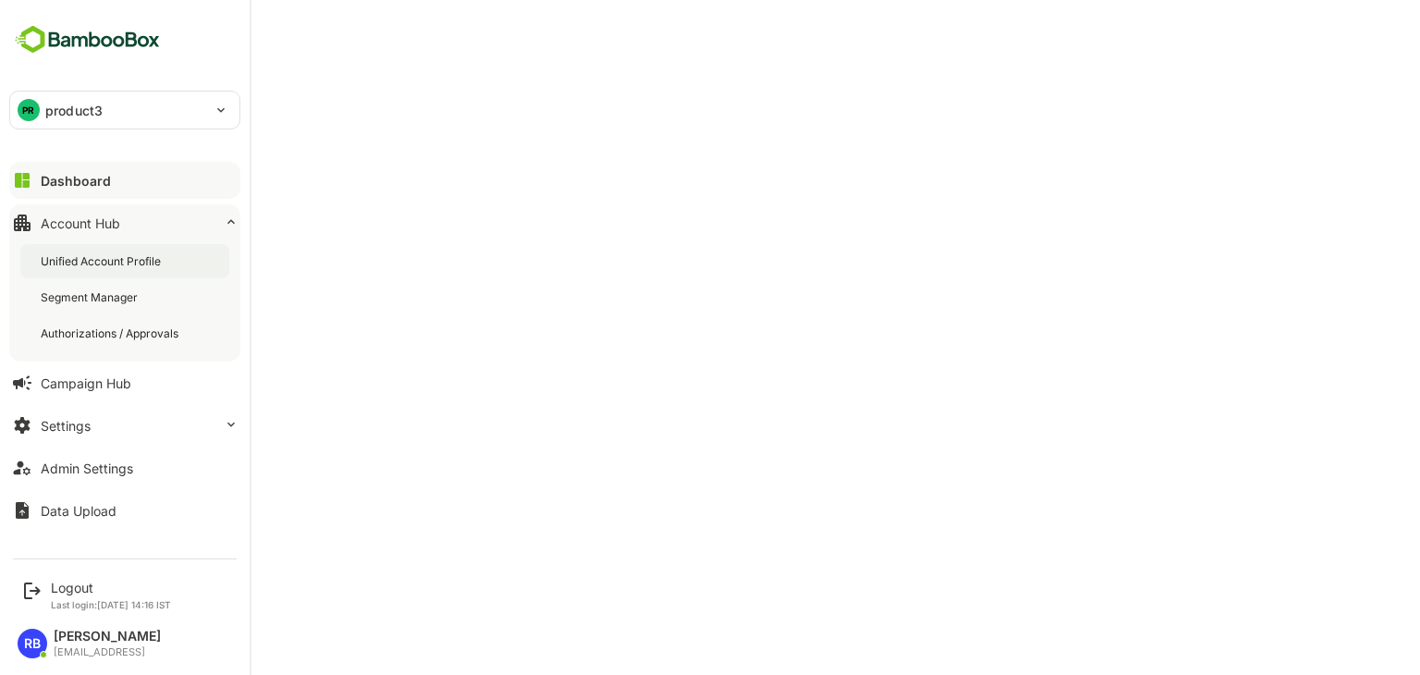
click at [123, 260] on div "Unified Account Profile" at bounding box center [103, 261] width 124 height 16
click at [128, 178] on button "Dashboard" at bounding box center [124, 180] width 231 height 37
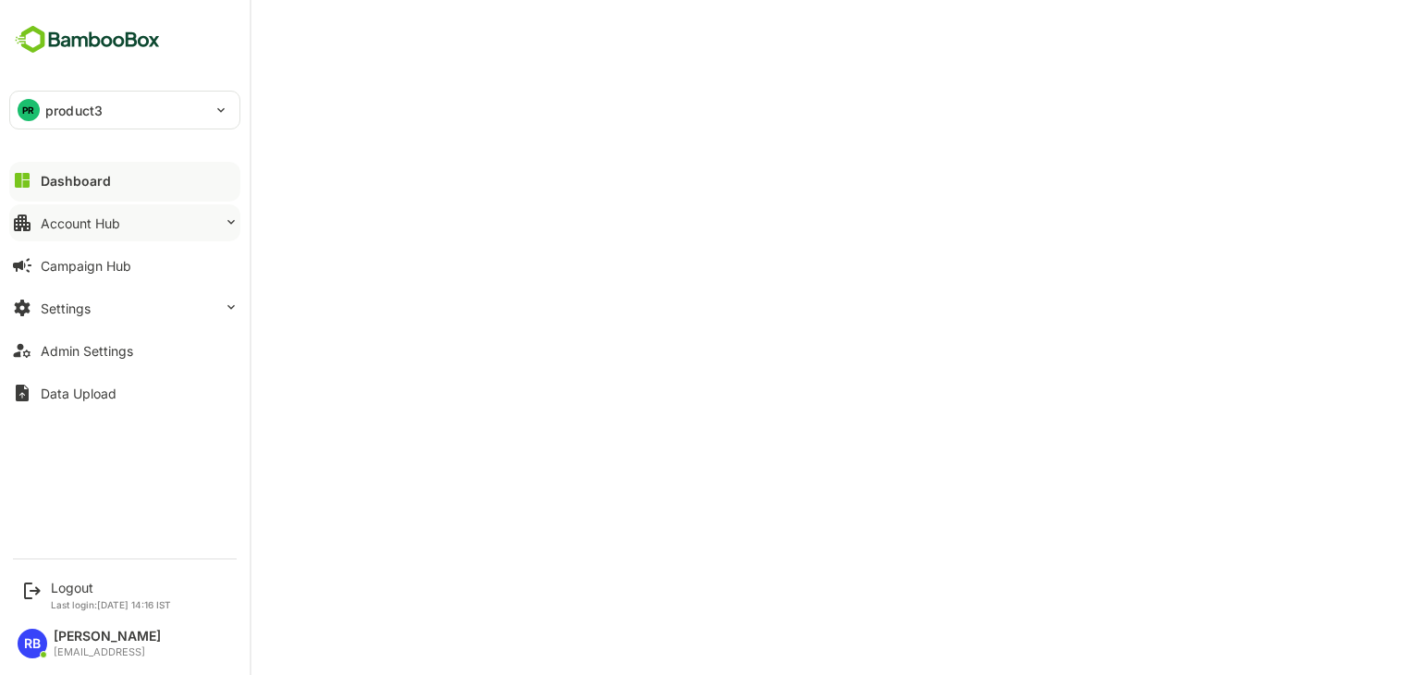
click at [136, 227] on button "Account Hub" at bounding box center [124, 222] width 231 height 37
click at [159, 303] on button "Settings" at bounding box center [124, 307] width 231 height 37
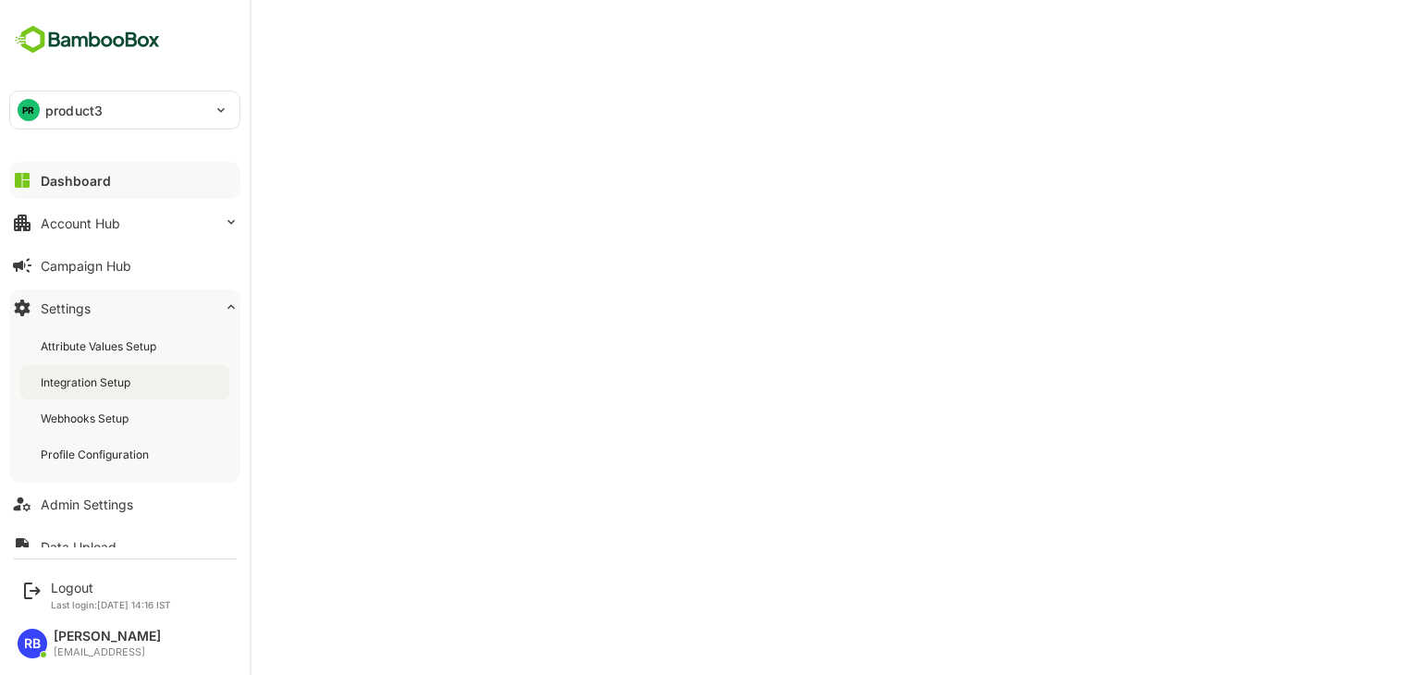
click at [144, 386] on div "Integration Setup" at bounding box center [124, 382] width 209 height 34
click at [81, 178] on div "Dashboard" at bounding box center [74, 181] width 67 height 16
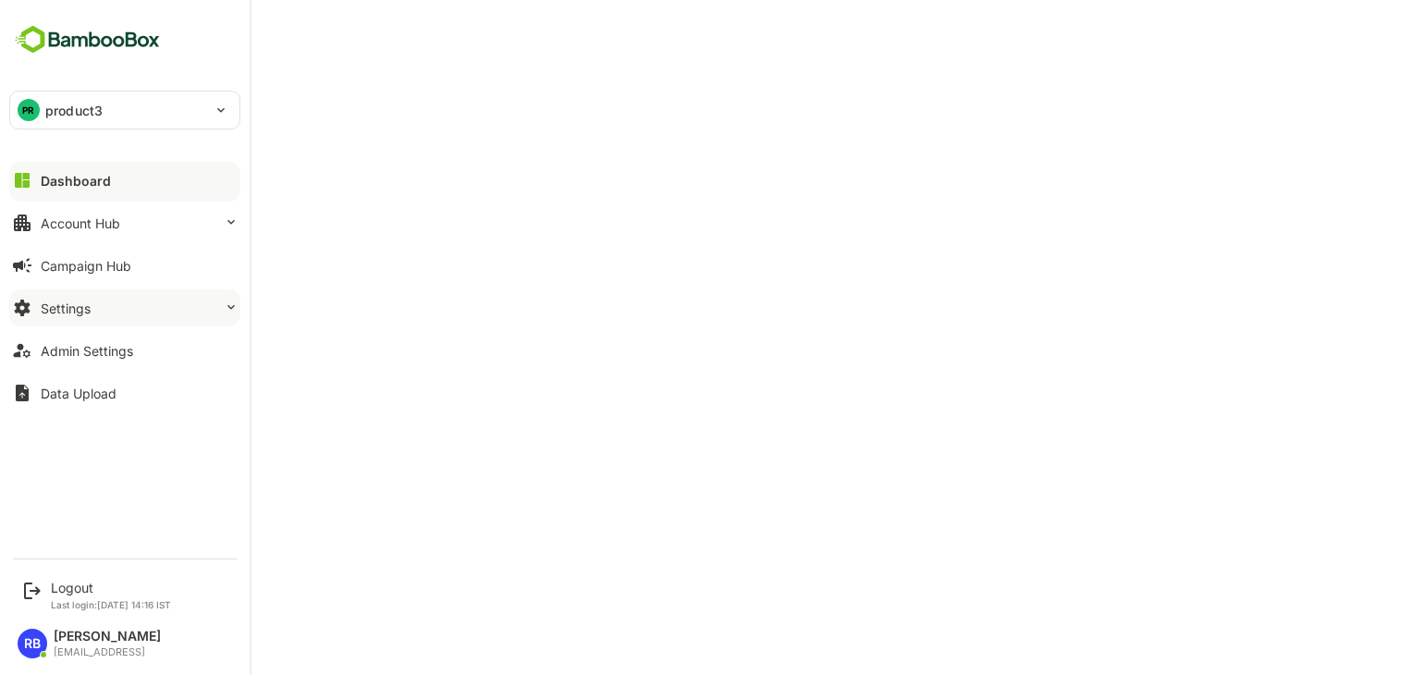
click at [111, 307] on button "Settings" at bounding box center [124, 307] width 231 height 37
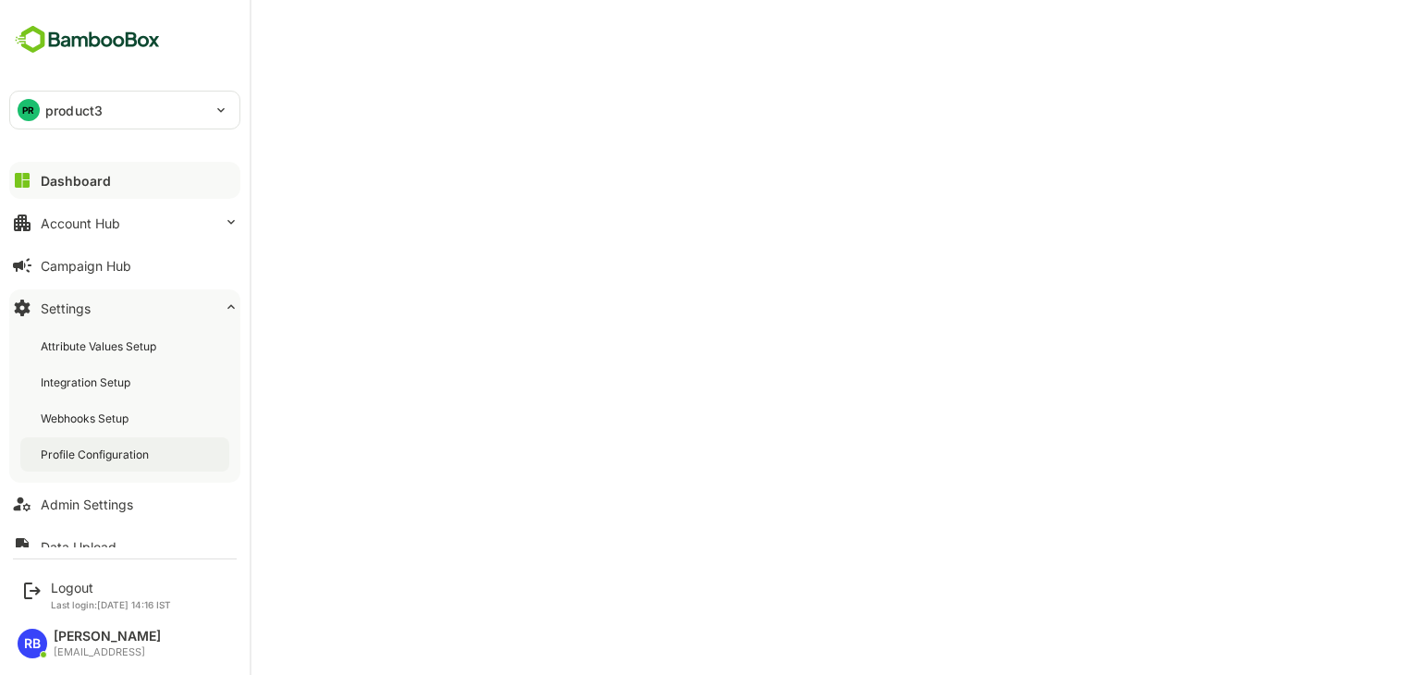
click at [110, 450] on div "Profile Configuration" at bounding box center [97, 454] width 112 height 16
click at [82, 182] on div "Dashboard" at bounding box center [74, 181] width 67 height 16
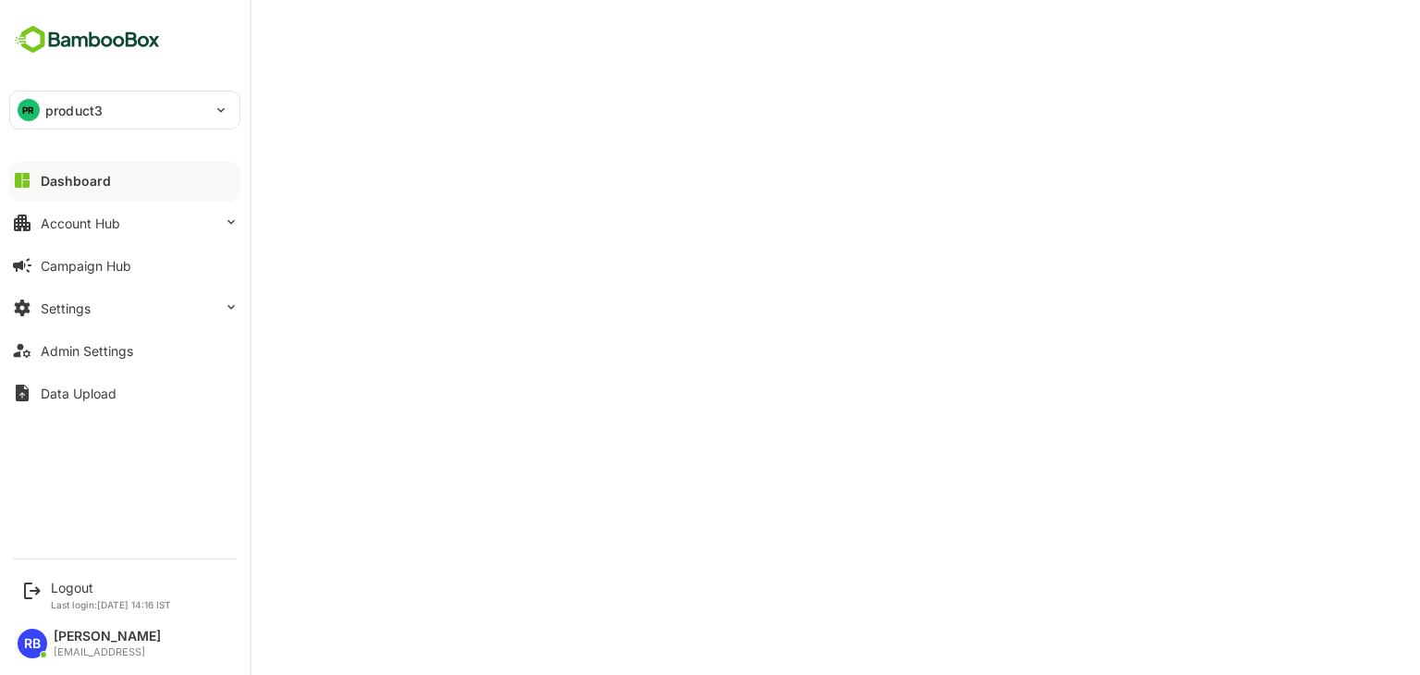
click at [94, 187] on div "Dashboard" at bounding box center [76, 181] width 70 height 16
click at [177, 309] on button "Settings" at bounding box center [124, 307] width 231 height 37
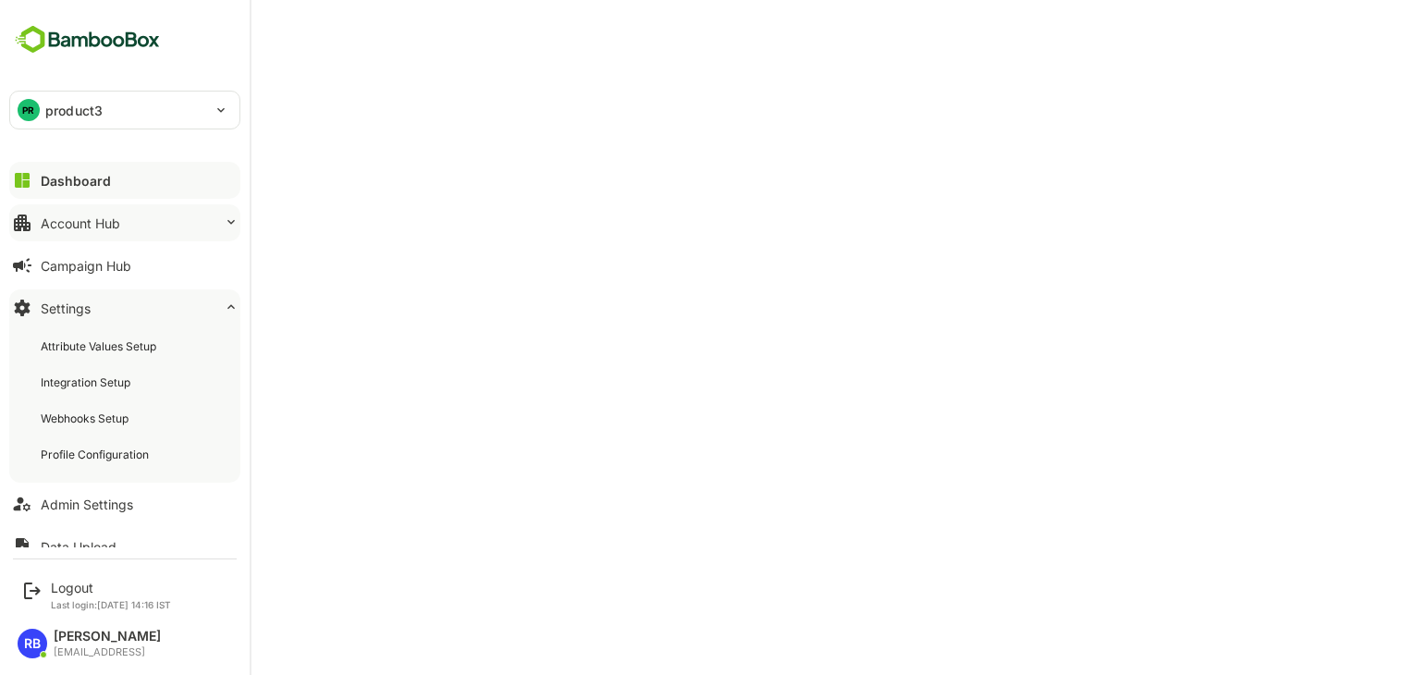
click at [143, 229] on button "Account Hub" at bounding box center [124, 222] width 231 height 37
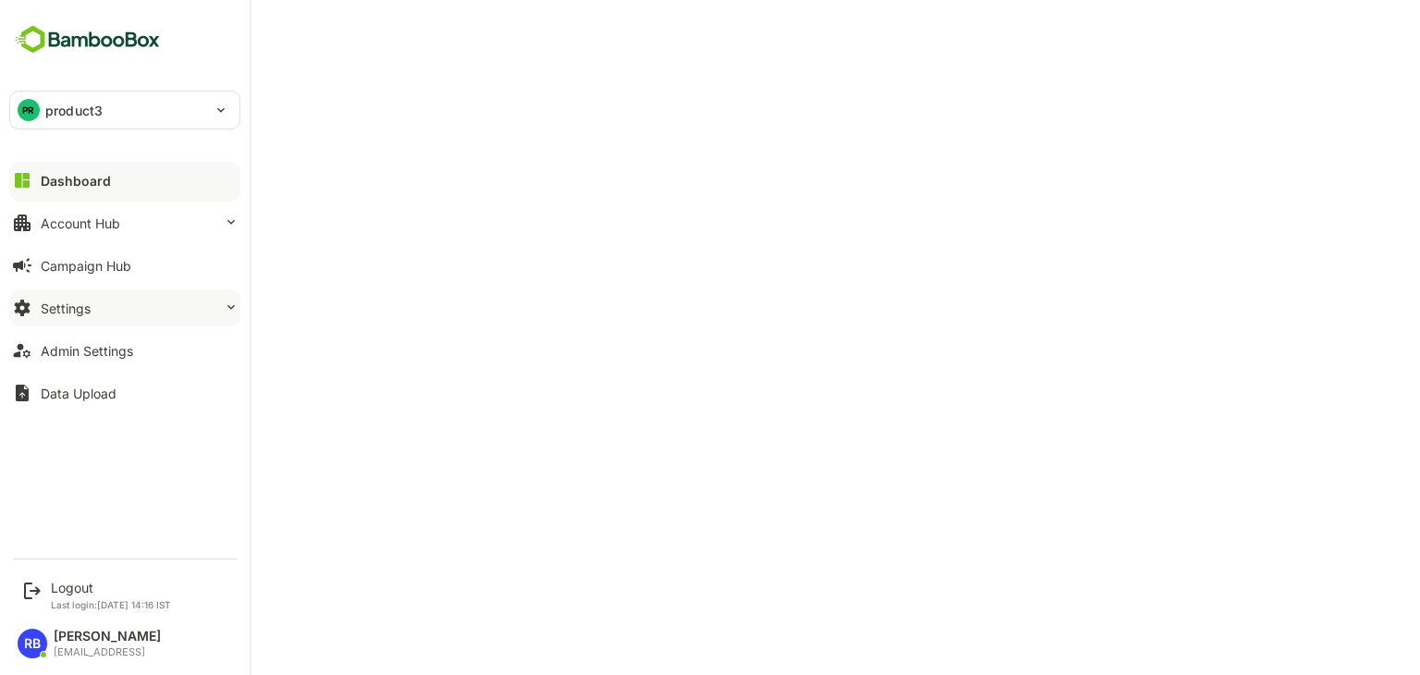
click at [134, 302] on button "Settings" at bounding box center [124, 307] width 231 height 37
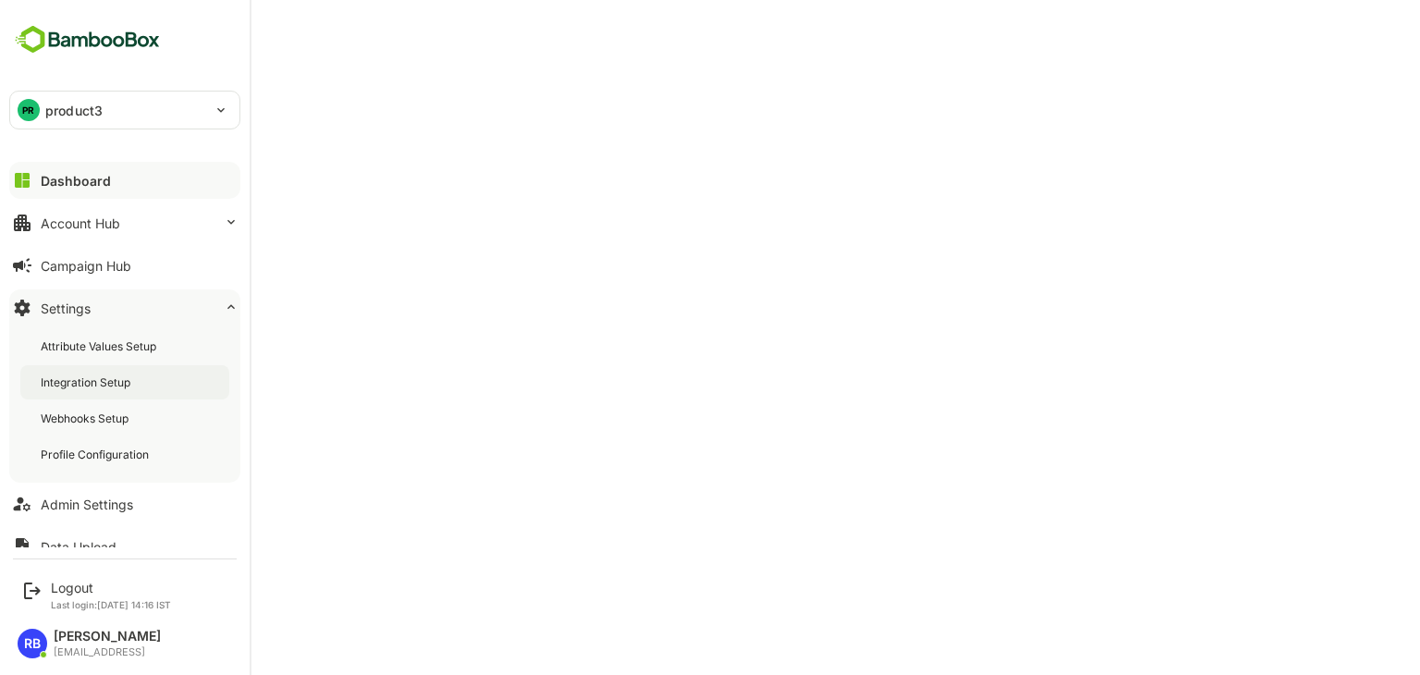
click at [125, 383] on div "Integration Setup" at bounding box center [87, 382] width 93 height 16
click at [128, 218] on button "Account Hub" at bounding box center [124, 222] width 231 height 37
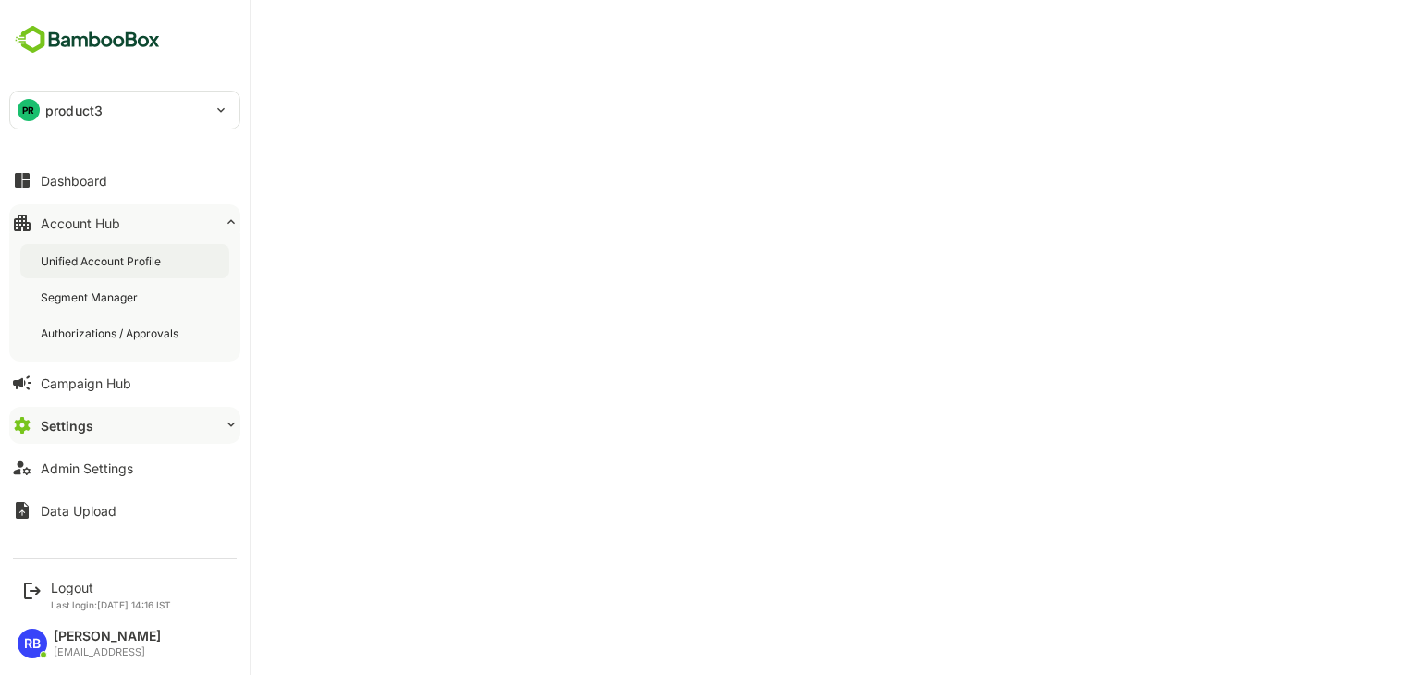
click at [129, 259] on div "Unified Account Profile" at bounding box center [103, 261] width 124 height 16
click at [122, 419] on button "Settings" at bounding box center [124, 425] width 231 height 37
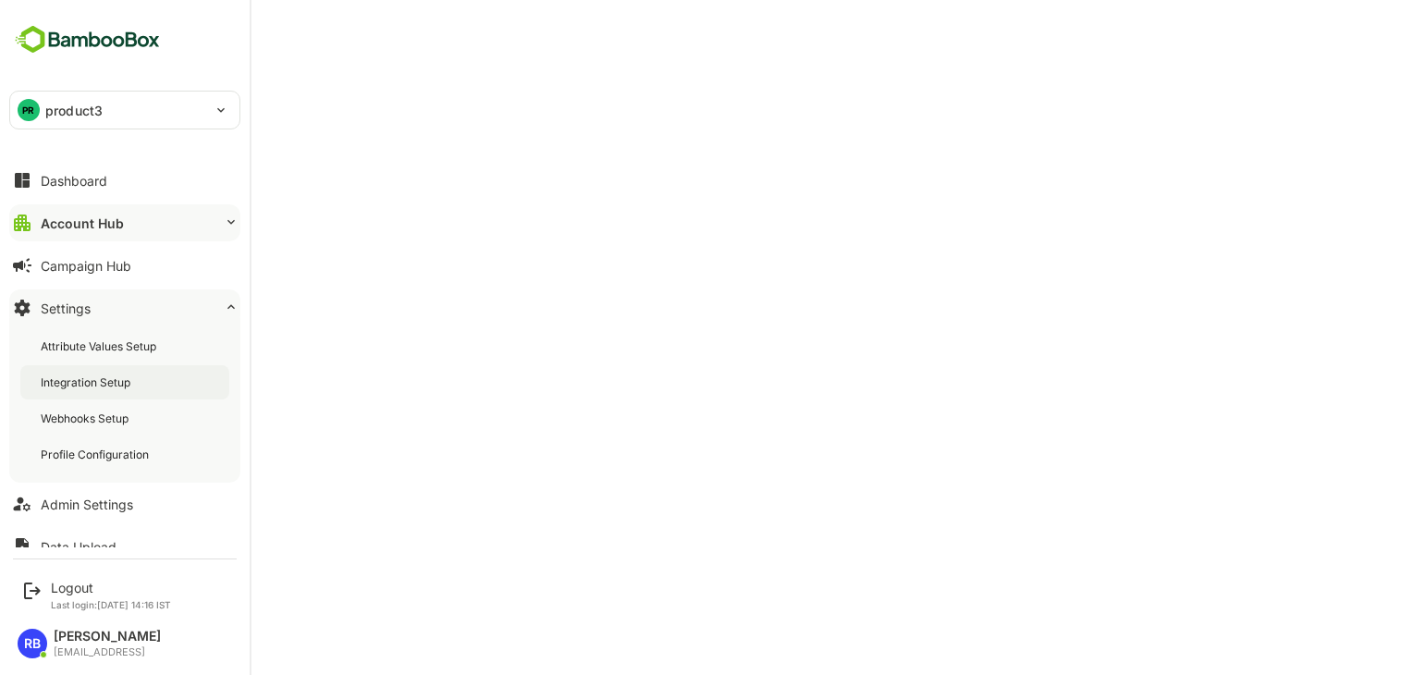
click at [118, 385] on div "Integration Setup" at bounding box center [87, 382] width 93 height 16
click at [177, 226] on button "Account Hub" at bounding box center [124, 222] width 231 height 37
click at [97, 222] on div "Account Hub" at bounding box center [80, 223] width 79 height 16
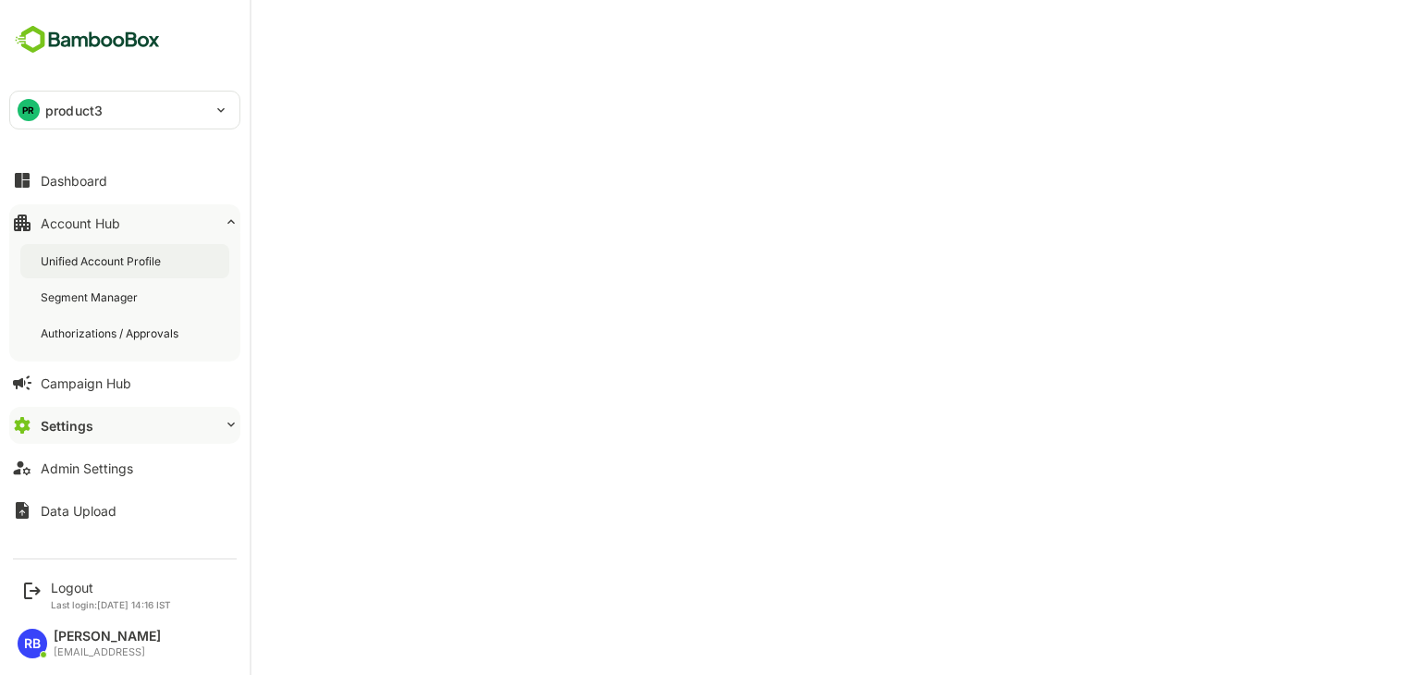
click at [103, 249] on div "Unified Account Profile" at bounding box center [124, 261] width 209 height 34
click at [132, 421] on button "Settings" at bounding box center [124, 425] width 231 height 37
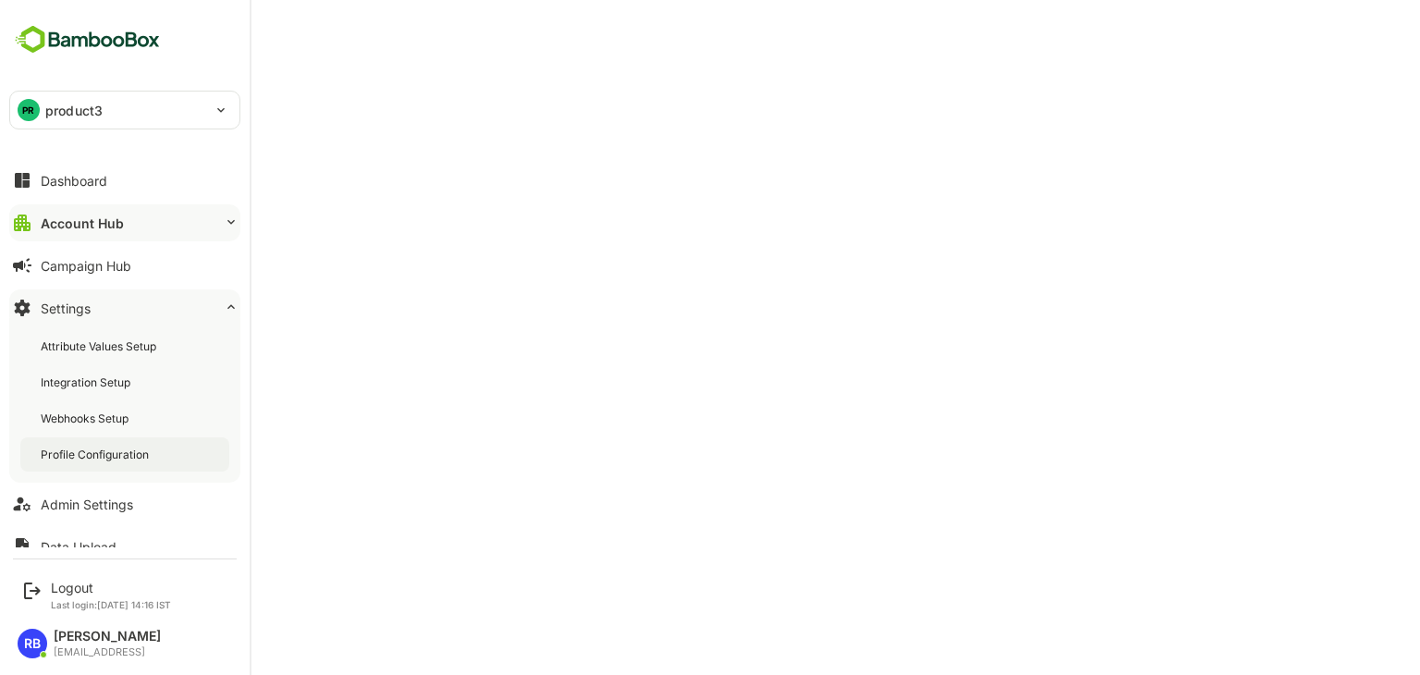
click at [117, 451] on div "Profile Configuration" at bounding box center [97, 454] width 112 height 16
click at [56, 182] on div "Dashboard" at bounding box center [74, 181] width 67 height 16
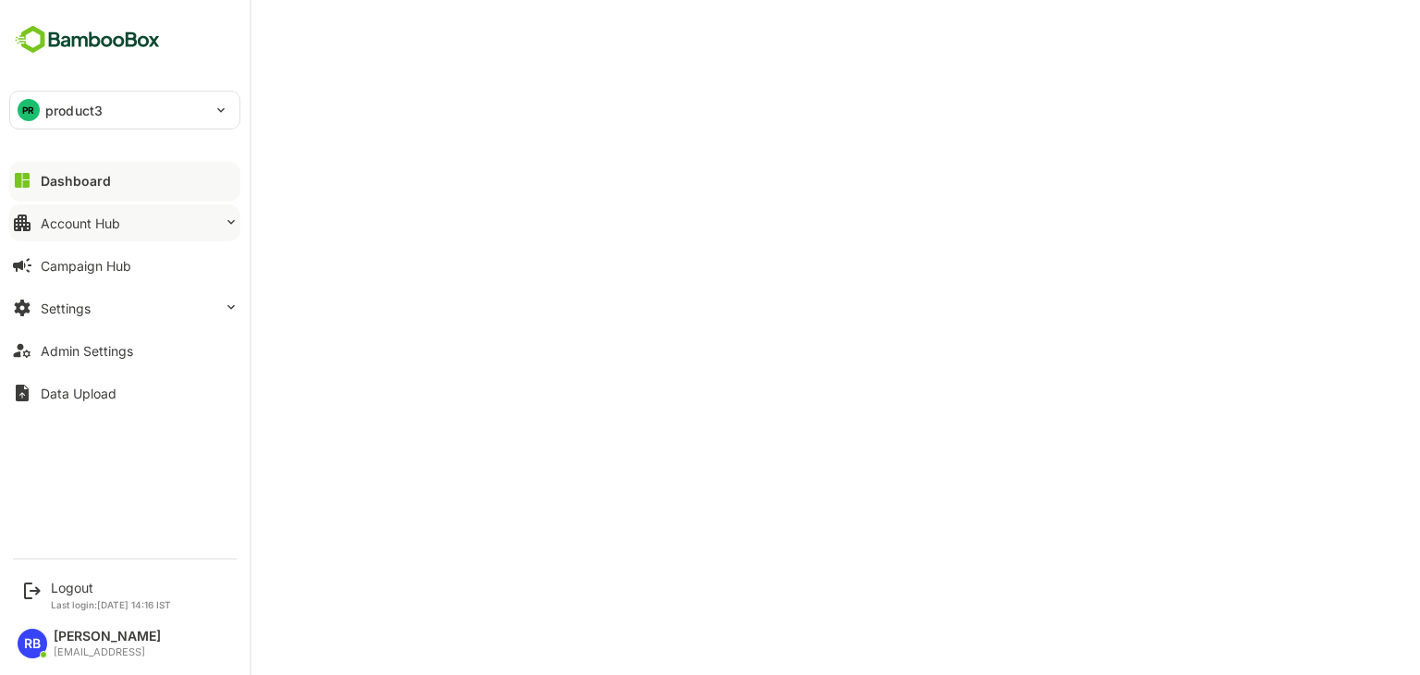
click at [137, 224] on button "Account Hub" at bounding box center [124, 222] width 231 height 37
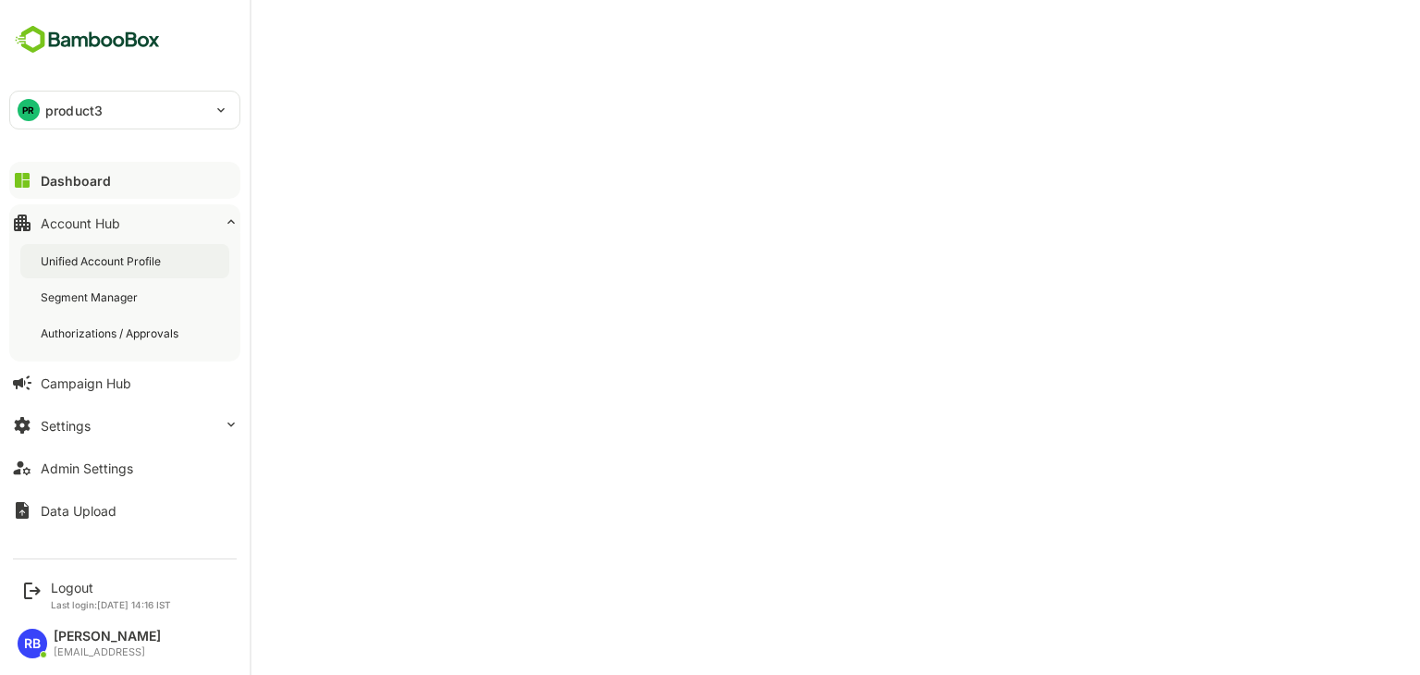
click at [140, 254] on div "Unified Account Profile" at bounding box center [103, 261] width 124 height 16
click at [145, 417] on button "Settings" at bounding box center [124, 425] width 231 height 37
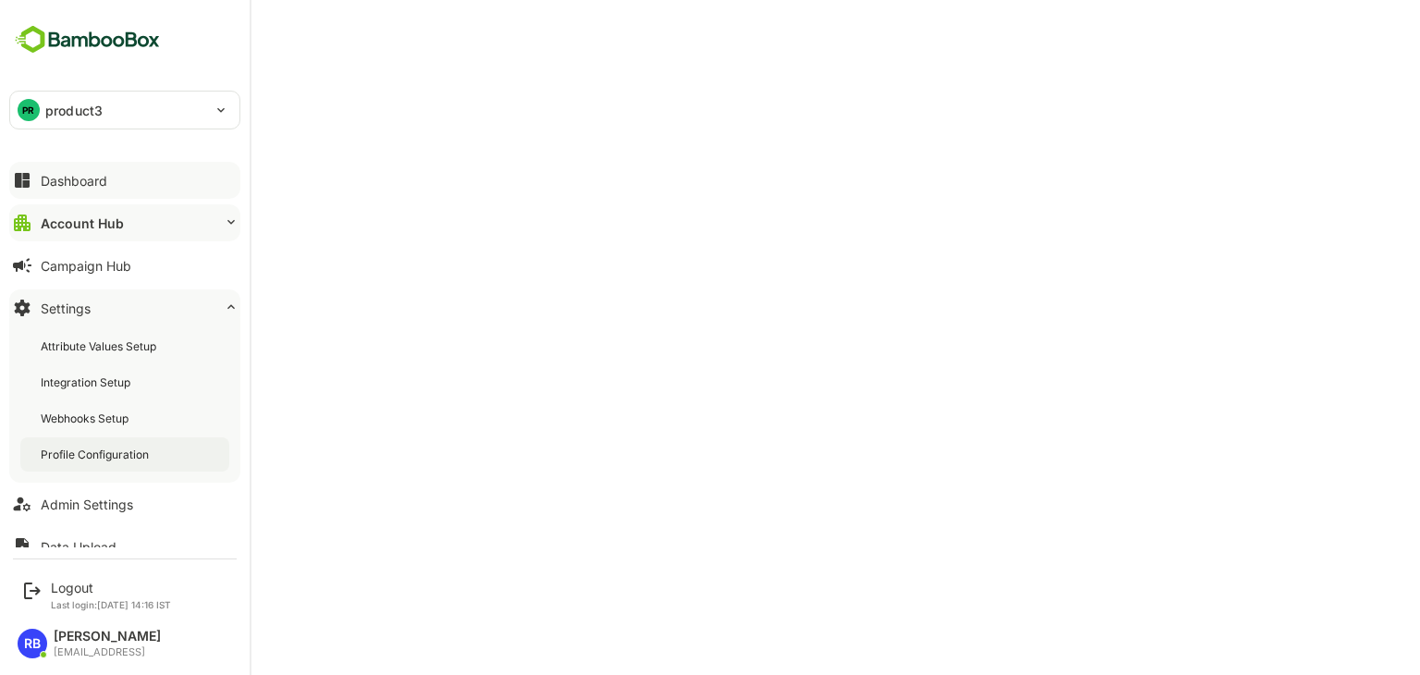
click at [122, 444] on div "Profile Configuration" at bounding box center [124, 454] width 209 height 34
click at [118, 226] on div "Account Hub" at bounding box center [80, 223] width 79 height 16
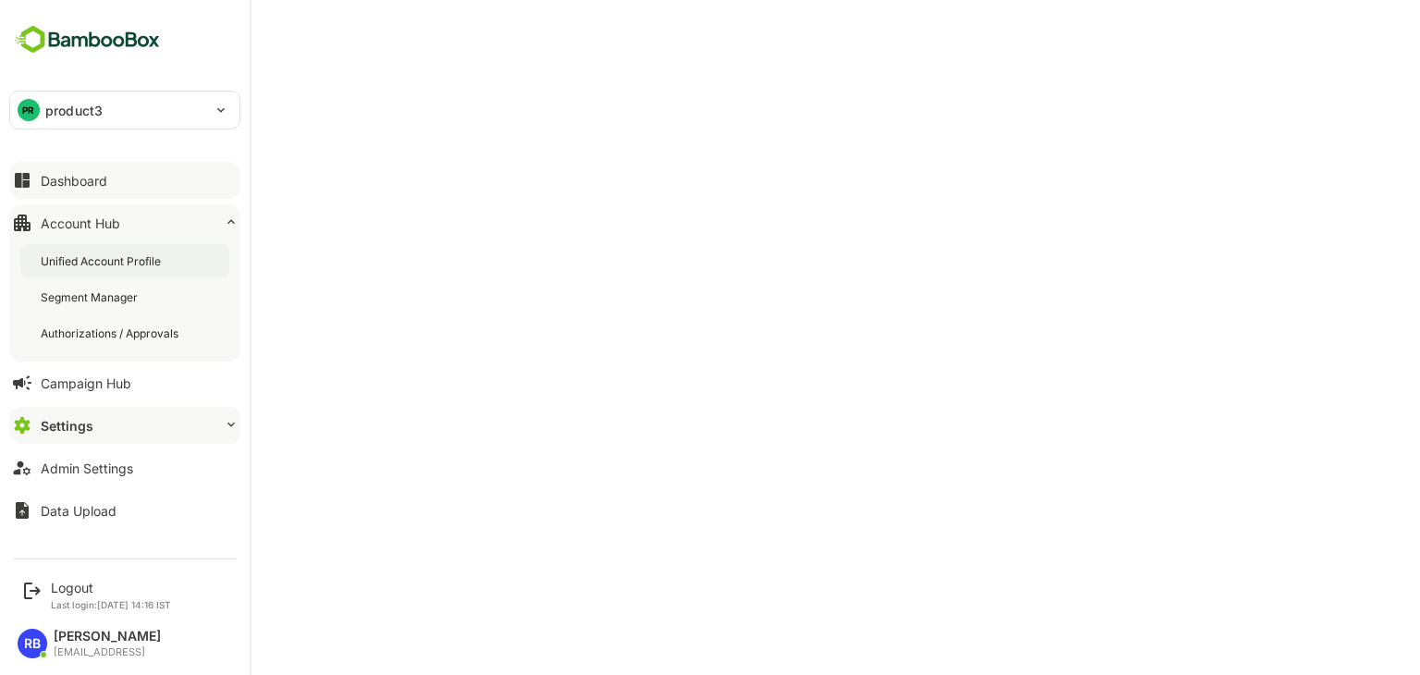
click at [122, 260] on div "Unified Account Profile" at bounding box center [103, 261] width 124 height 16
click at [174, 424] on button "Settings" at bounding box center [124, 425] width 231 height 37
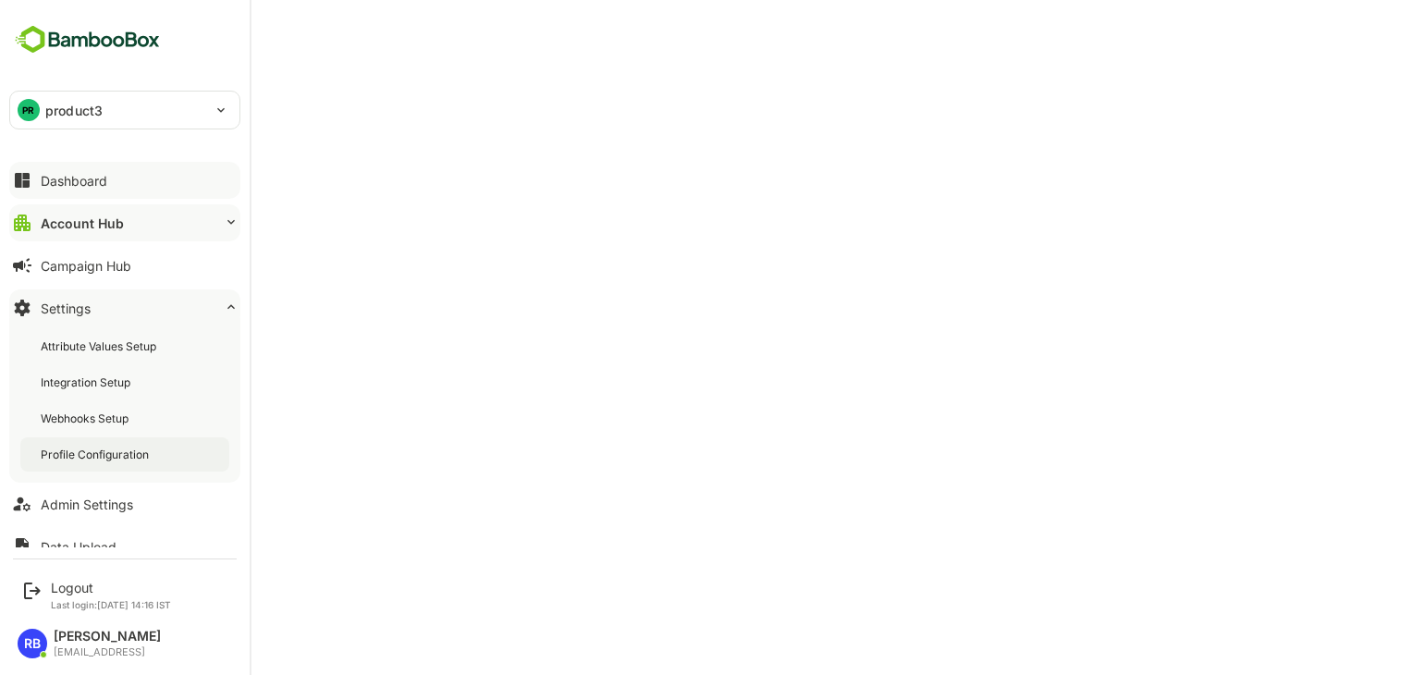
click at [117, 446] on div "Profile Configuration" at bounding box center [97, 454] width 112 height 16
click at [83, 177] on div "Dashboard" at bounding box center [74, 181] width 67 height 16
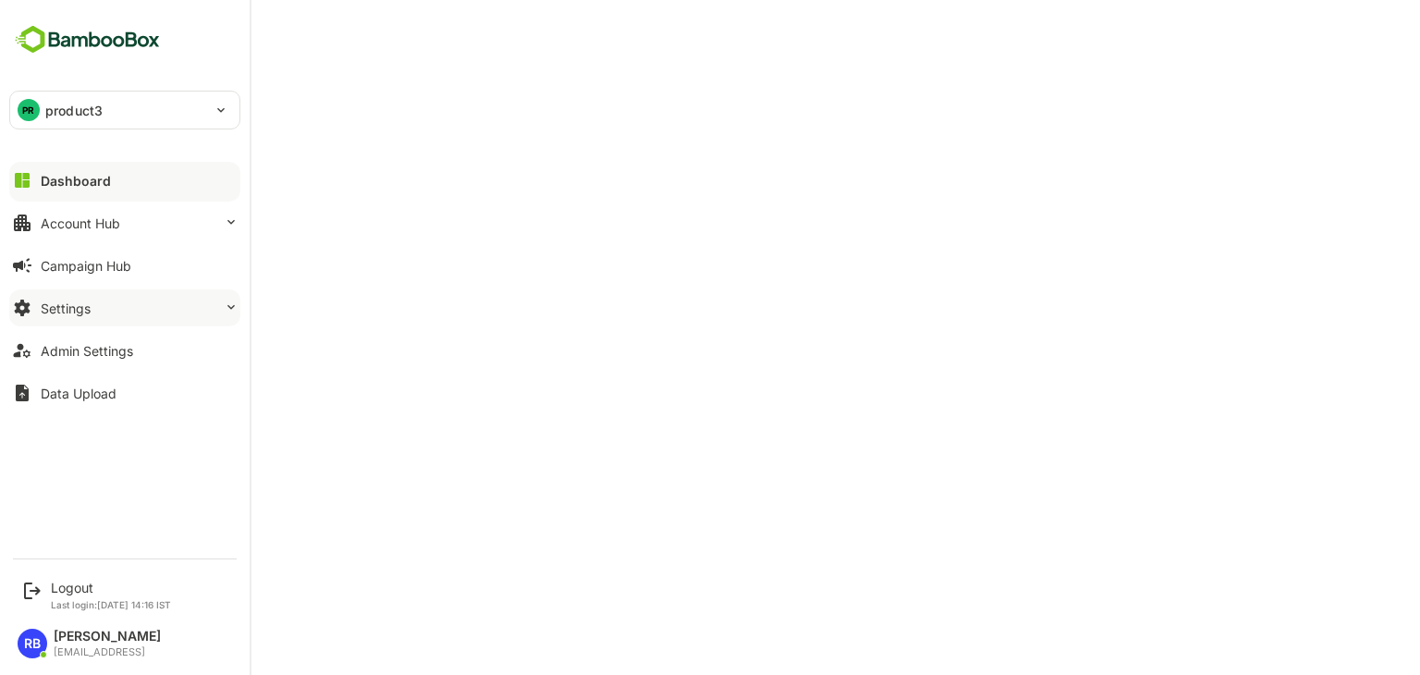
click at [151, 312] on button "Settings" at bounding box center [124, 307] width 231 height 37
click at [165, 313] on button "Settings" at bounding box center [124, 307] width 231 height 37
click at [137, 308] on button "Settings" at bounding box center [124, 307] width 231 height 37
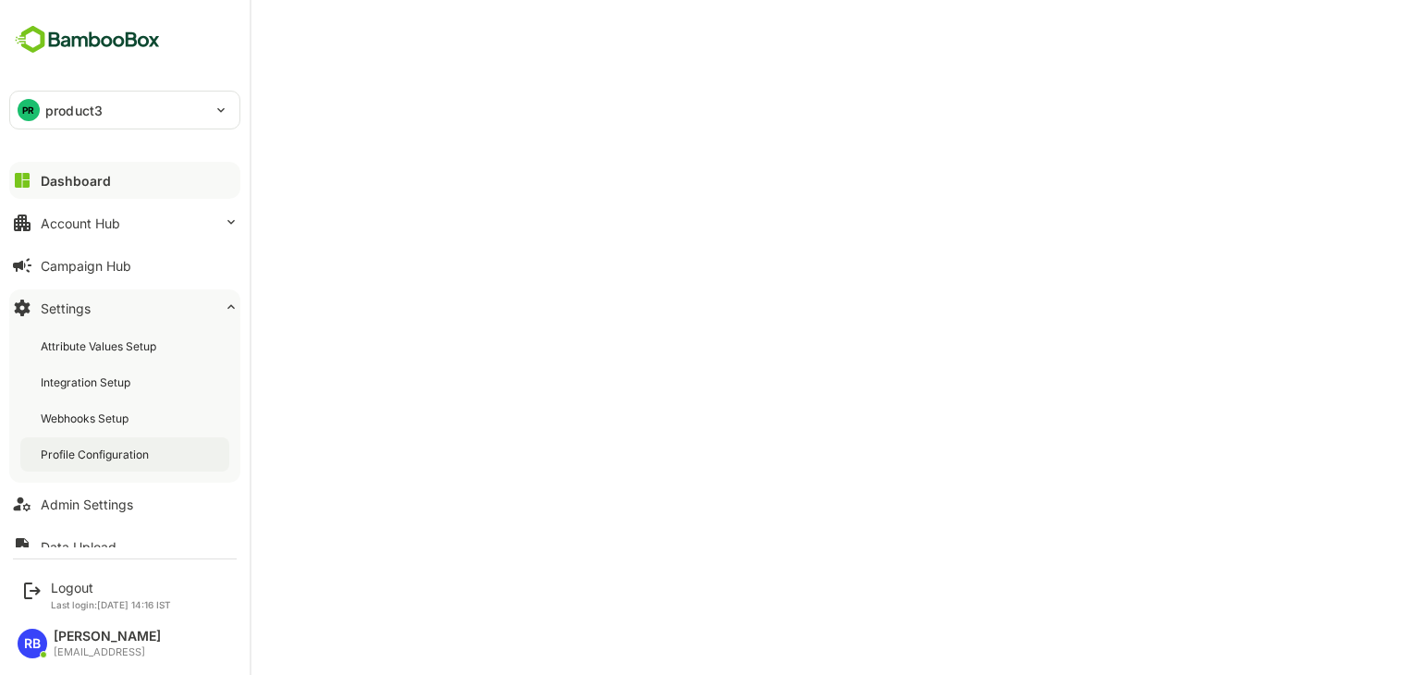
click at [109, 448] on div "Profile Configuration" at bounding box center [97, 454] width 112 height 16
click at [103, 221] on div "Account Hub" at bounding box center [80, 223] width 79 height 16
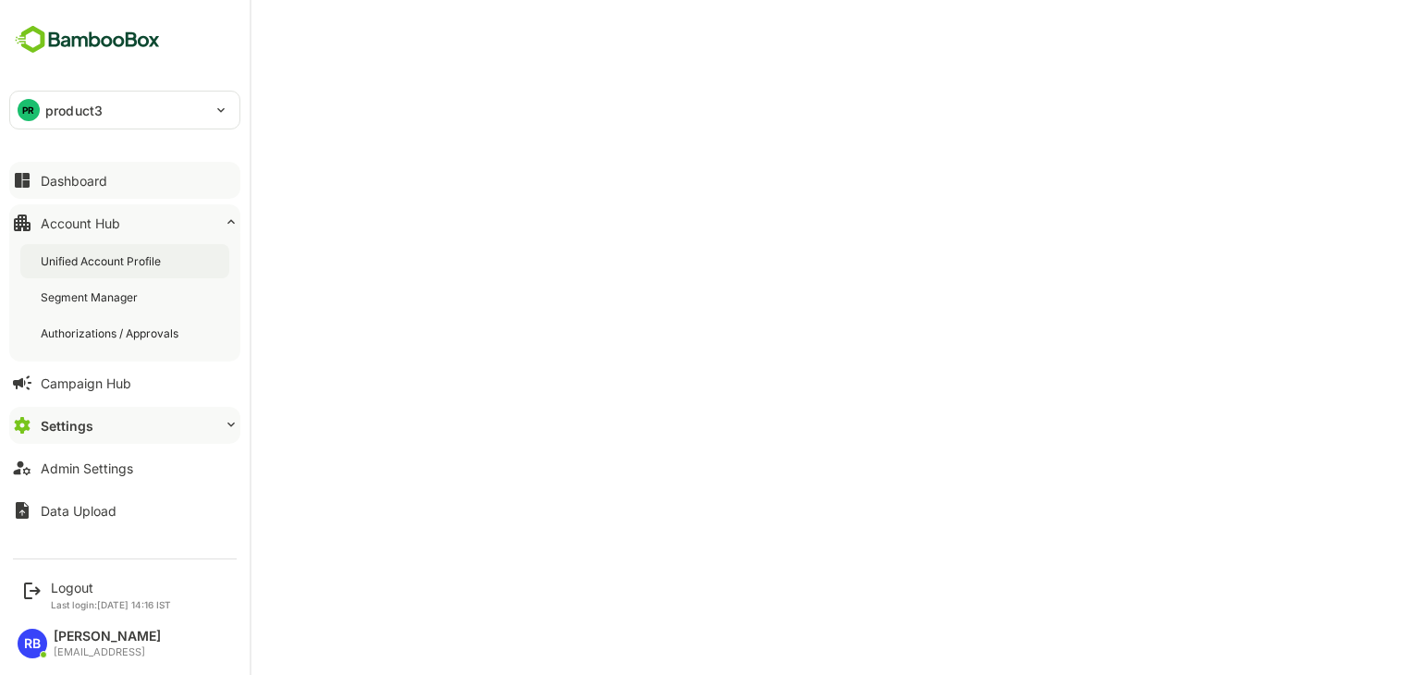
click at [99, 262] on div "Unified Account Profile" at bounding box center [103, 261] width 124 height 16
click at [131, 292] on div "Segment Manager" at bounding box center [91, 297] width 101 height 16
click at [106, 185] on div "Dashboard" at bounding box center [74, 181] width 67 height 16
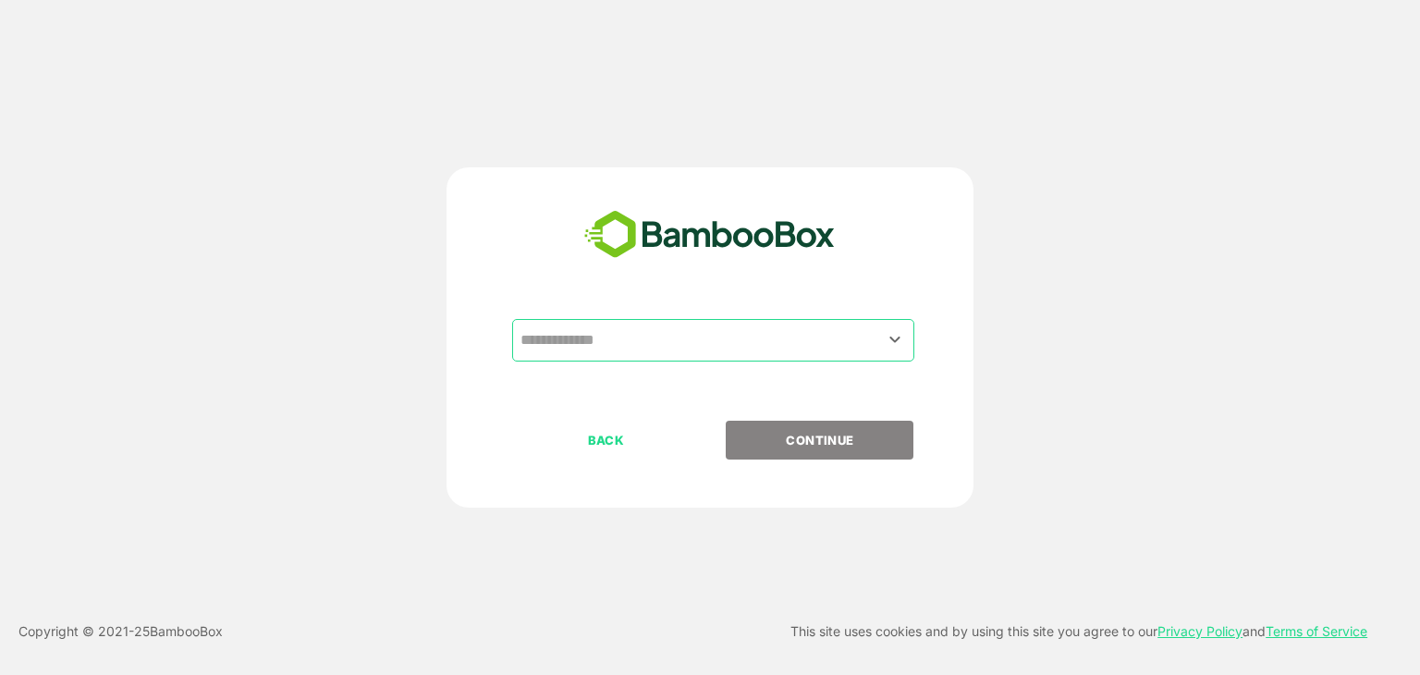
click at [682, 346] on input "text" at bounding box center [713, 340] width 395 height 35
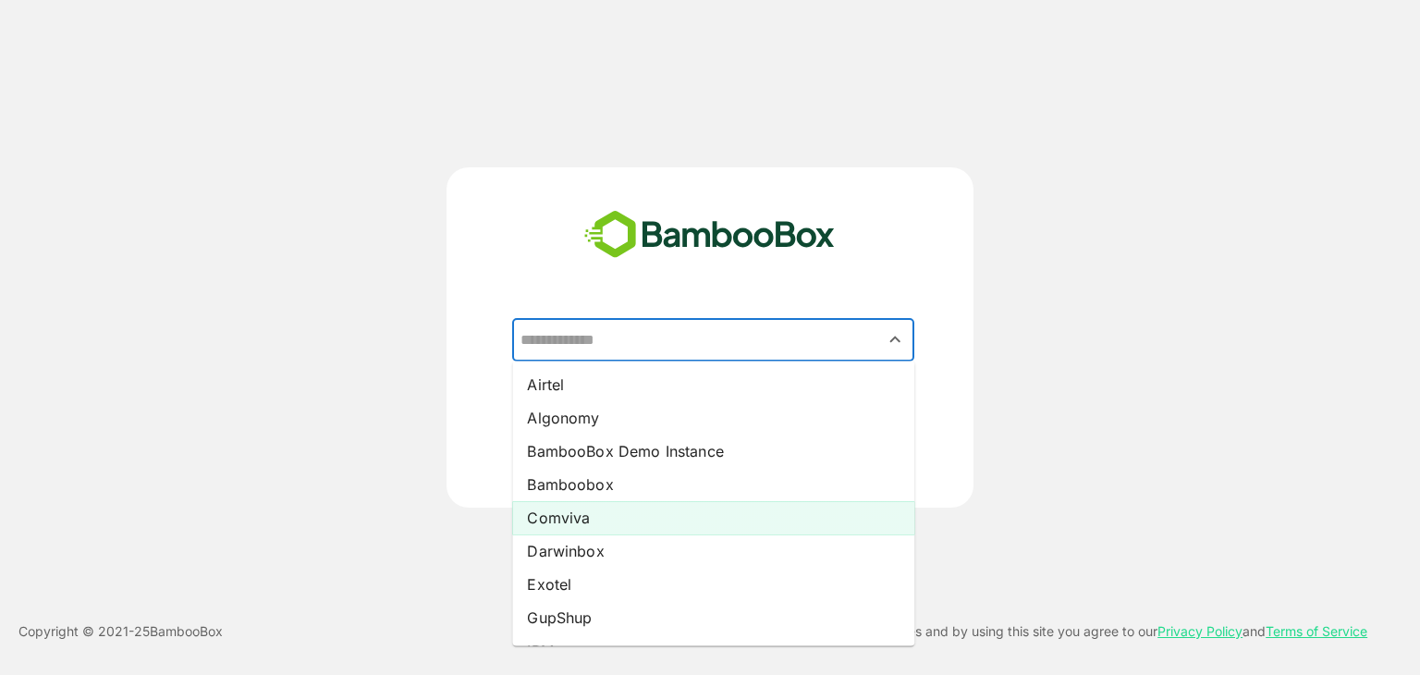
click at [629, 518] on li "Comviva" at bounding box center [713, 517] width 402 height 33
type input "*******"
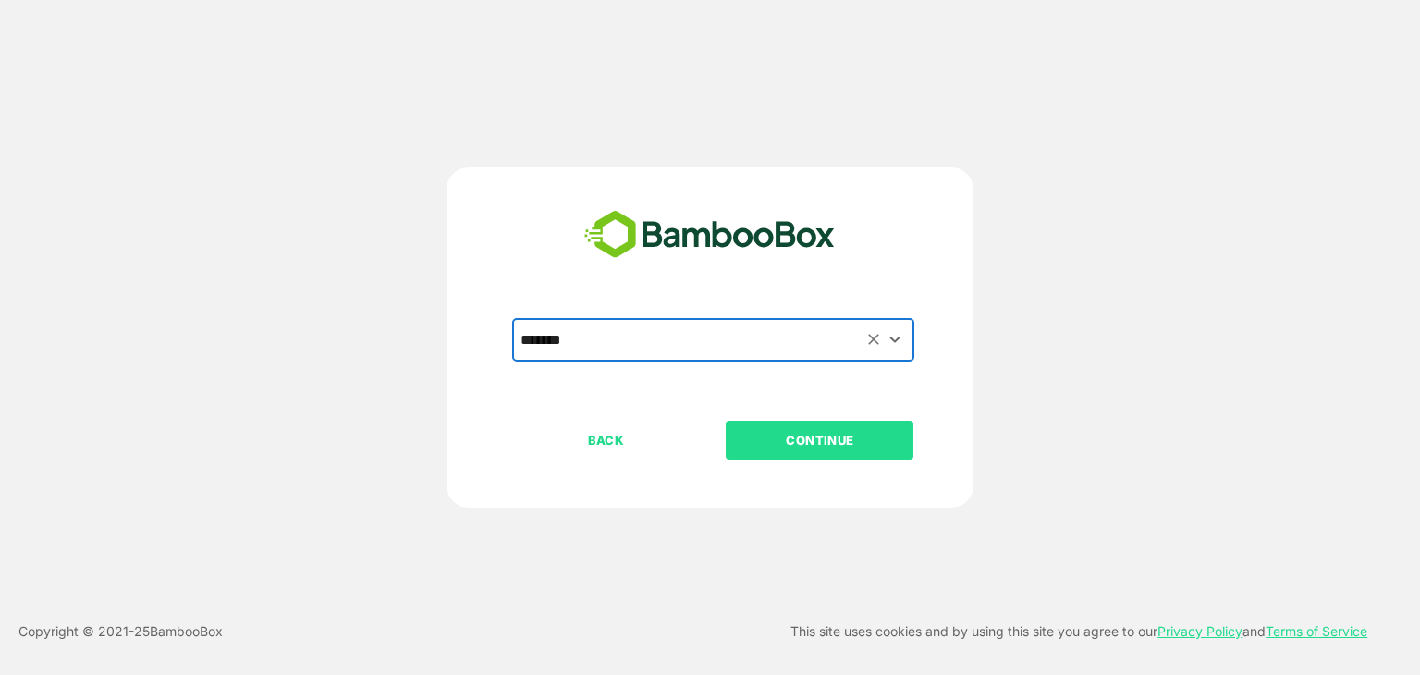
click at [847, 455] on button "CONTINUE" at bounding box center [820, 440] width 188 height 39
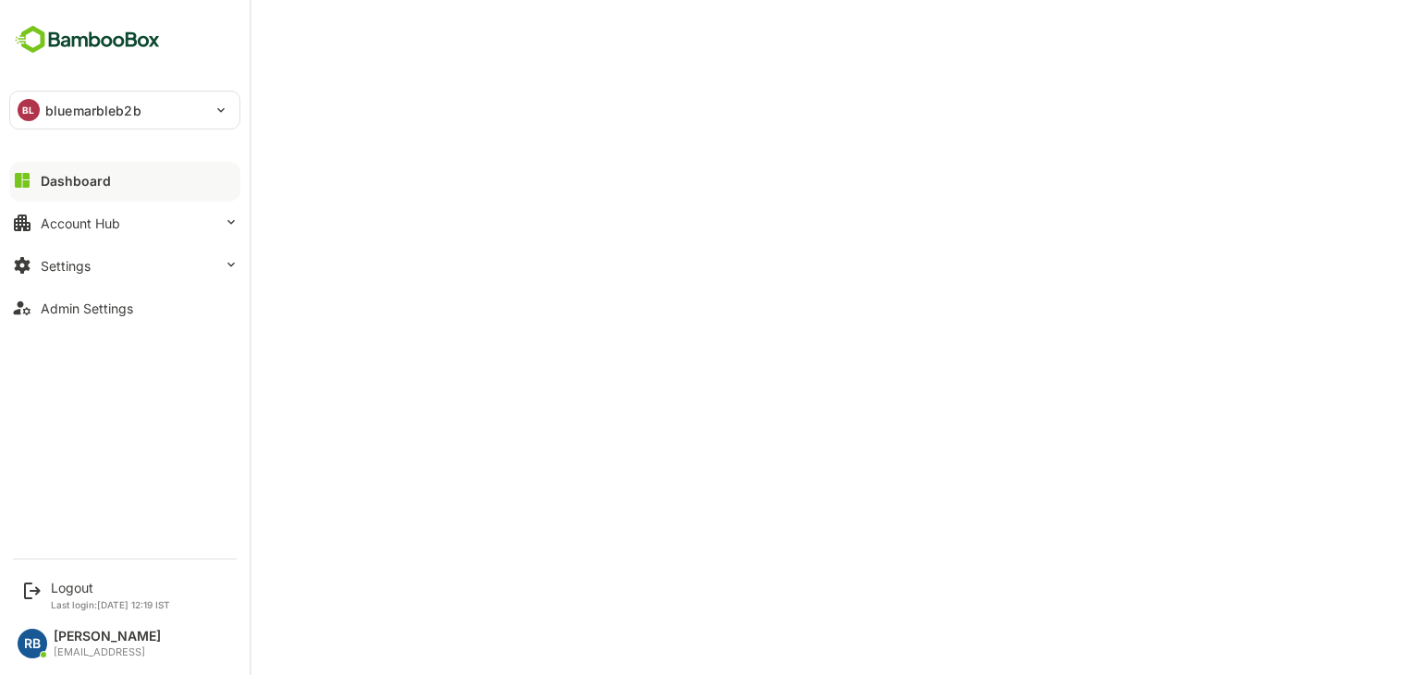
click at [111, 104] on p "bluemarbleb2b" at bounding box center [93, 110] width 96 height 19
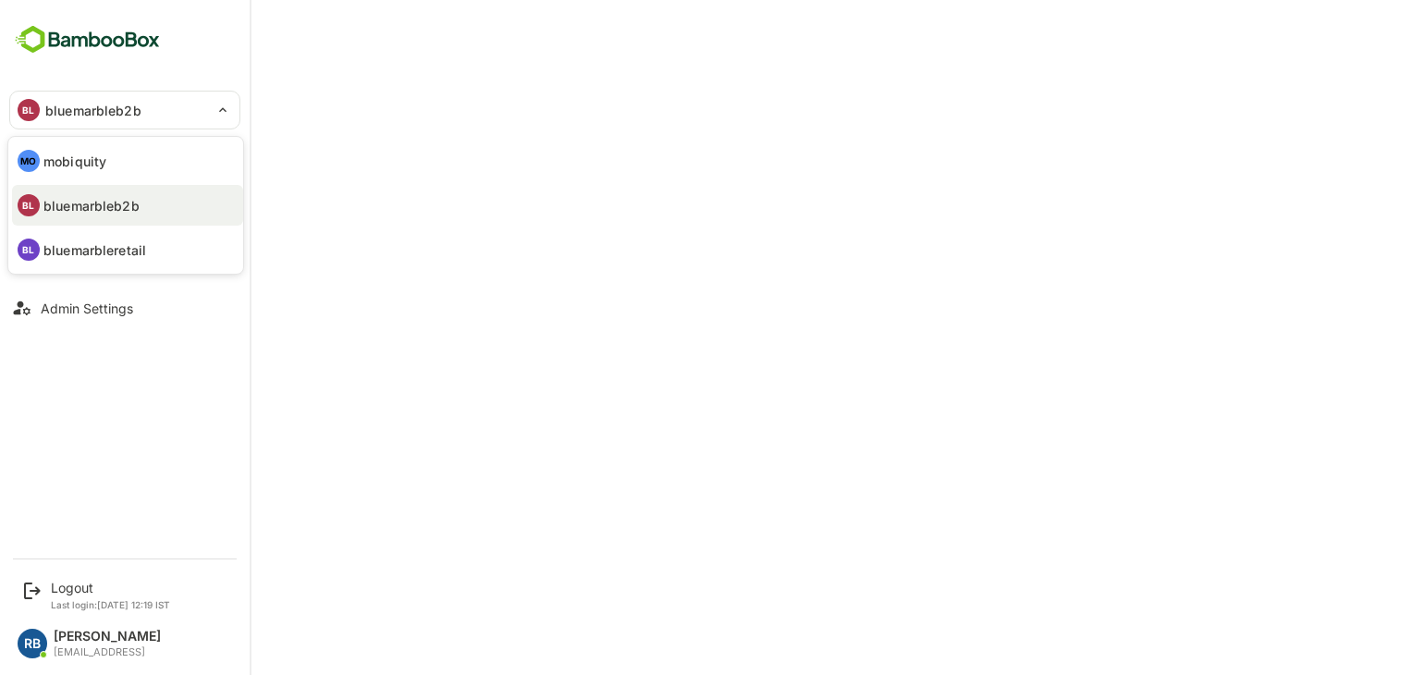
click at [111, 104] on div at bounding box center [710, 337] width 1420 height 675
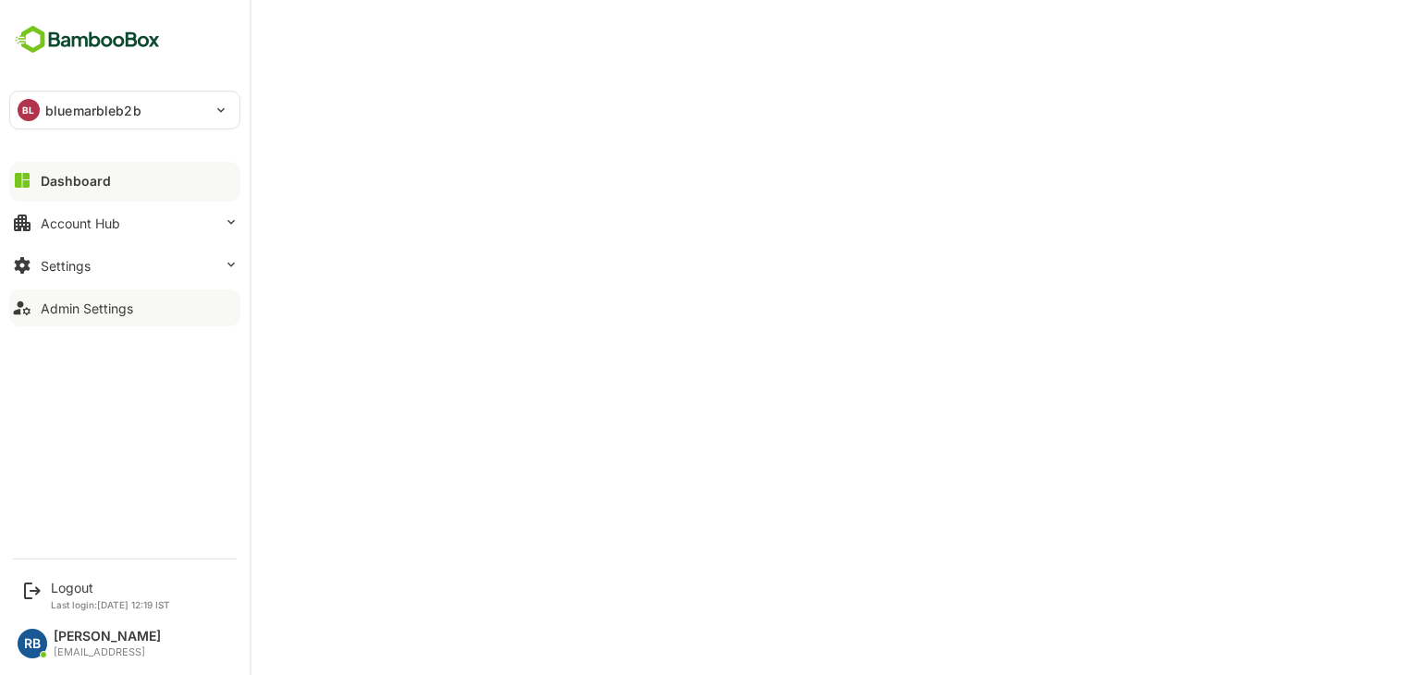
click at [104, 312] on div "Admin Settings" at bounding box center [87, 308] width 92 height 16
click at [89, 258] on div "Settings" at bounding box center [66, 266] width 50 height 16
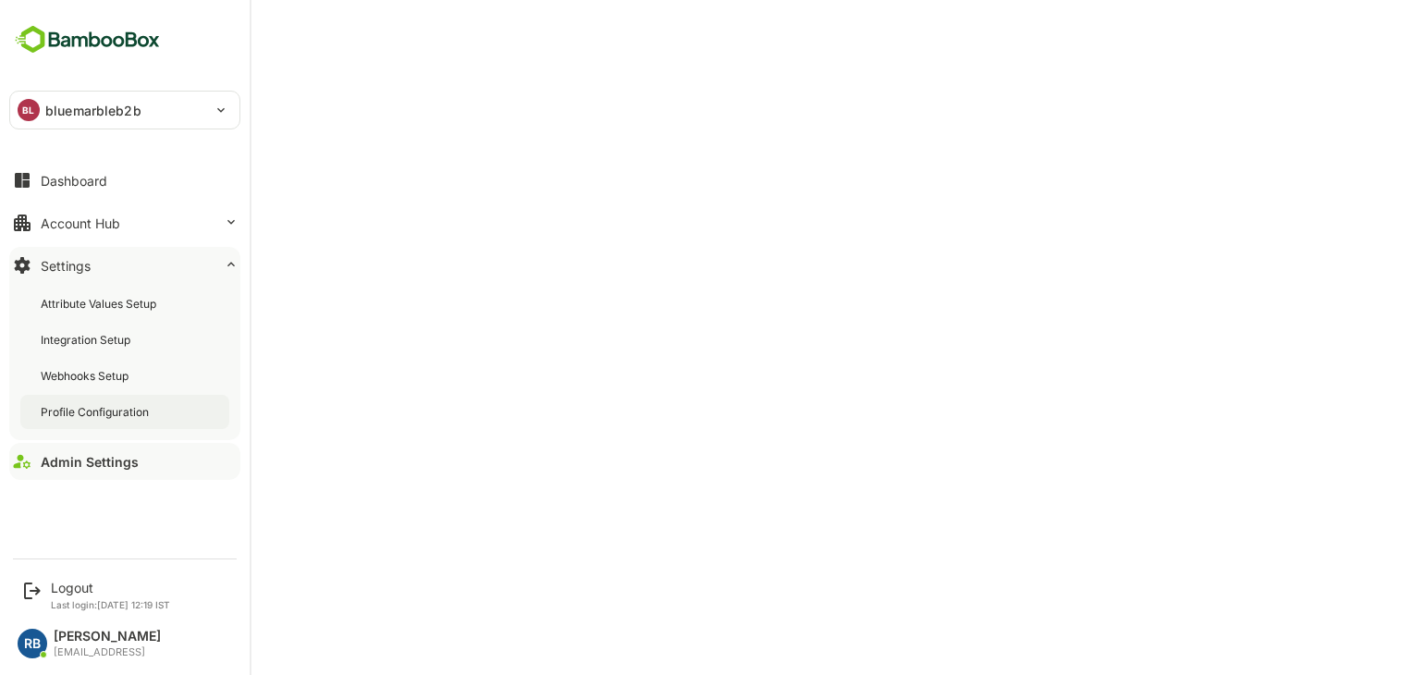
click at [100, 413] on div "Profile Configuration" at bounding box center [97, 412] width 112 height 16
click at [67, 580] on div "Logout" at bounding box center [110, 588] width 119 height 16
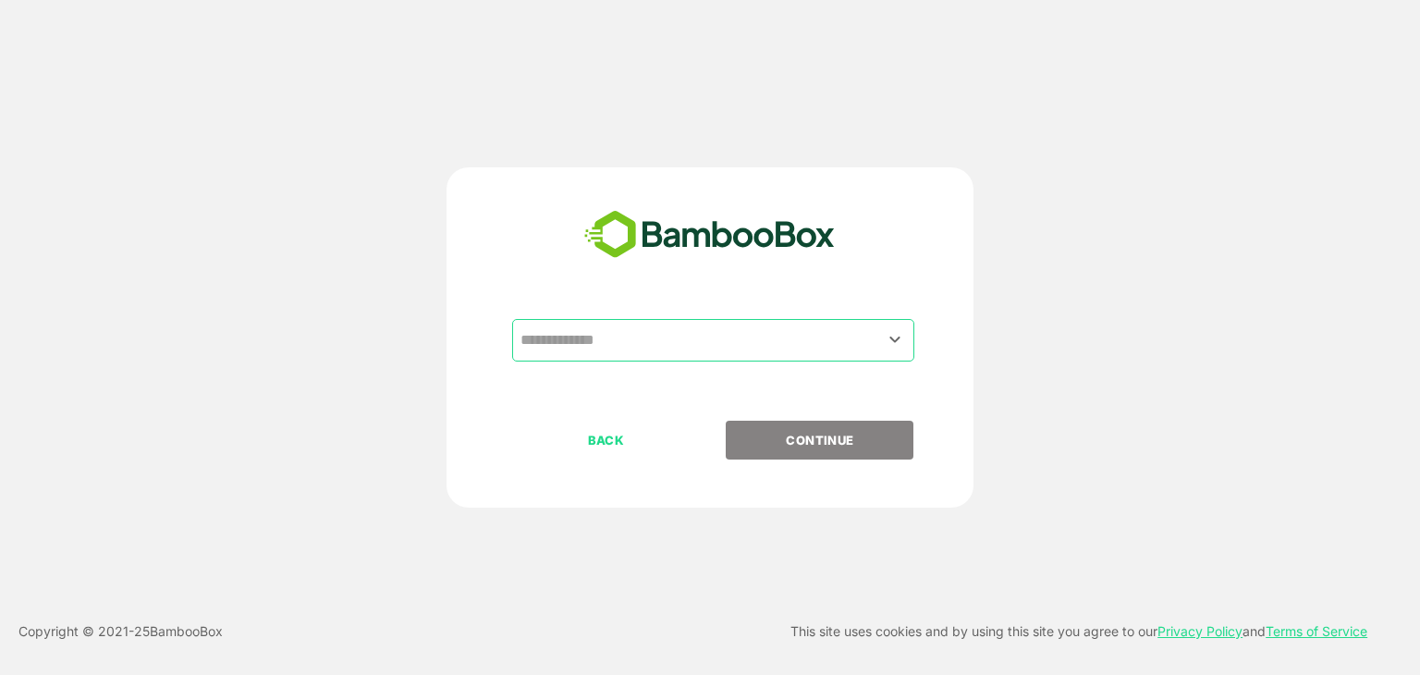
click at [689, 330] on input "text" at bounding box center [713, 340] width 395 height 35
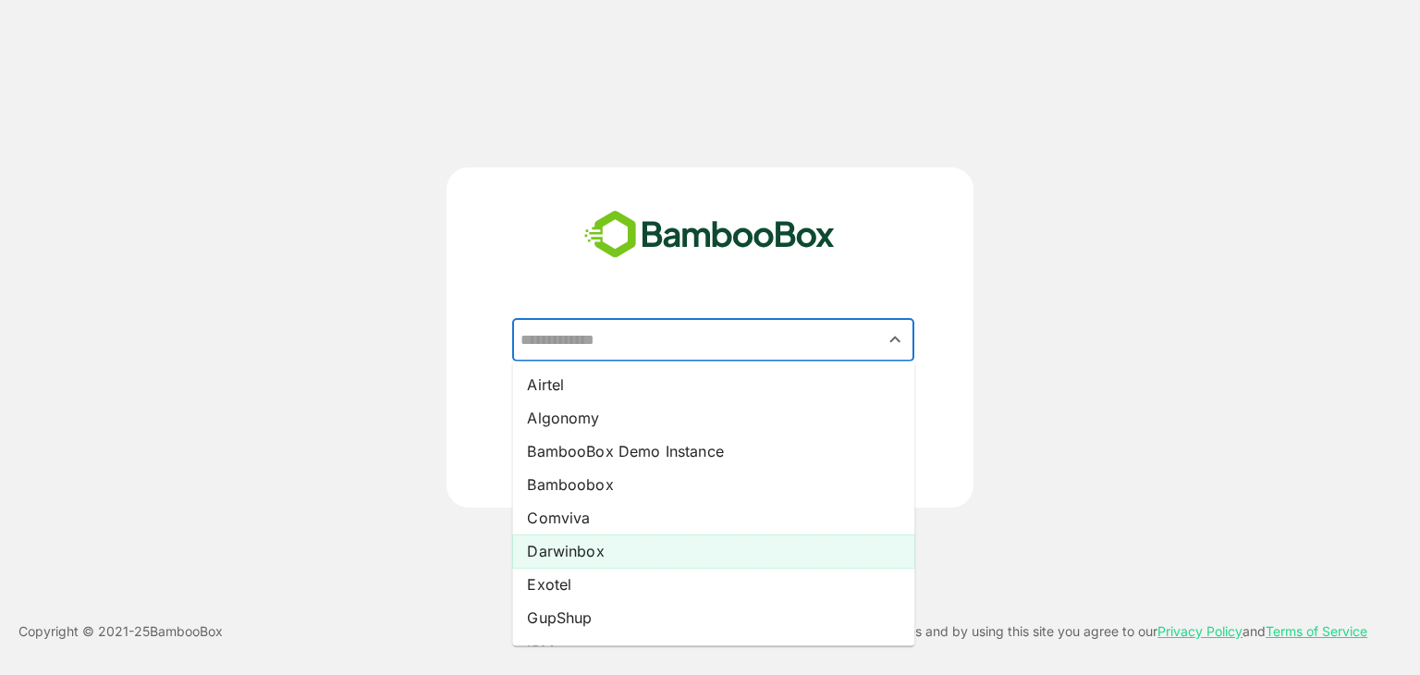
scroll to position [329, 0]
click at [609, 556] on li "VantageCircle" at bounding box center [713, 554] width 402 height 33
type input "**********"
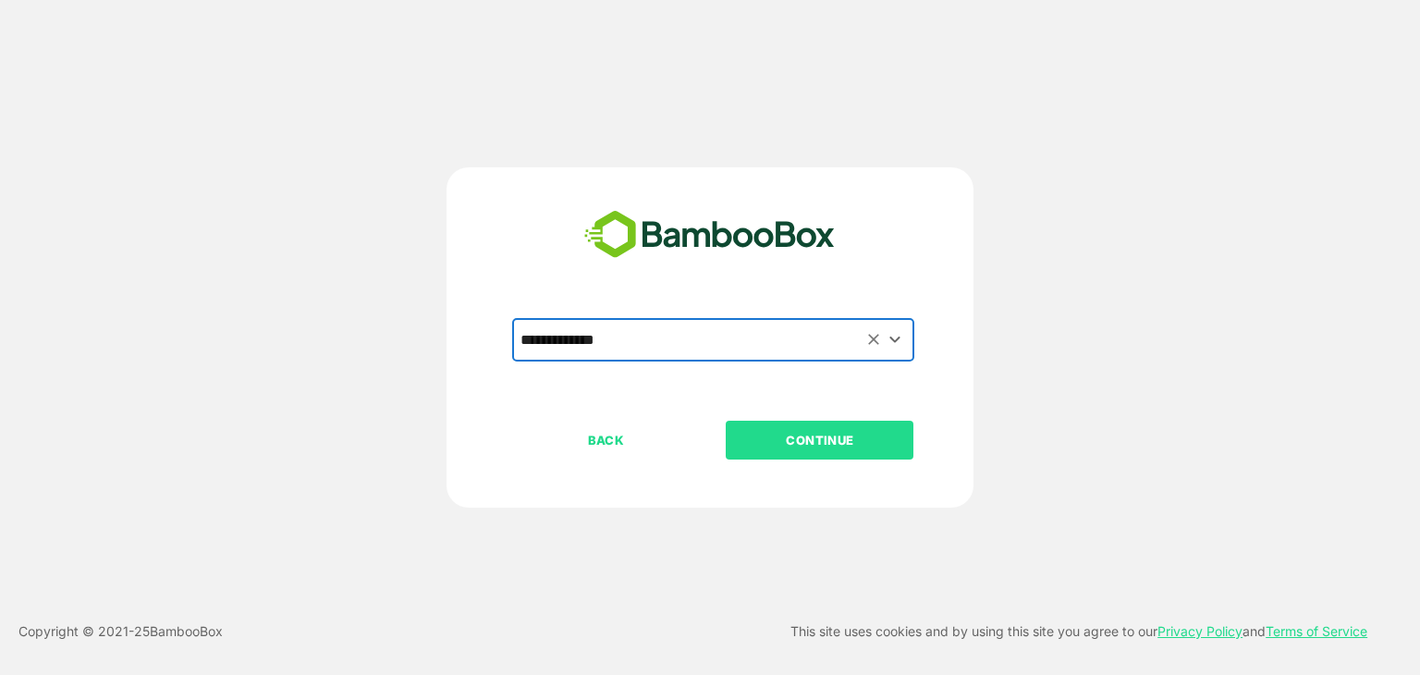
click at [818, 434] on p "CONTINUE" at bounding box center [819, 440] width 185 height 20
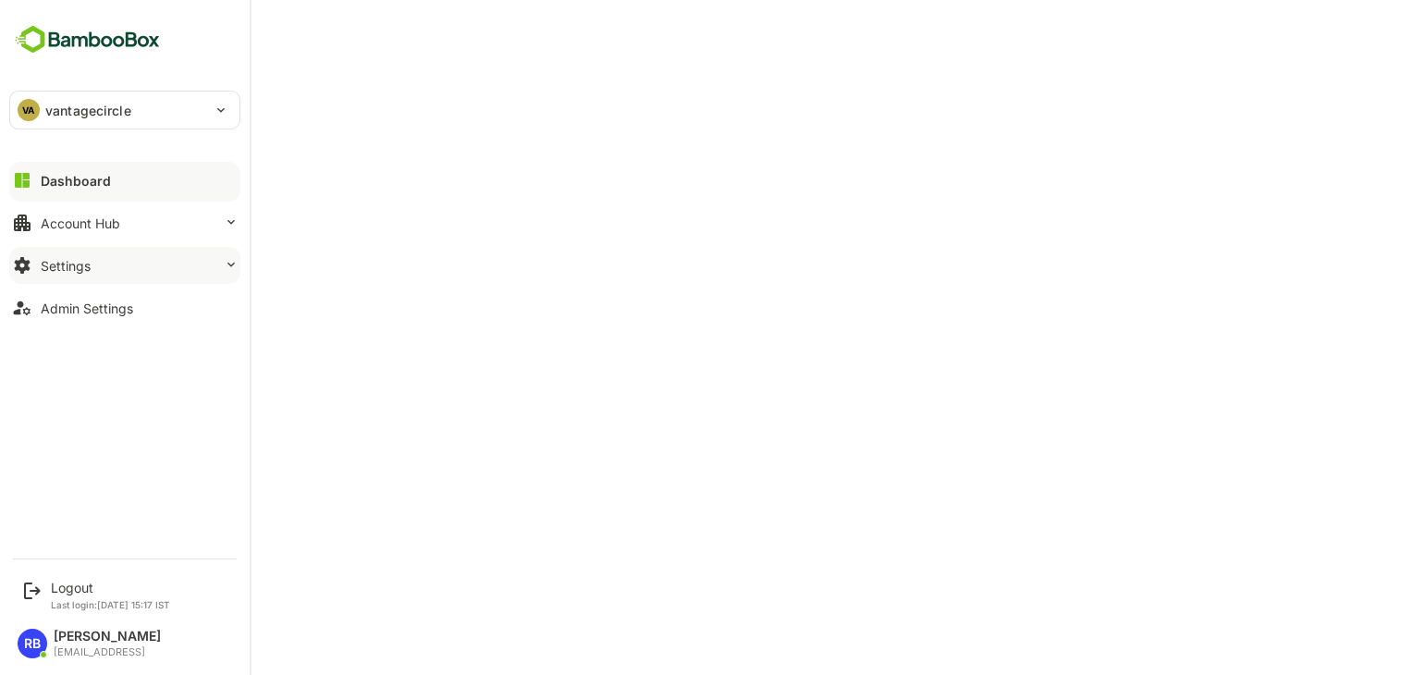
click at [112, 275] on button "Settings" at bounding box center [124, 265] width 231 height 37
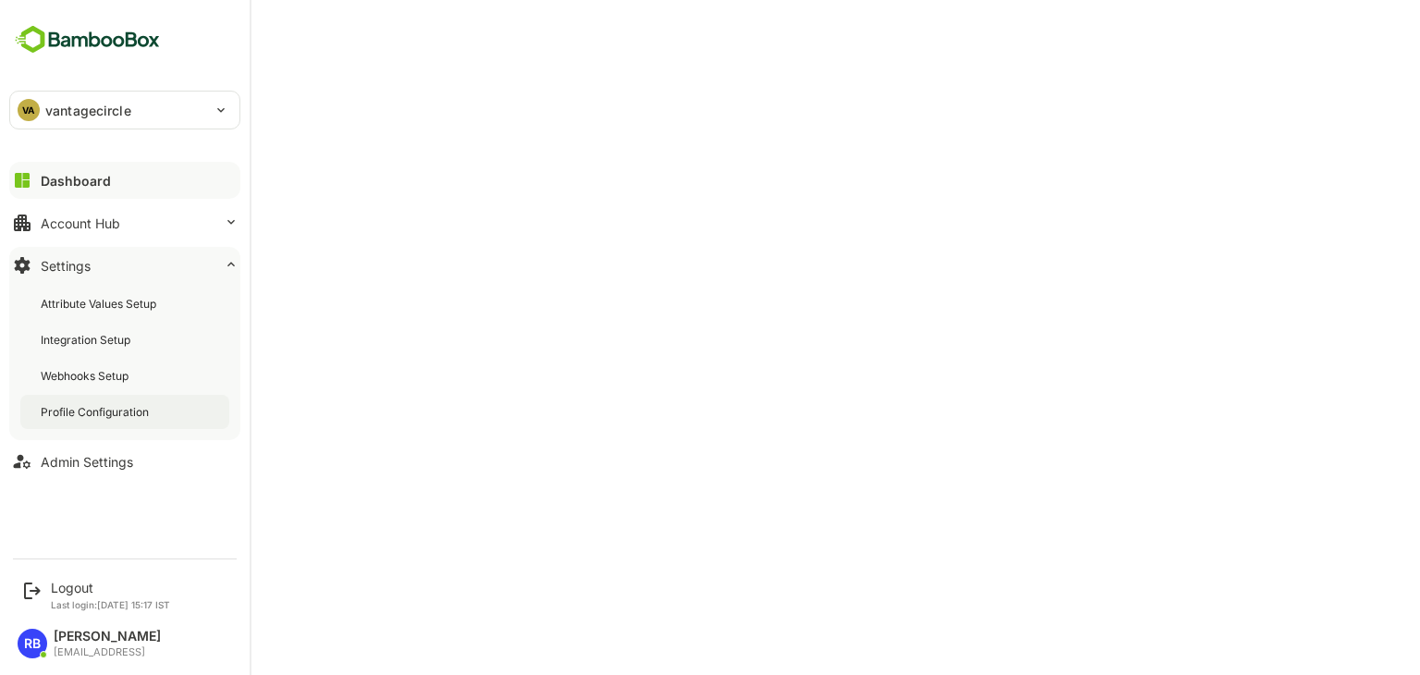
click at [89, 408] on div "Profile Configuration" at bounding box center [97, 412] width 112 height 16
click at [115, 458] on div "Admin Settings" at bounding box center [87, 462] width 92 height 16
